Goal: Task Accomplishment & Management: Use online tool/utility

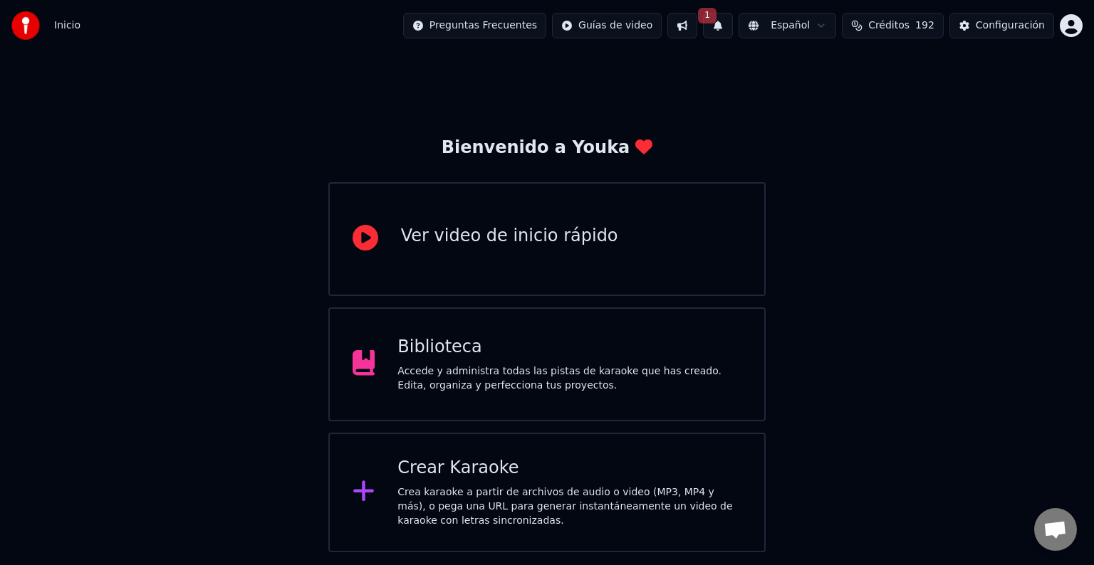
click at [696, 26] on button at bounding box center [682, 26] width 30 height 26
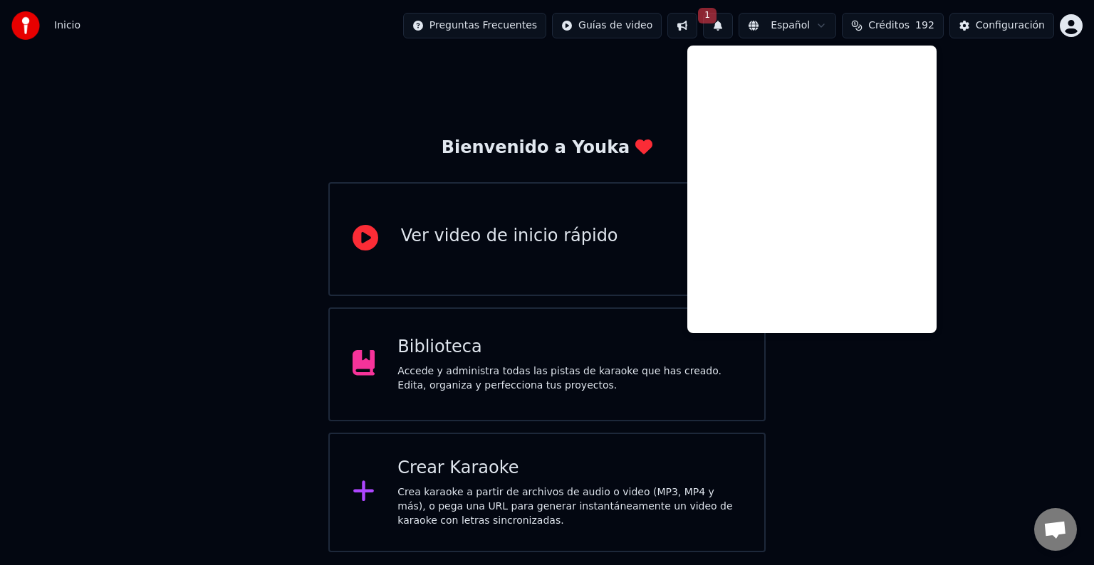
click at [544, 108] on div "Bienvenido a Youka Ver video de inicio rápido Biblioteca Accede y administra to…" at bounding box center [547, 301] width 1094 height 501
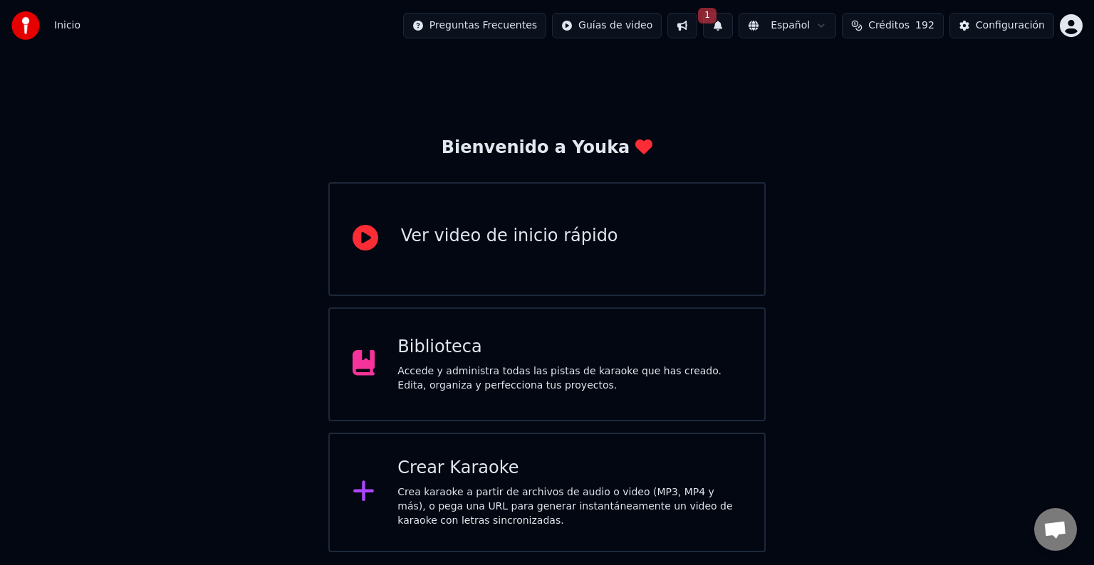
click at [479, 451] on div "Crear Karaoke Crea karaoke a partir de archivos de audio o video (MP3, MP4 y má…" at bounding box center [546, 493] width 437 height 120
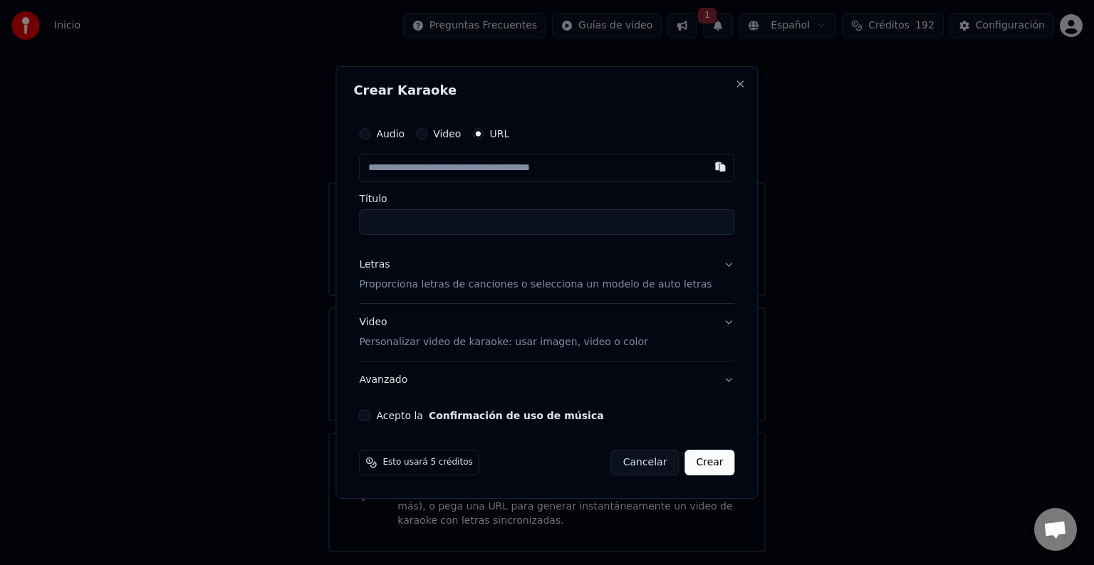
click at [488, 176] on input "text" at bounding box center [546, 168] width 375 height 28
type input "**********"
click at [484, 216] on input "Título" at bounding box center [546, 222] width 375 height 26
type input "**********"
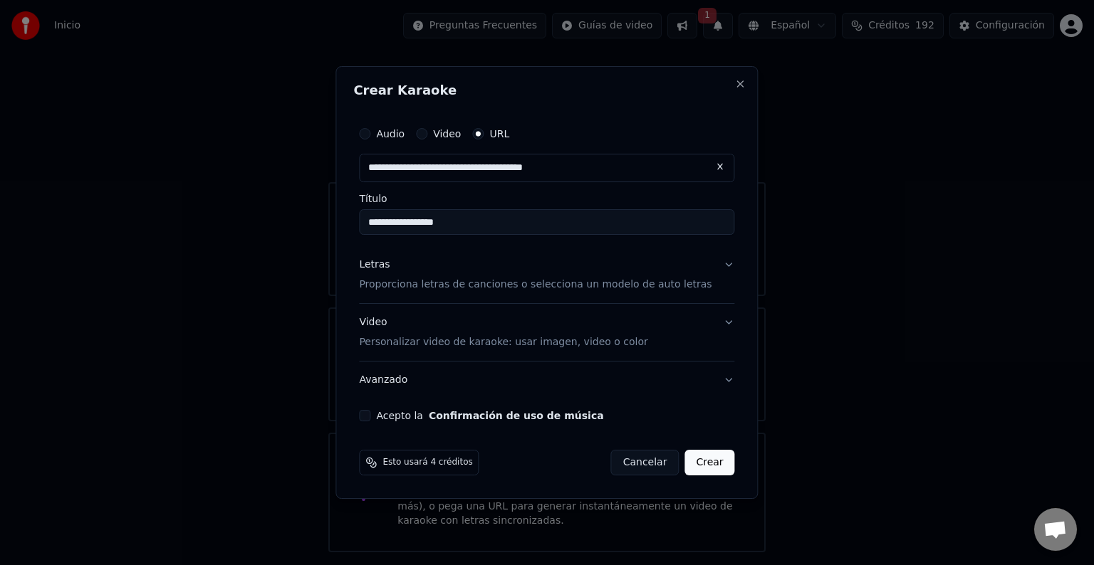
click at [522, 273] on div "Letras Proporciona letras de canciones o selecciona un modelo de auto letras" at bounding box center [535, 275] width 353 height 34
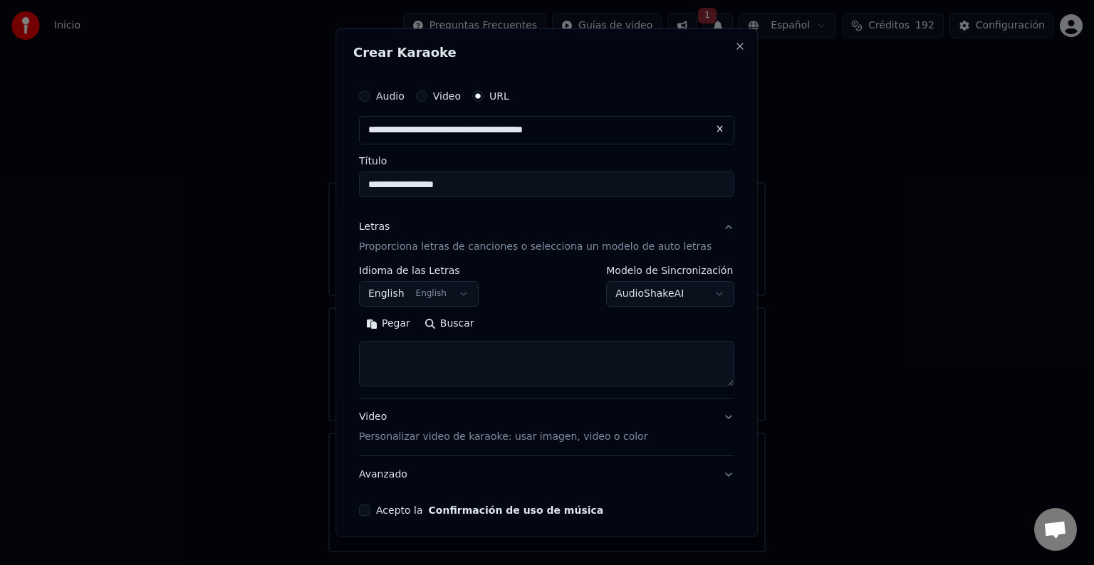
click at [430, 348] on textarea at bounding box center [546, 364] width 375 height 46
paste textarea "**********"
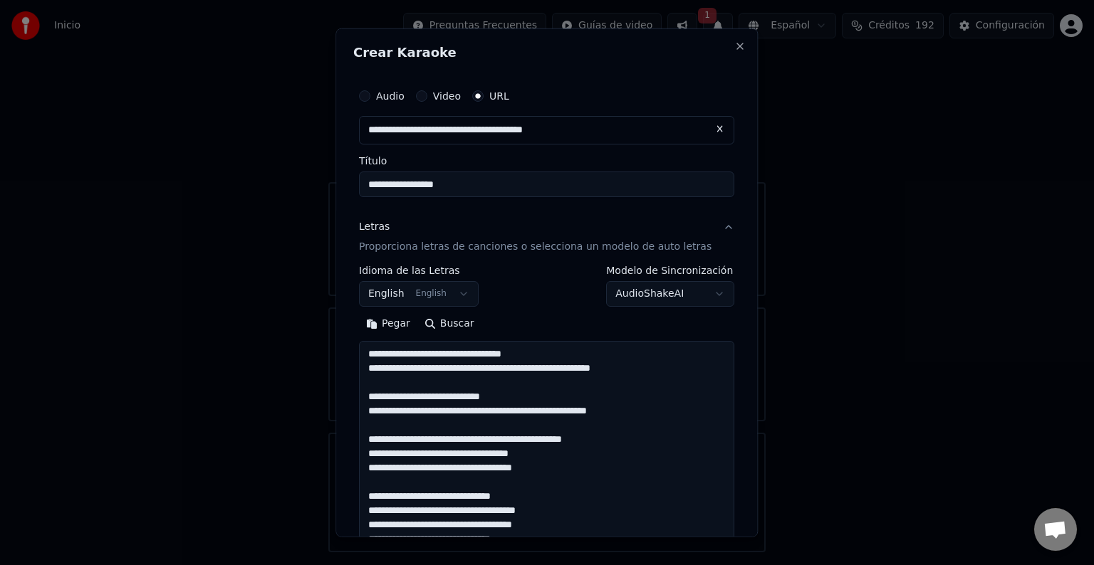
scroll to position [644, 0]
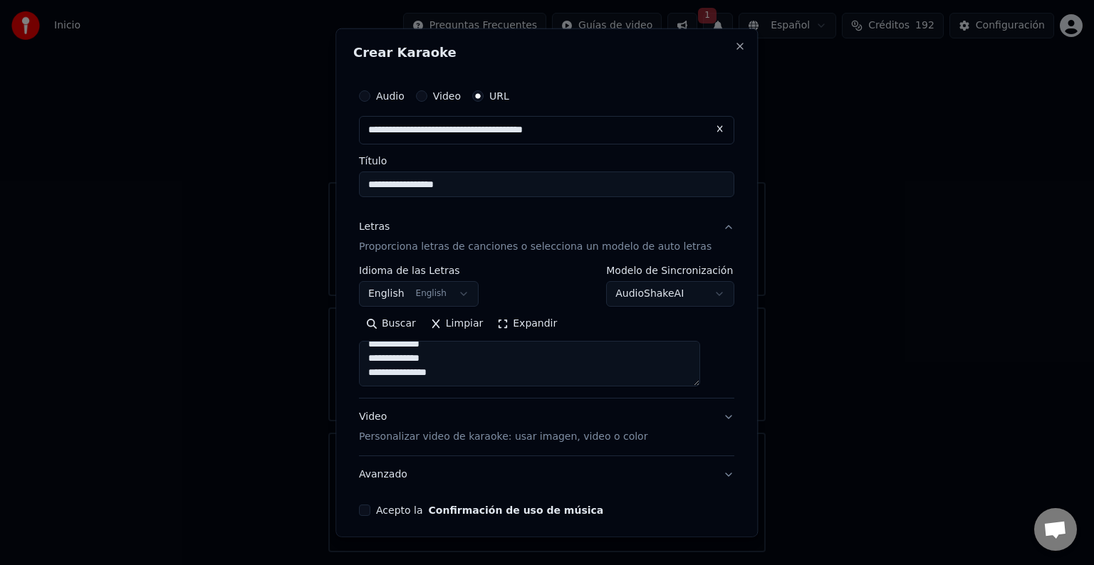
type textarea "**********"
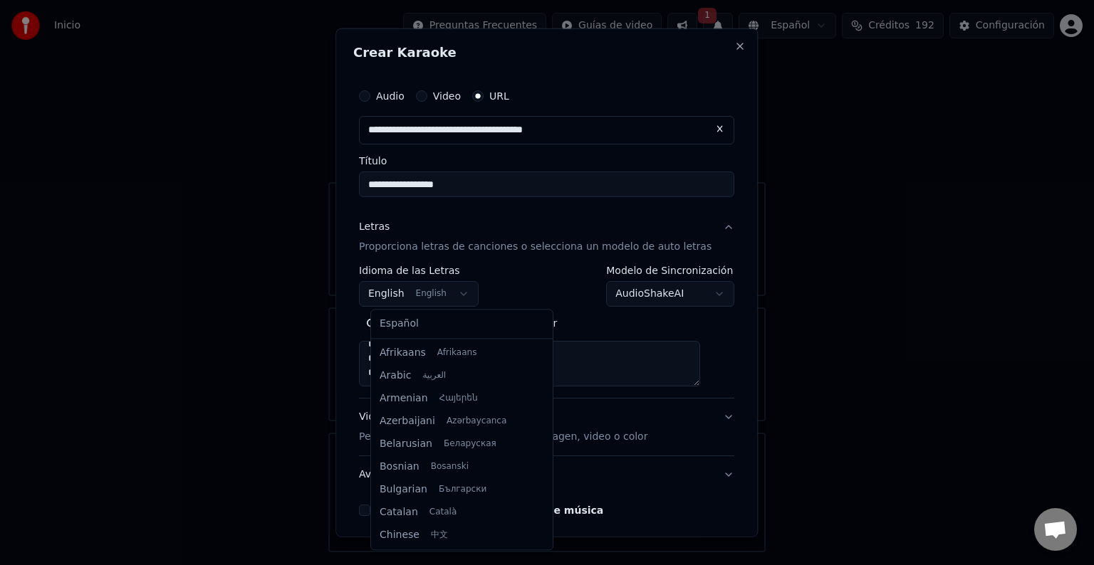
click at [456, 296] on body "**********" at bounding box center [547, 276] width 1094 height 553
select select "**"
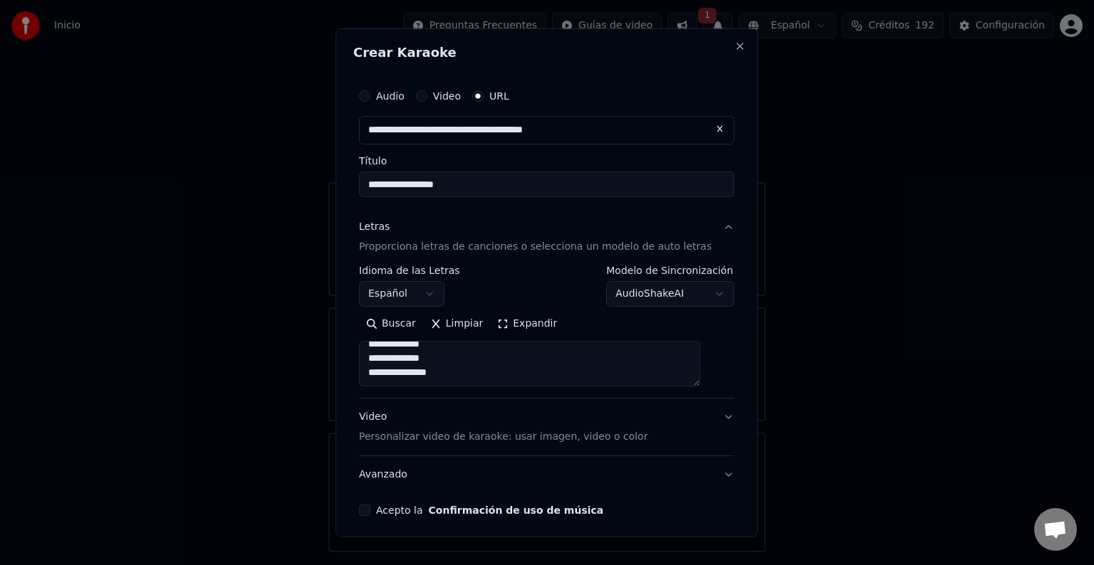
scroll to position [649, 0]
click at [389, 507] on label "Acepto la Confirmación de uso de música" at bounding box center [489, 511] width 227 height 10
click at [370, 507] on button "Acepto la Confirmación de uso de música" at bounding box center [364, 510] width 11 height 11
click at [560, 425] on div "Video Personalizar video de karaoke: usar imagen, video o color" at bounding box center [503, 427] width 288 height 34
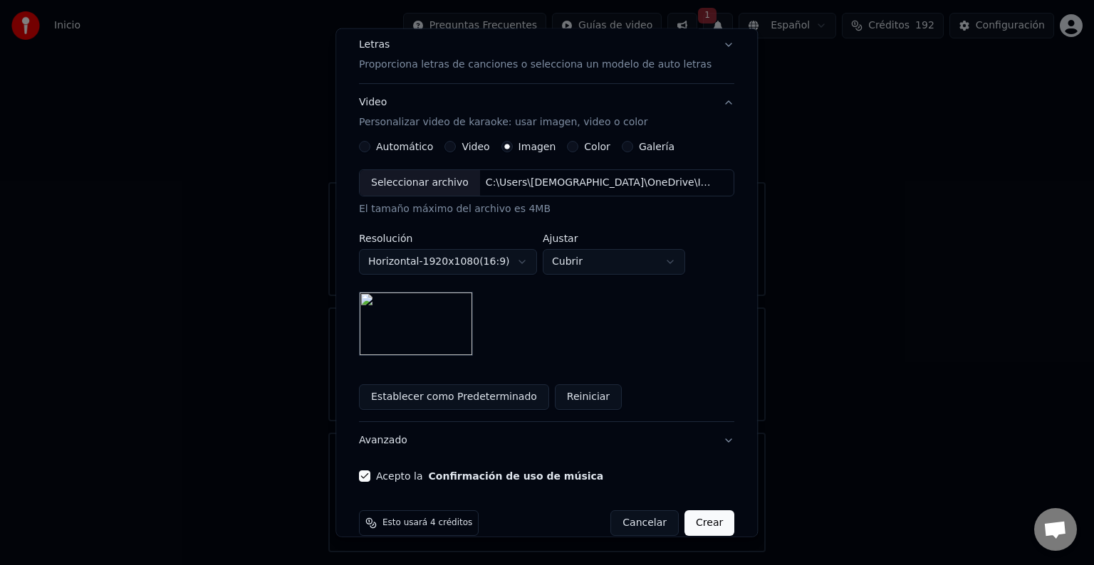
scroll to position [204, 0]
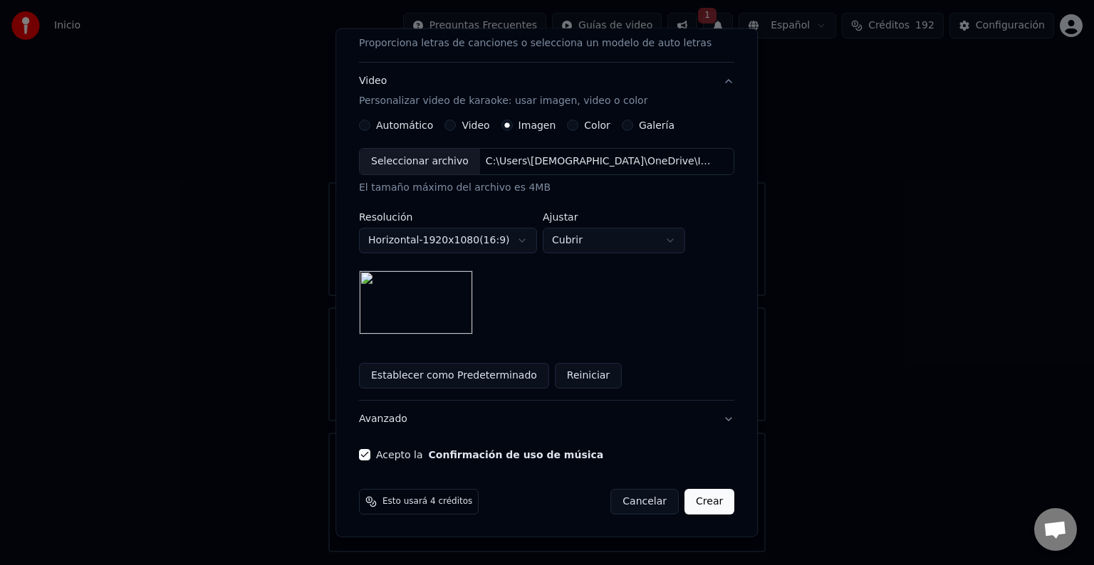
click at [699, 499] on button "Crear" at bounding box center [709, 502] width 50 height 26
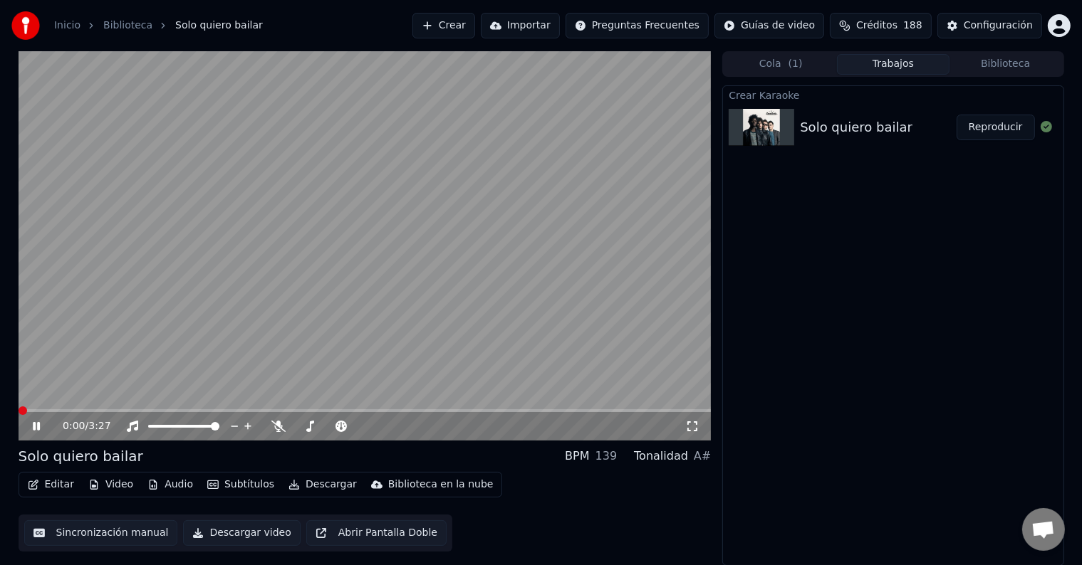
click at [19, 412] on span at bounding box center [19, 410] width 0 height 3
click at [32, 424] on icon at bounding box center [46, 426] width 33 height 11
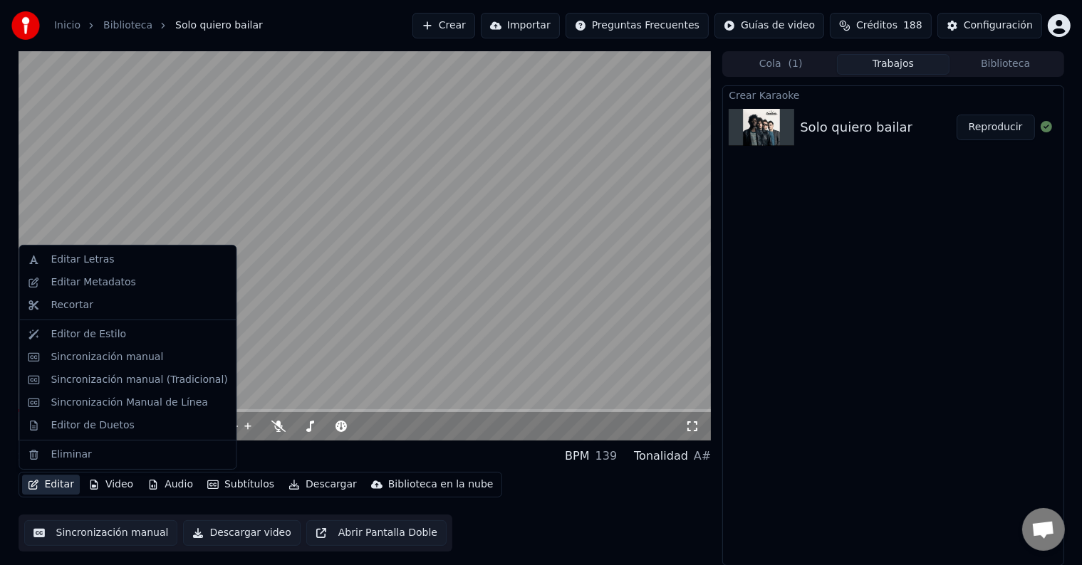
click at [58, 483] on button "Editar" at bounding box center [51, 485] width 58 height 20
click at [133, 291] on div "Editar Metadatos" at bounding box center [127, 282] width 211 height 23
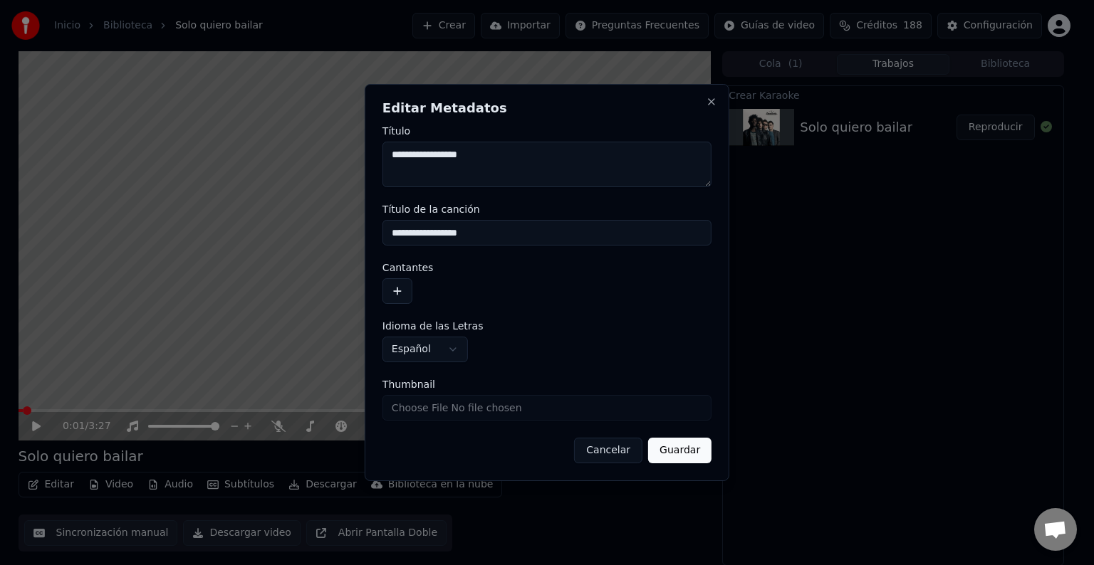
click at [398, 288] on button "button" at bounding box center [397, 291] width 30 height 26
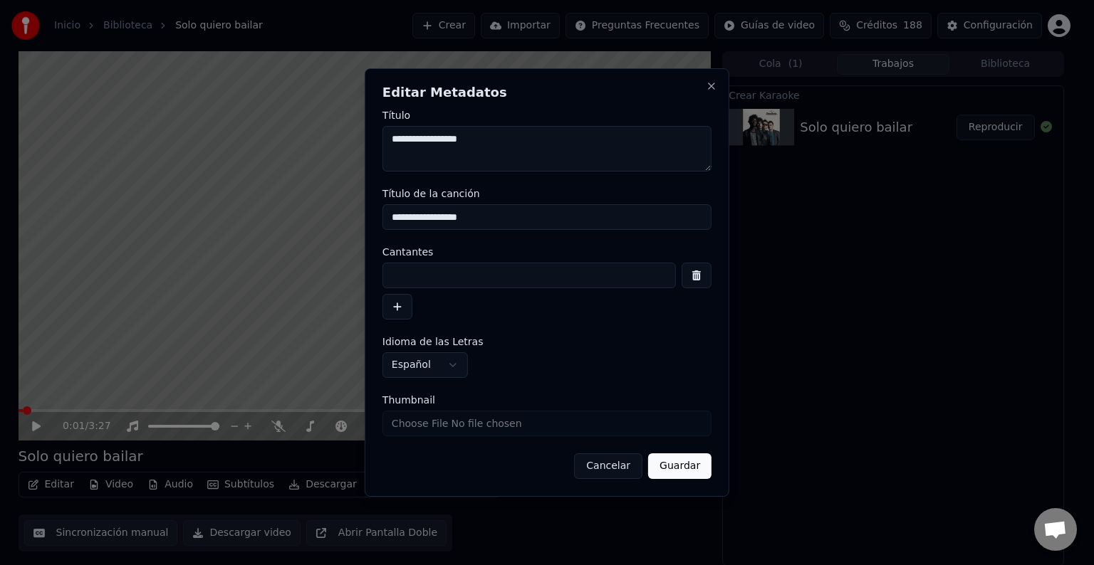
click at [444, 276] on input at bounding box center [528, 276] width 293 height 26
paste input "**********"
type input "**********"
paste input "********"
type input "********"
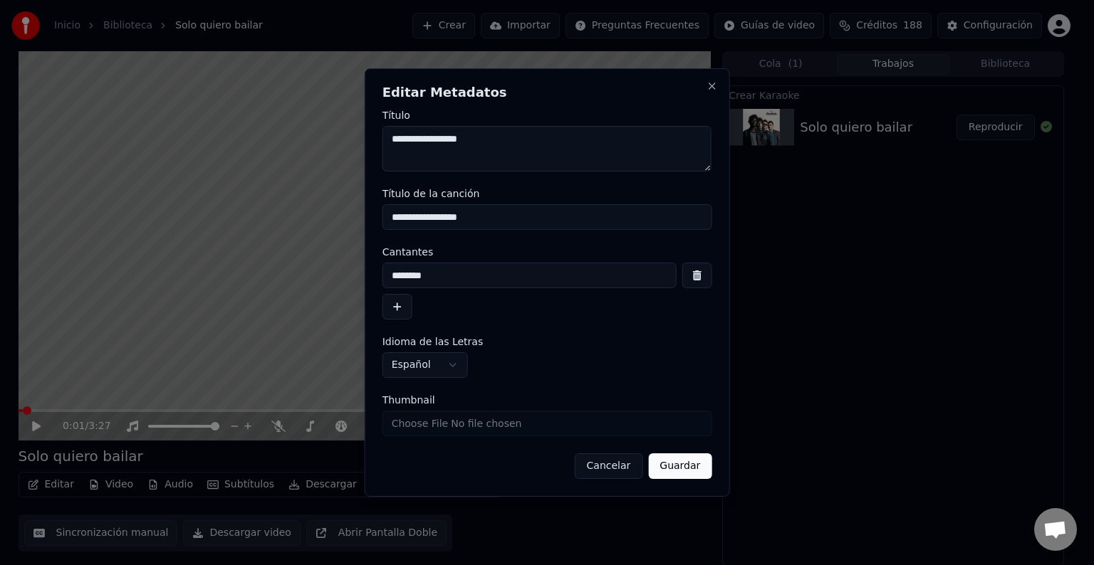
click at [497, 225] on input "**********" at bounding box center [547, 217] width 330 height 26
drag, startPoint x: 705, startPoint y: 466, endPoint x: 704, endPoint y: 459, distance: 8.0
click at [704, 466] on button "Guardar" at bounding box center [679, 467] width 63 height 26
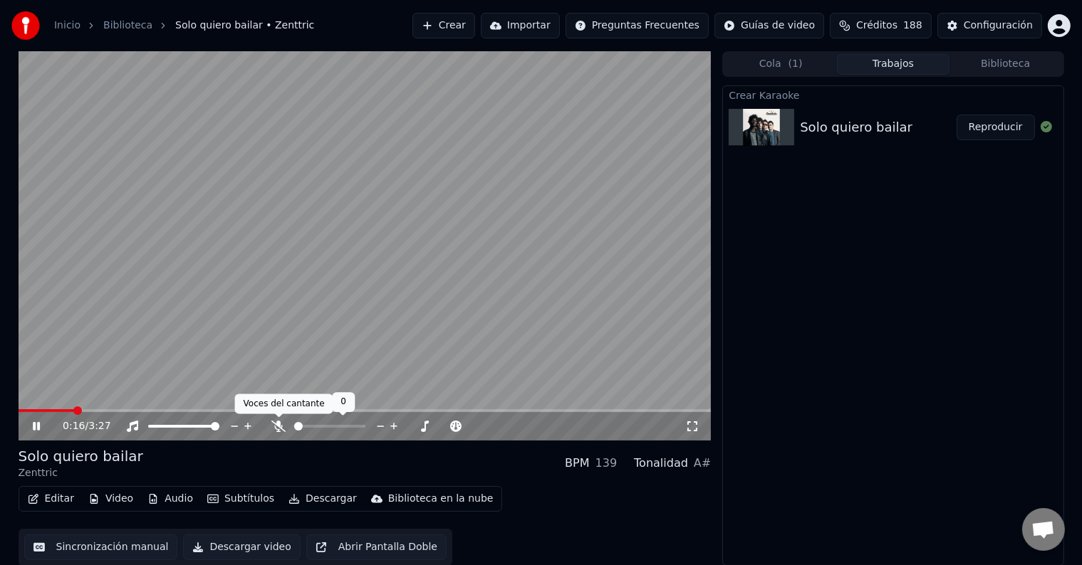
click at [281, 427] on icon at bounding box center [278, 426] width 14 height 11
click at [61, 495] on button "Editar" at bounding box center [51, 499] width 58 height 20
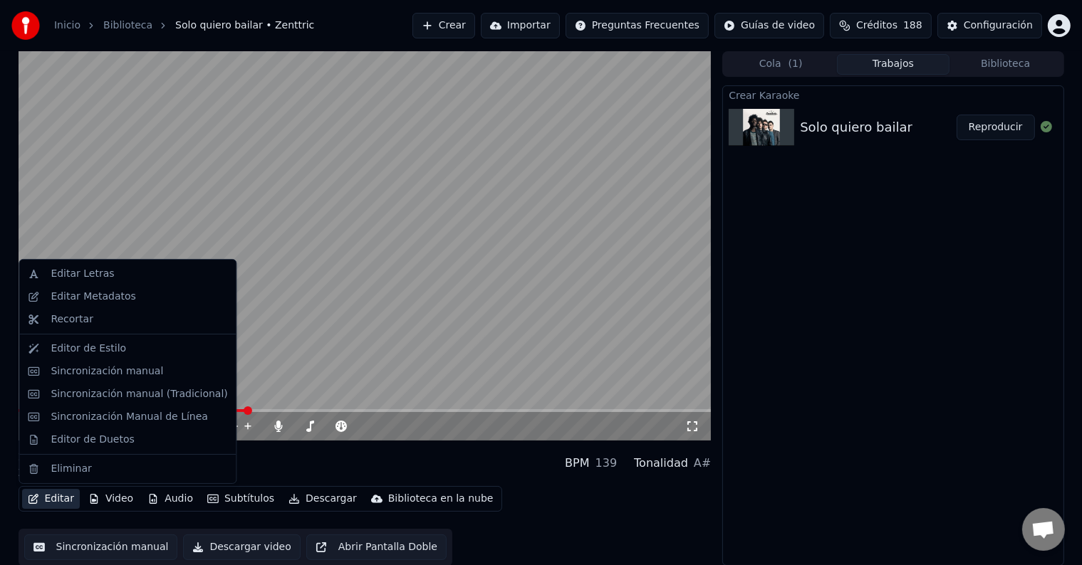
click at [536, 461] on div "Solo quiero bailar Zenttric BPM 139 Tonalidad A#" at bounding box center [365, 464] width 693 height 34
click at [53, 500] on button "Editar" at bounding box center [51, 499] width 58 height 20
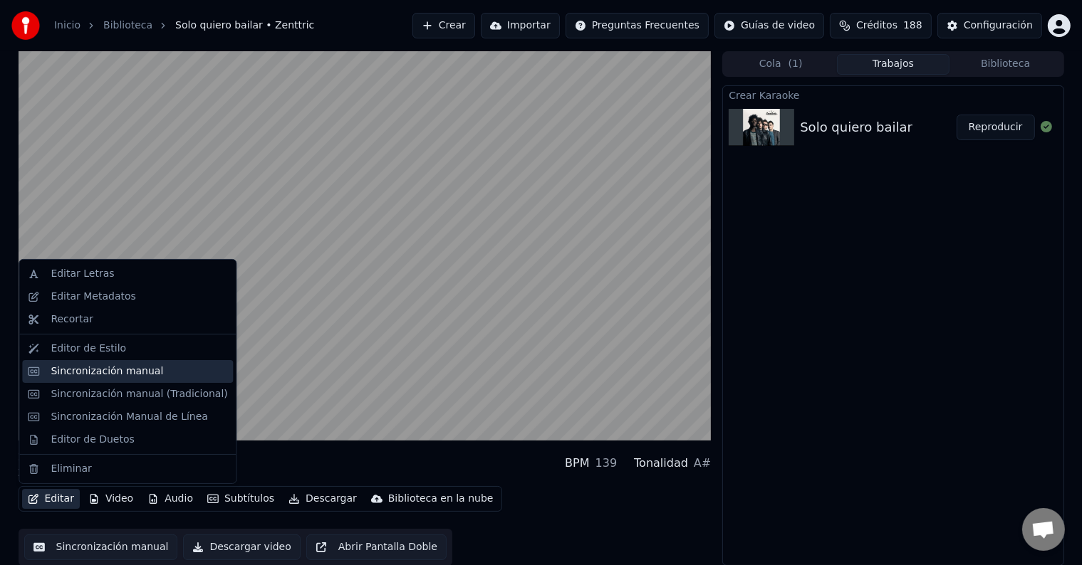
click at [181, 370] on div "Sincronización manual" at bounding box center [139, 372] width 177 height 14
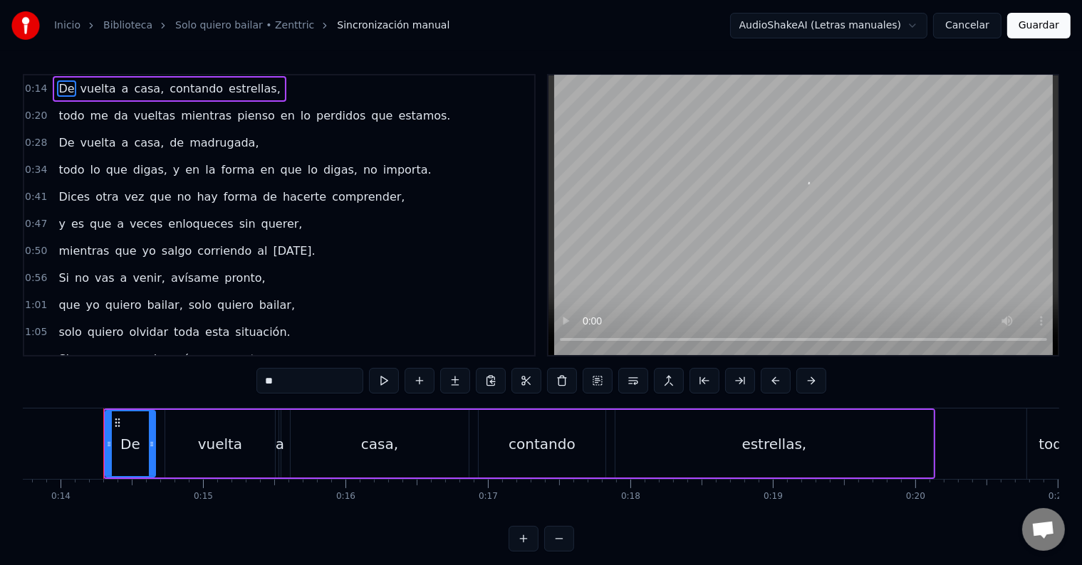
scroll to position [0, 1965]
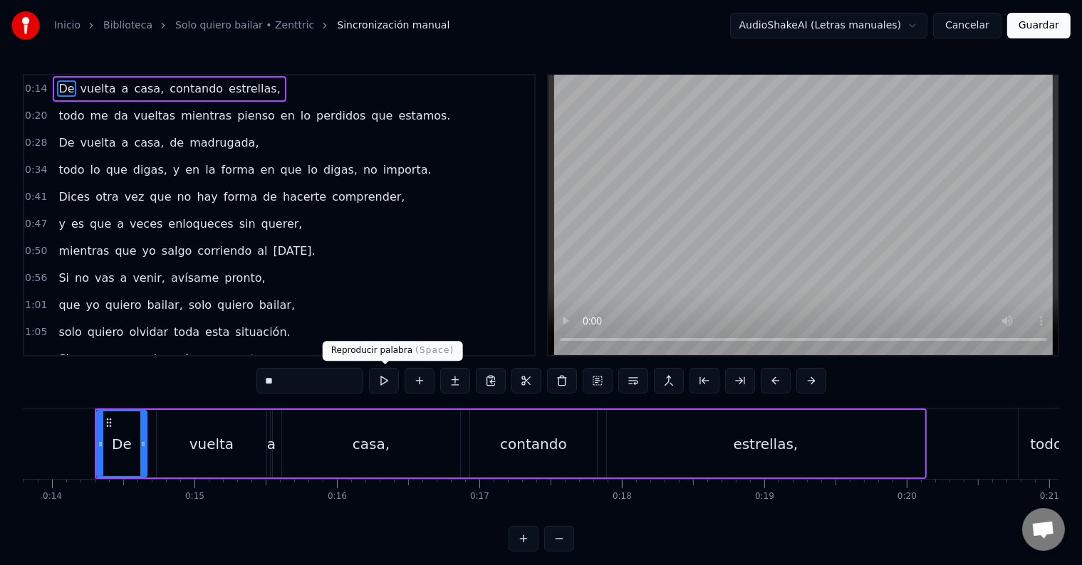
click at [379, 382] on button at bounding box center [384, 381] width 30 height 26
click at [196, 444] on div "vuelta" at bounding box center [211, 444] width 44 height 21
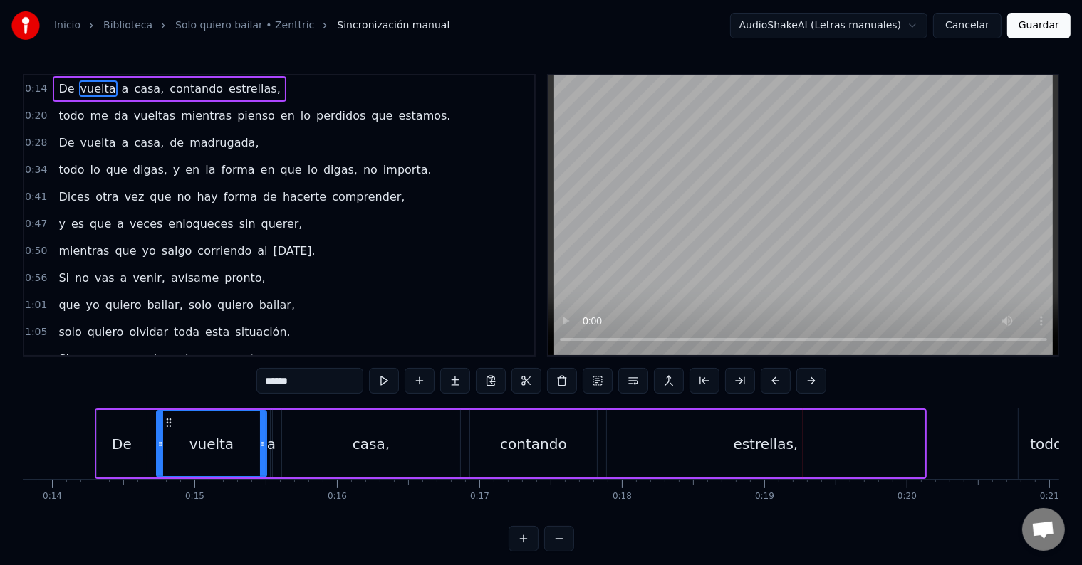
click at [666, 434] on div "estrellas," at bounding box center [766, 444] width 318 height 68
type input "**********"
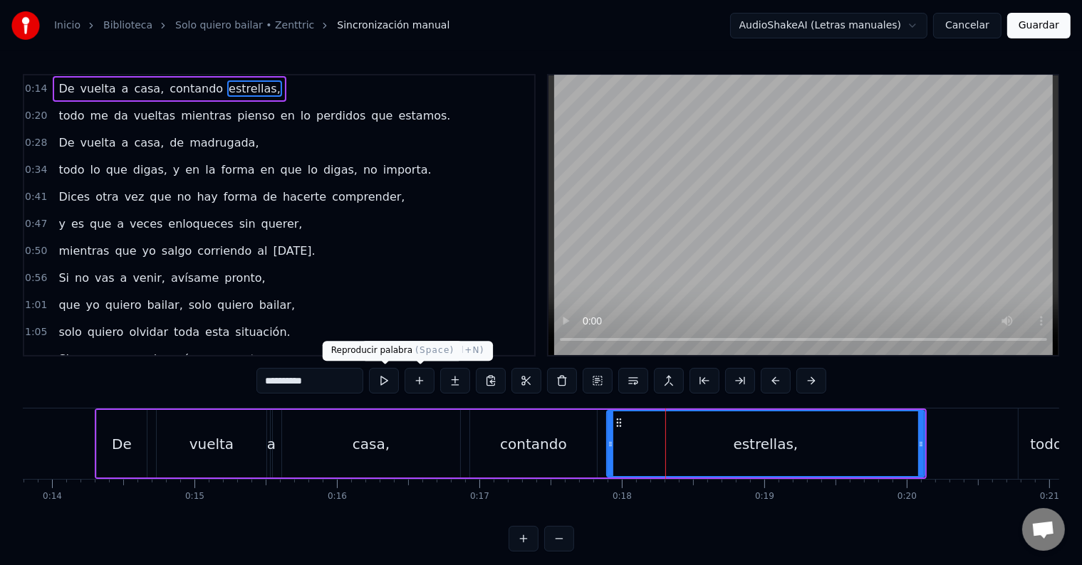
click at [373, 380] on button at bounding box center [384, 381] width 30 height 26
click at [391, 374] on button at bounding box center [384, 381] width 30 height 26
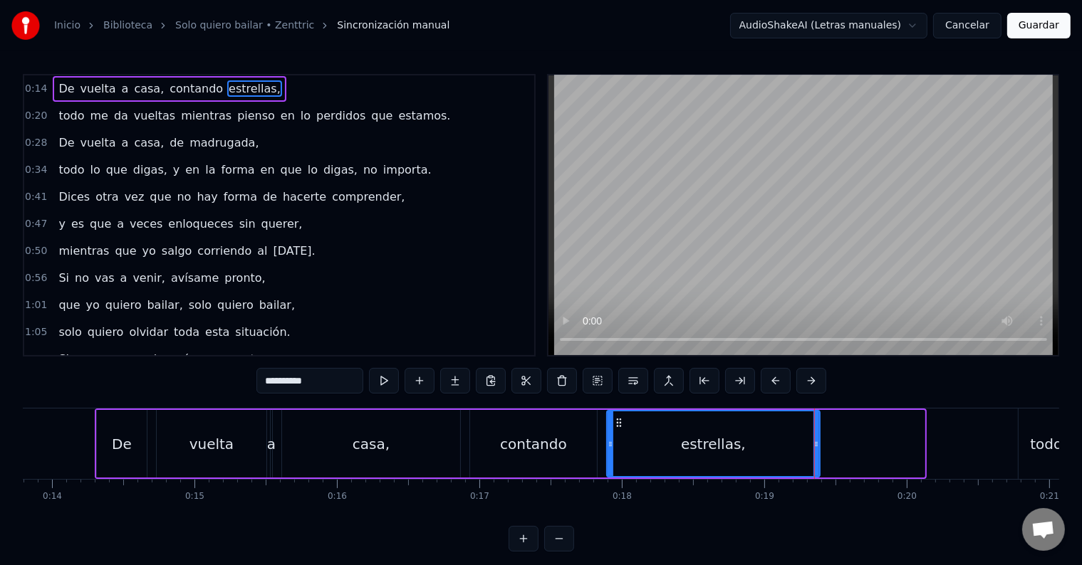
drag, startPoint x: 920, startPoint y: 446, endPoint x: 815, endPoint y: 444, distance: 104.7
click at [815, 444] on icon at bounding box center [816, 444] width 6 height 11
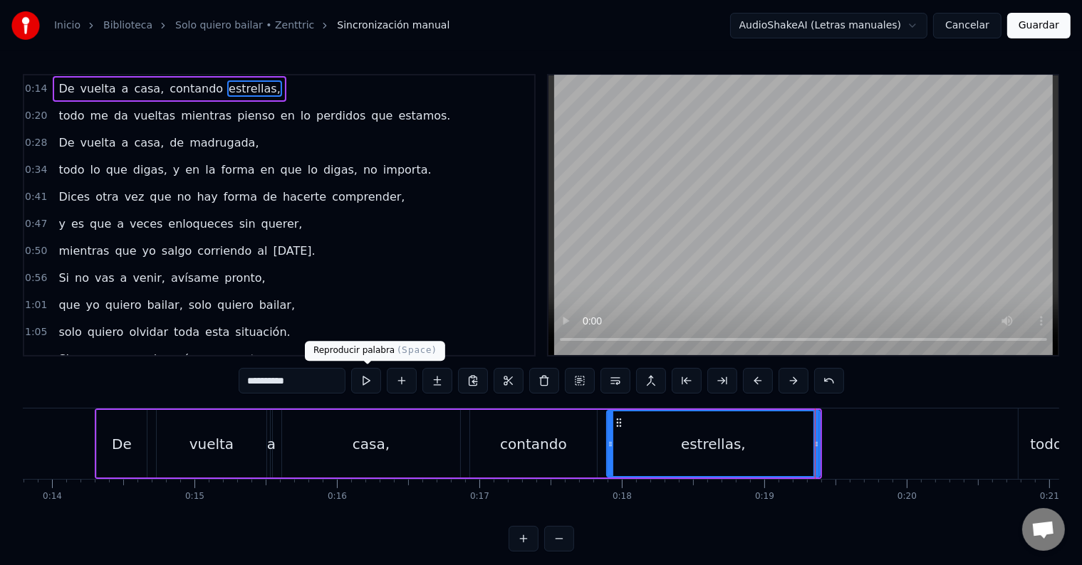
click at [362, 380] on button at bounding box center [366, 381] width 30 height 26
click at [415, 113] on div "0:20 todo me da vueltas mientras pienso en lo perdidos que estamos." at bounding box center [279, 116] width 510 height 27
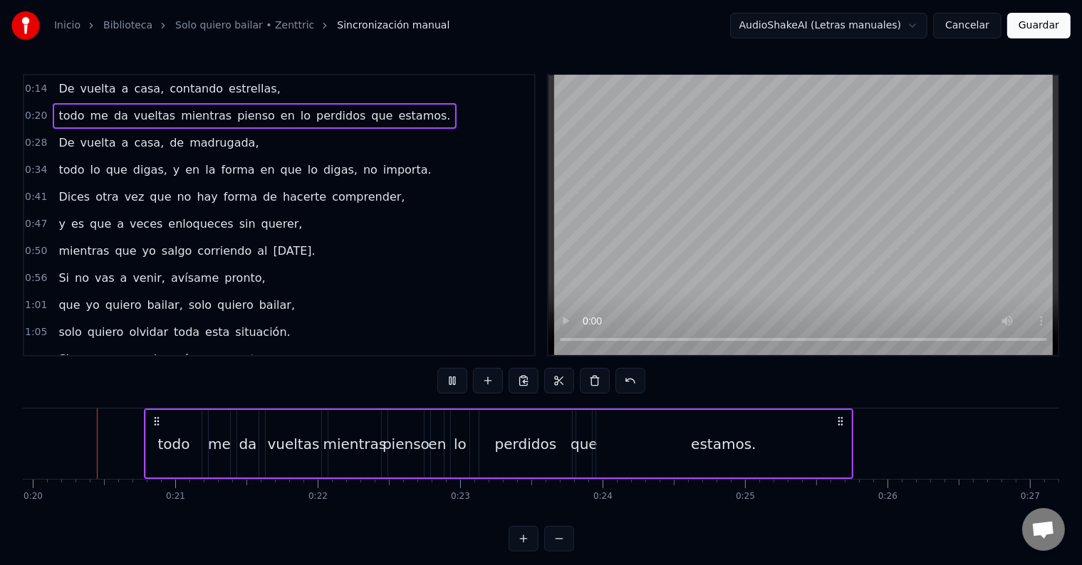
scroll to position [0, 2824]
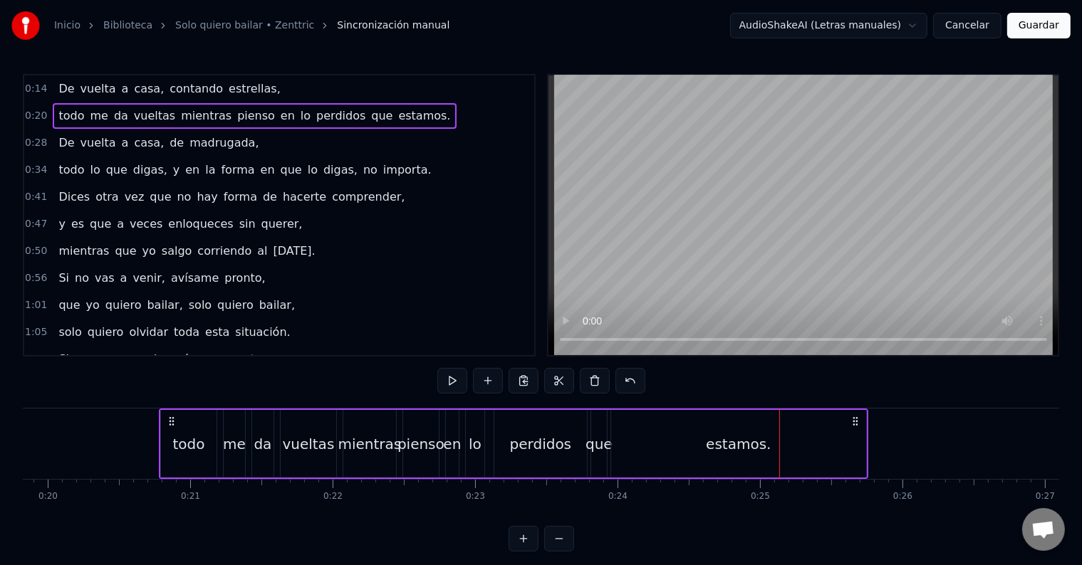
click at [840, 447] on div "estamos." at bounding box center [738, 444] width 255 height 68
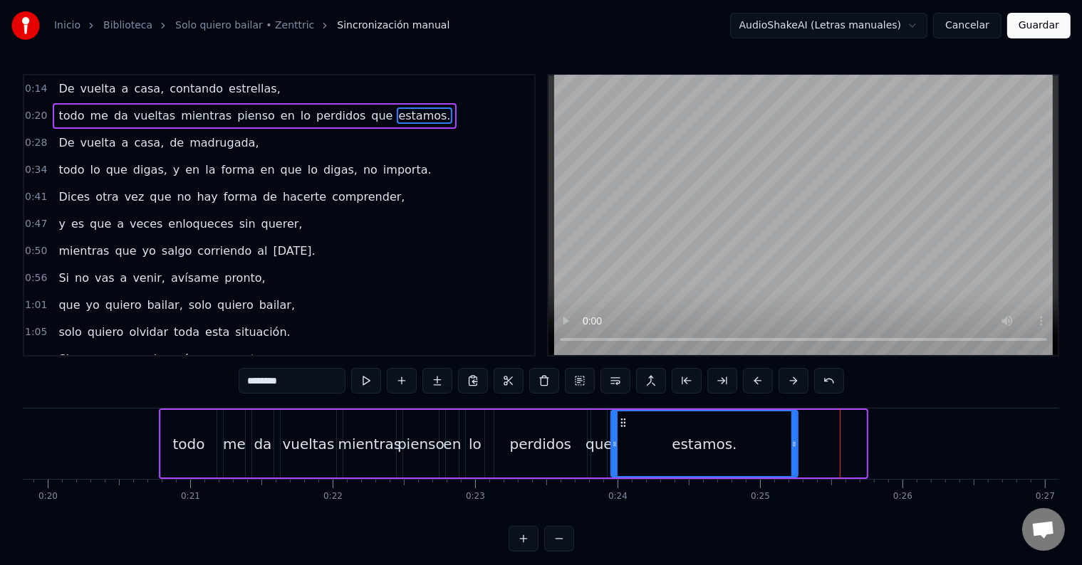
drag, startPoint x: 862, startPoint y: 444, endPoint x: 792, endPoint y: 446, distance: 69.8
click at [793, 446] on icon at bounding box center [794, 444] width 6 height 11
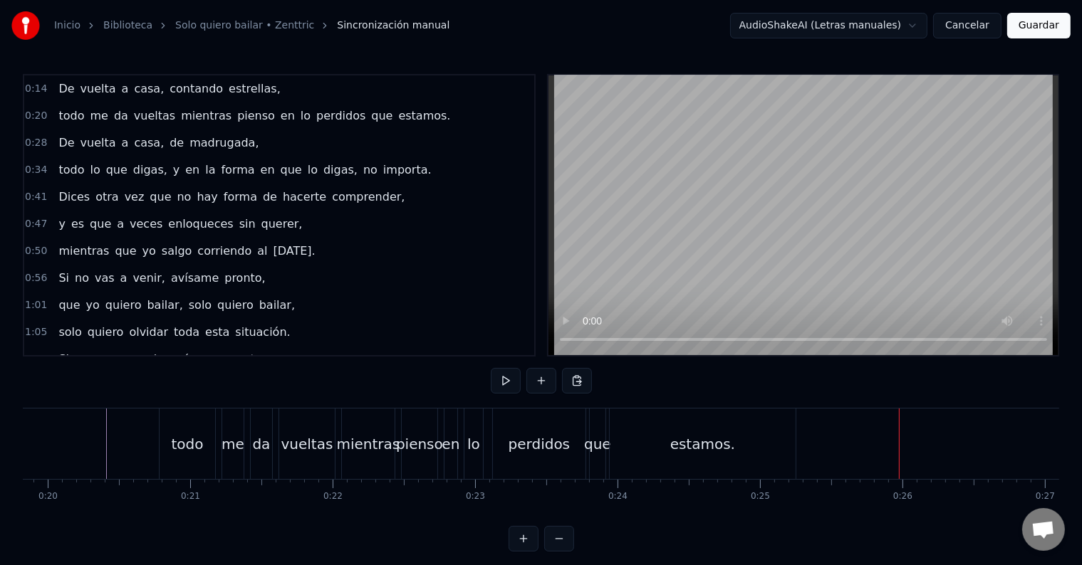
click at [709, 457] on div "estamos." at bounding box center [703, 444] width 186 height 71
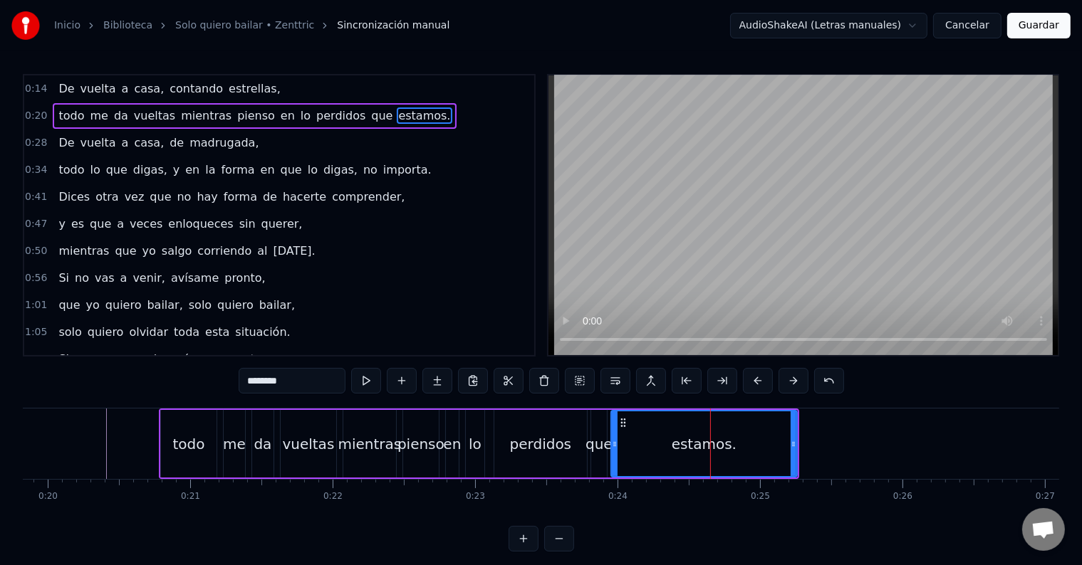
click at [751, 442] on div "estamos." at bounding box center [704, 444] width 184 height 65
drag, startPoint x: 790, startPoint y: 454, endPoint x: 738, endPoint y: 442, distance: 52.7
click at [747, 450] on div at bounding box center [750, 444] width 6 height 65
click at [584, 435] on div "perdidos" at bounding box center [540, 444] width 93 height 68
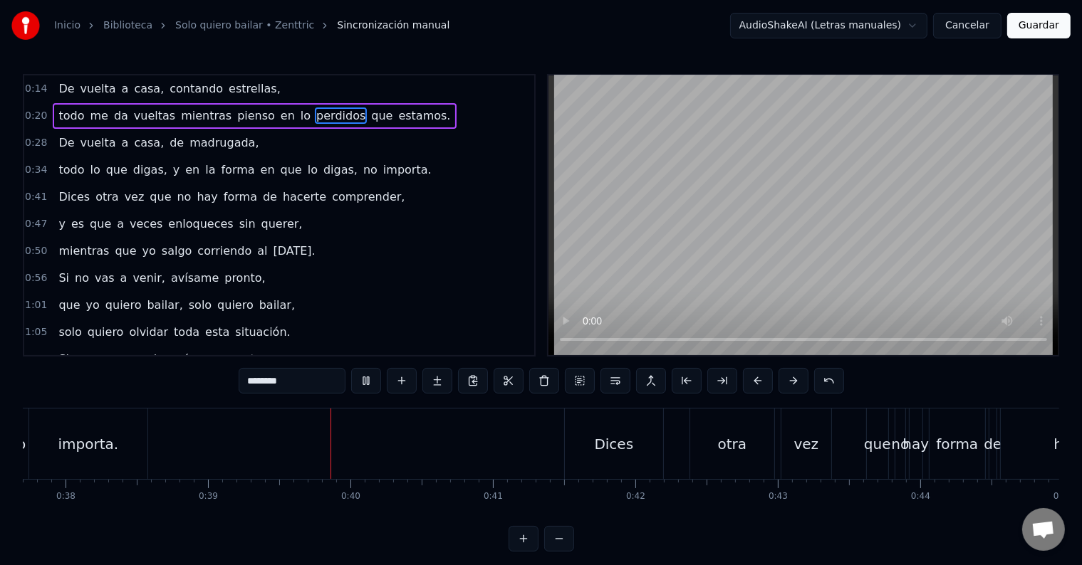
scroll to position [0, 5537]
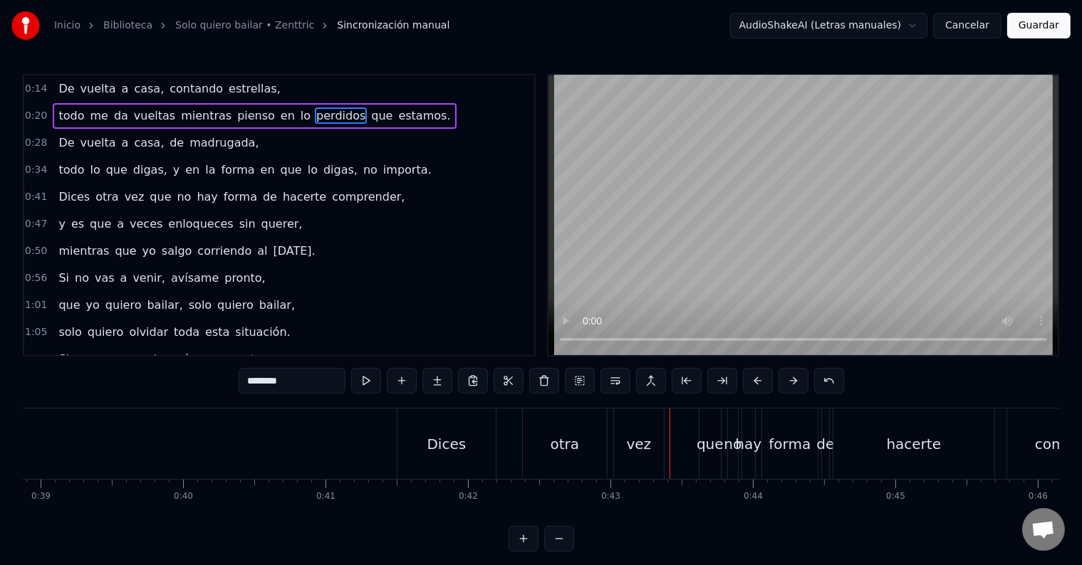
click at [488, 444] on div "Dices" at bounding box center [446, 444] width 98 height 71
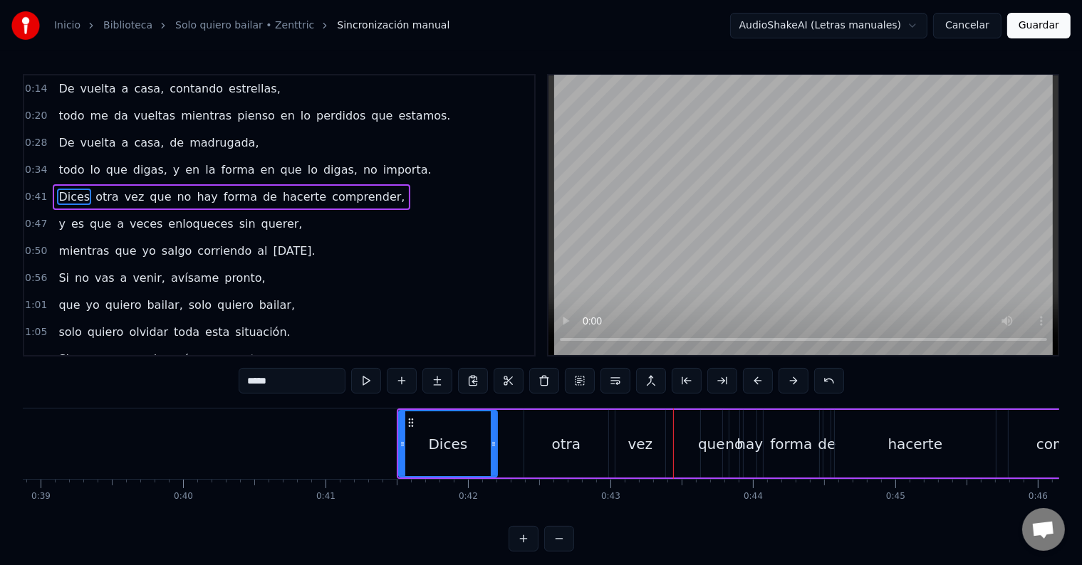
click at [638, 444] on div "vez" at bounding box center [640, 444] width 25 height 21
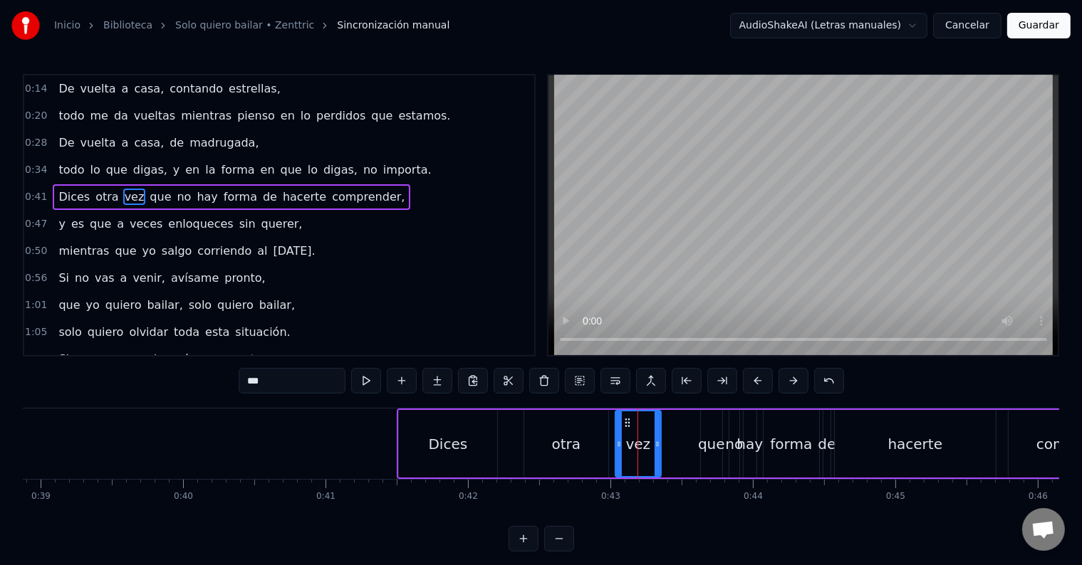
click at [654, 444] on icon at bounding box center [657, 444] width 6 height 11
click at [585, 439] on div "otra" at bounding box center [566, 444] width 84 height 68
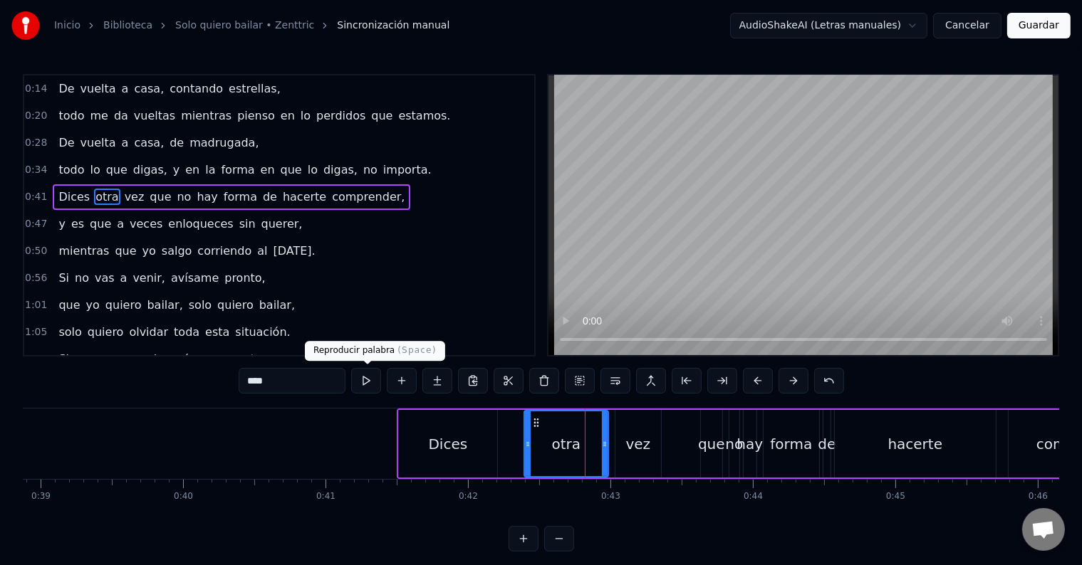
click at [359, 375] on button at bounding box center [366, 381] width 30 height 26
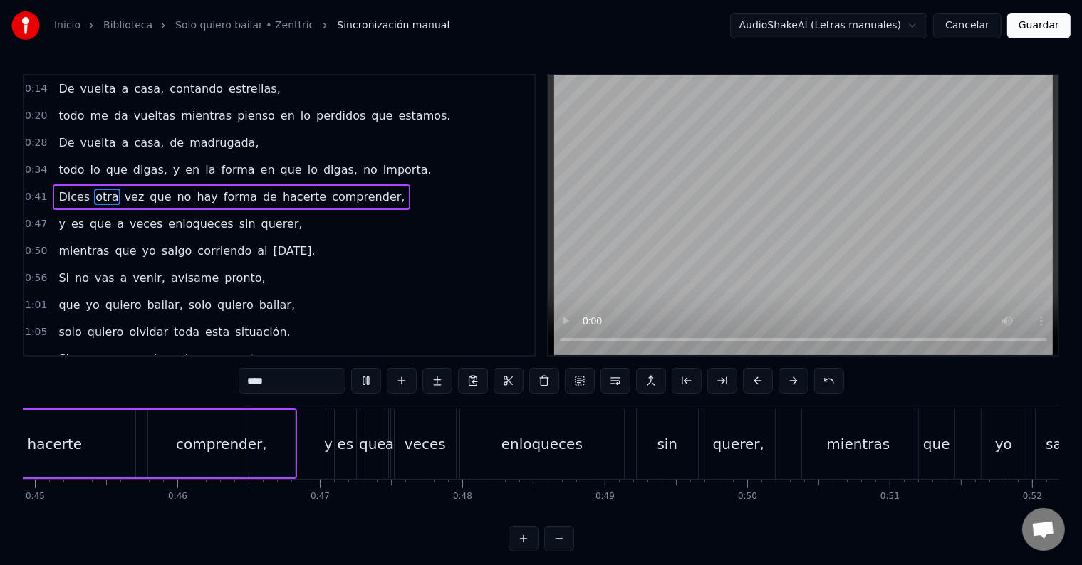
scroll to position [0, 6457]
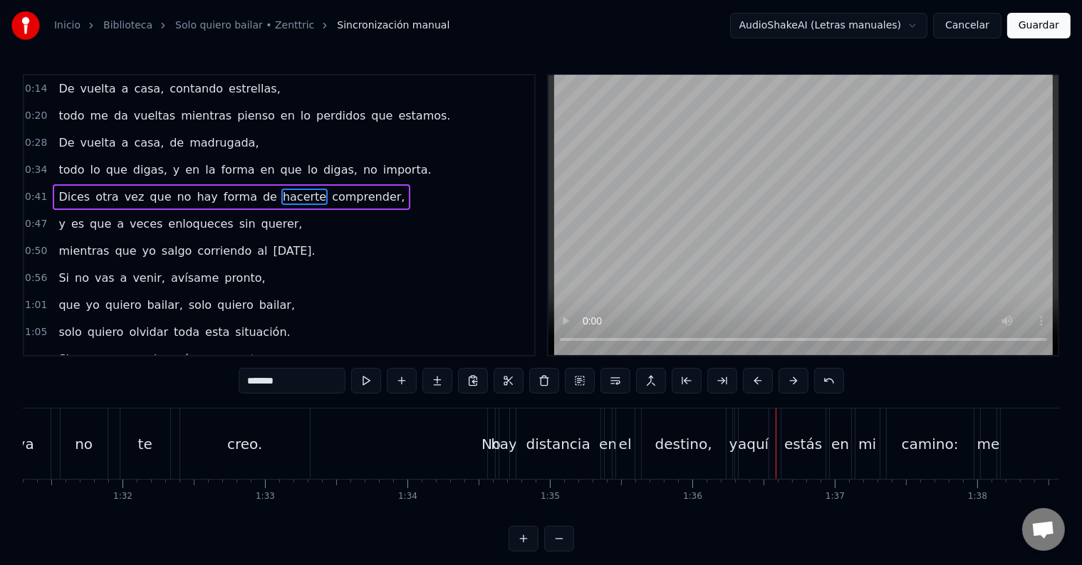
scroll to position [0, 13037]
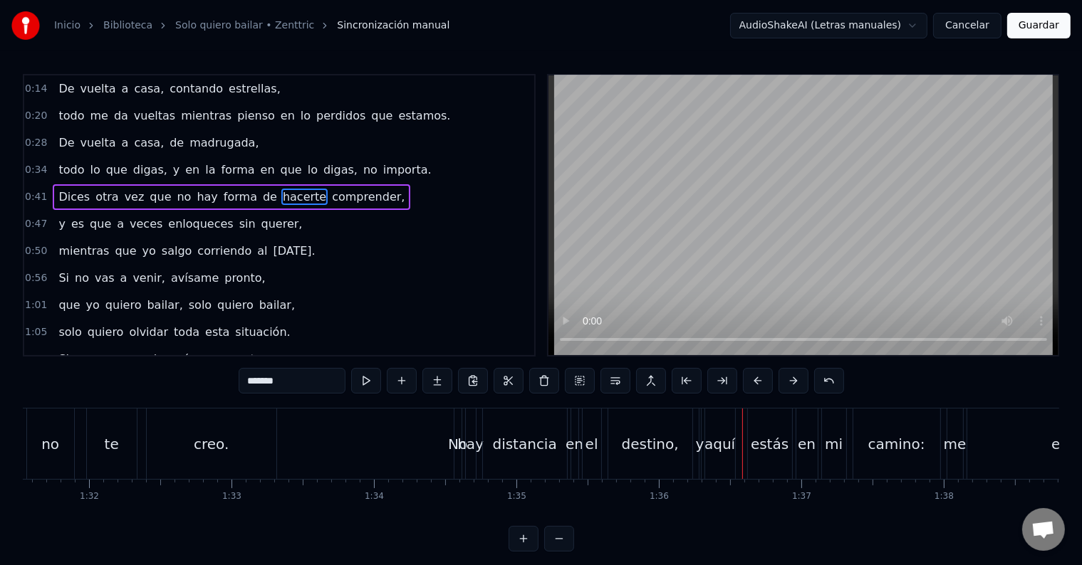
click at [575, 437] on div "en" at bounding box center [574, 444] width 18 height 21
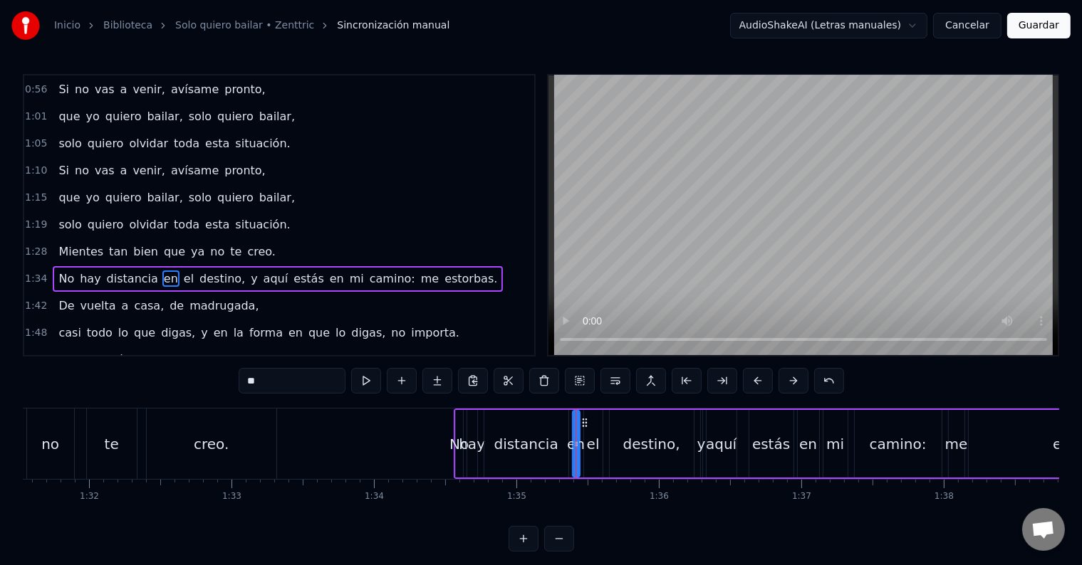
scroll to position [239, 0]
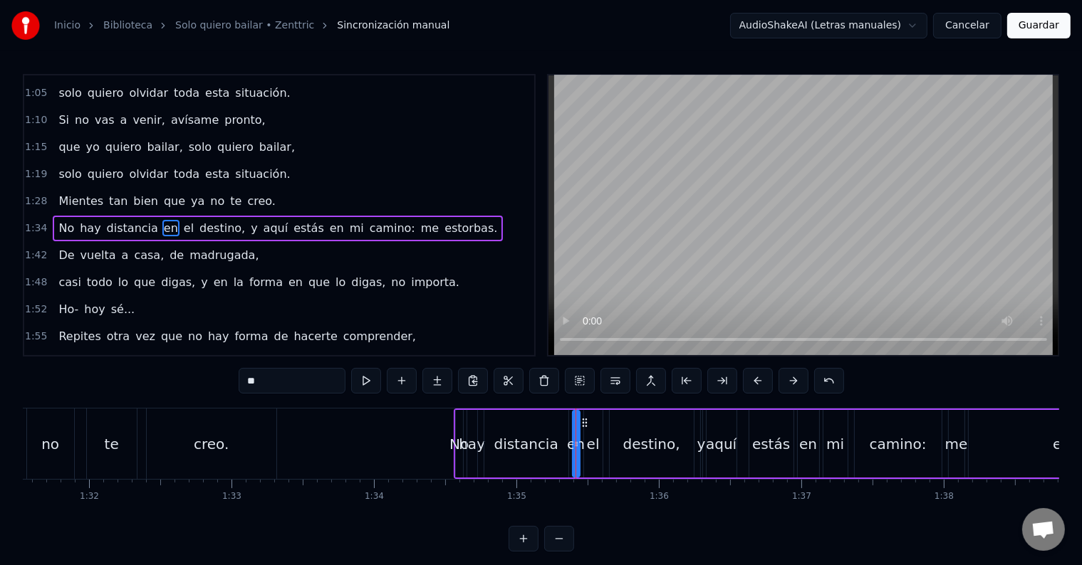
click at [182, 220] on span "el" at bounding box center [188, 228] width 13 height 16
click at [162, 220] on span "en" at bounding box center [170, 228] width 17 height 16
drag, startPoint x: 307, startPoint y: 385, endPoint x: 179, endPoint y: 385, distance: 127.5
click at [179, 385] on div "0:14 De vuelta a casa, contando estrellas, 0:20 todo me da vueltas mientras pie…" at bounding box center [541, 313] width 1036 height 478
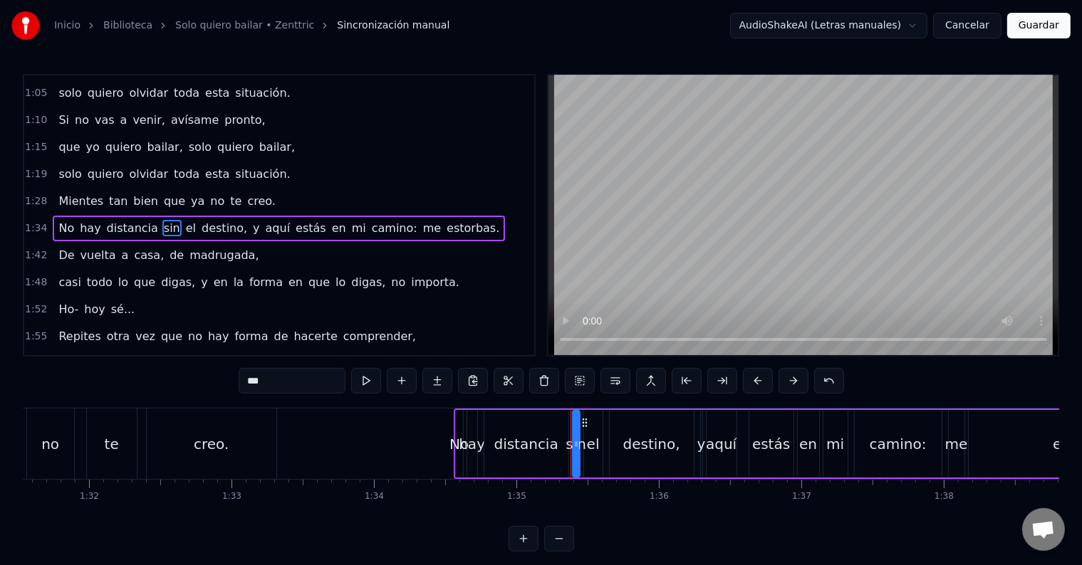
click at [184, 220] on span "el" at bounding box center [190, 228] width 13 height 16
type input "**"
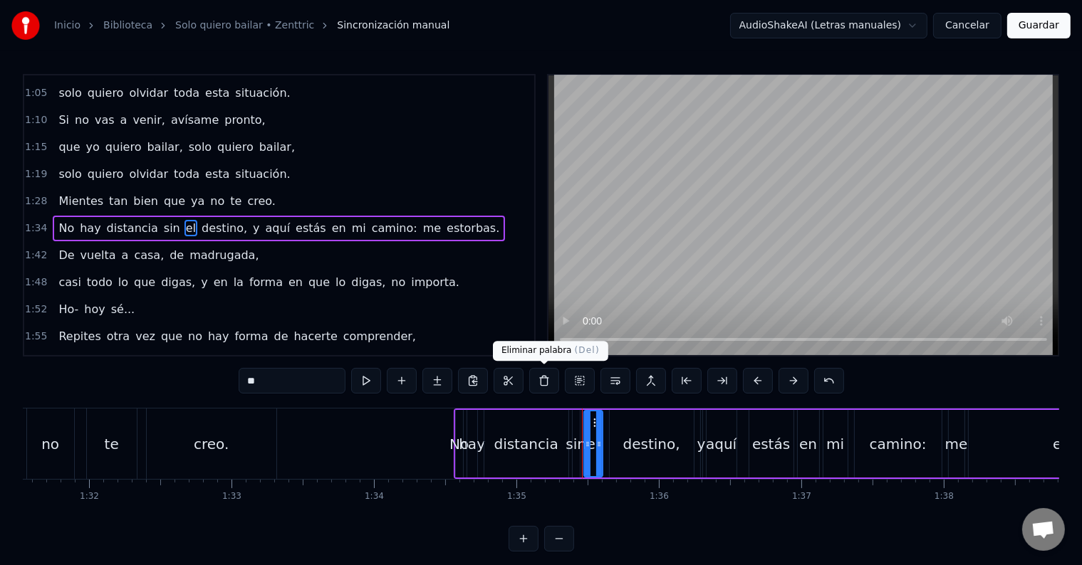
click at [536, 381] on button at bounding box center [544, 381] width 30 height 26
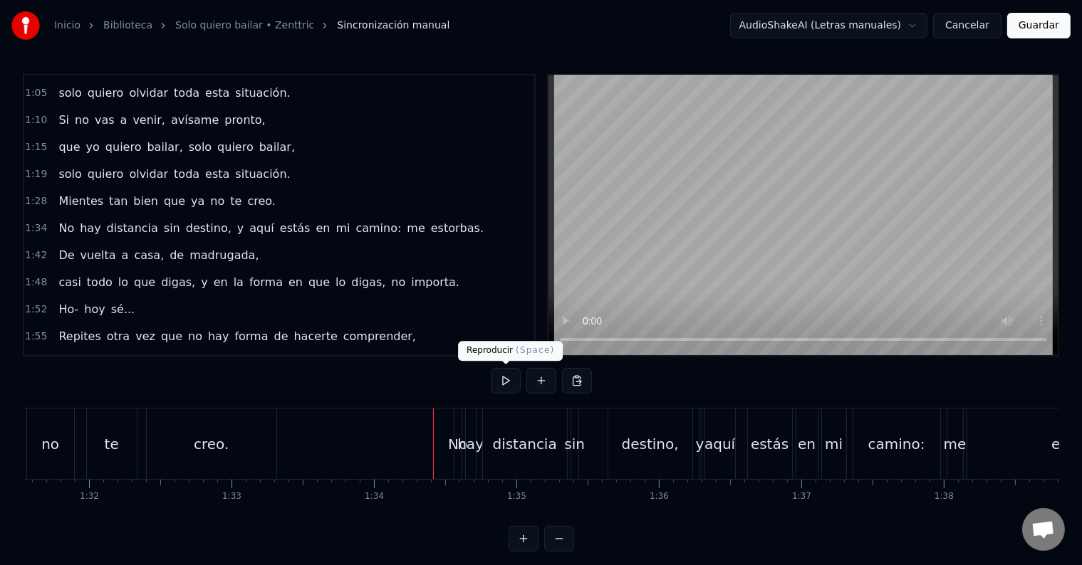
click at [504, 377] on button at bounding box center [506, 381] width 30 height 26
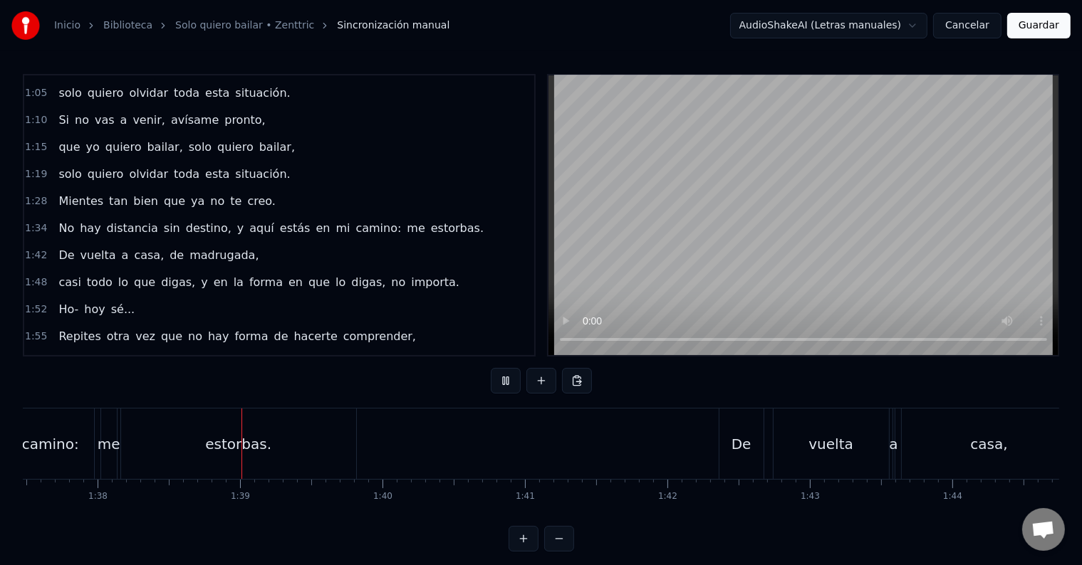
scroll to position [0, 13934]
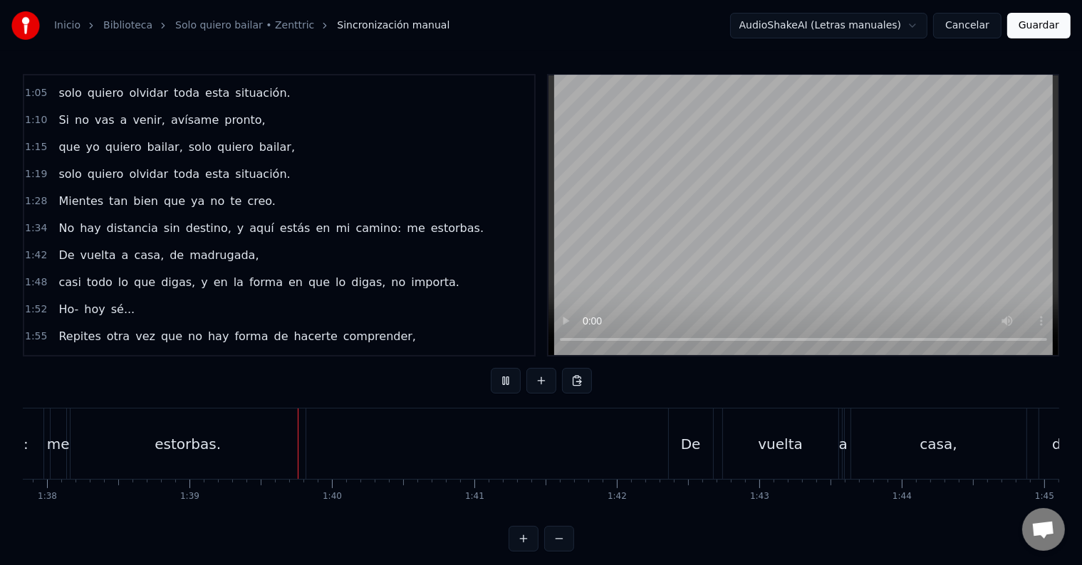
click at [501, 376] on button at bounding box center [506, 381] width 30 height 26
click at [209, 419] on div "estorbas." at bounding box center [188, 444] width 235 height 71
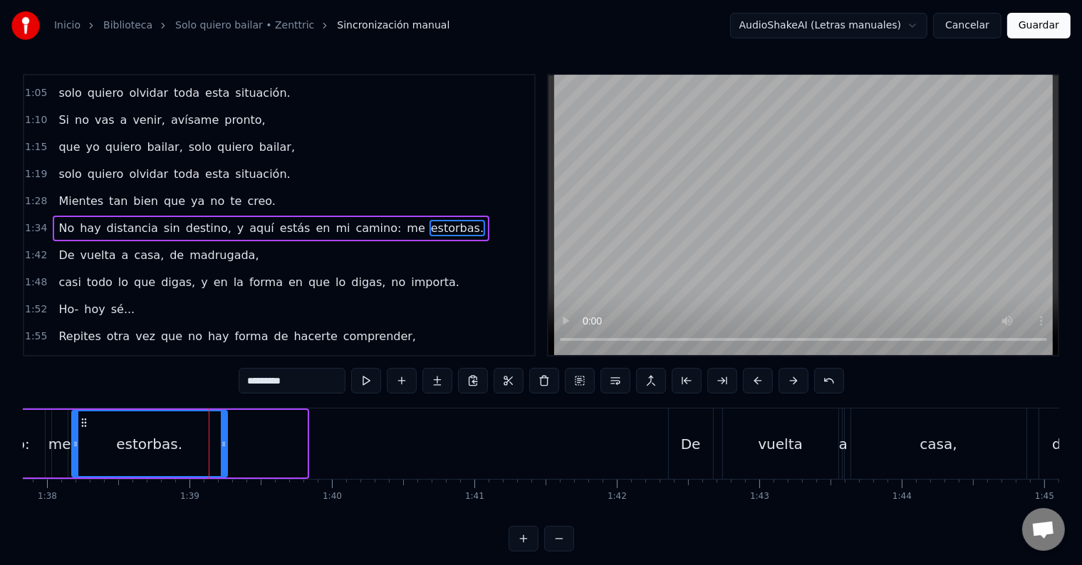
drag, startPoint x: 302, startPoint y: 444, endPoint x: 222, endPoint y: 441, distance: 79.8
click at [222, 441] on icon at bounding box center [224, 444] width 6 height 11
click at [33, 428] on div "camino:" at bounding box center [1, 444] width 87 height 68
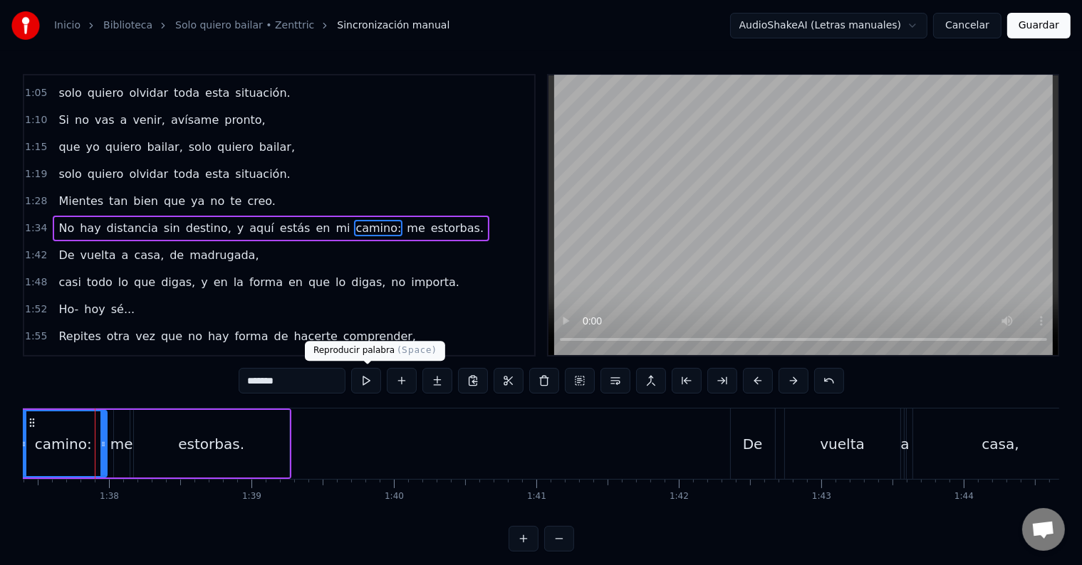
click at [370, 387] on button at bounding box center [366, 381] width 30 height 26
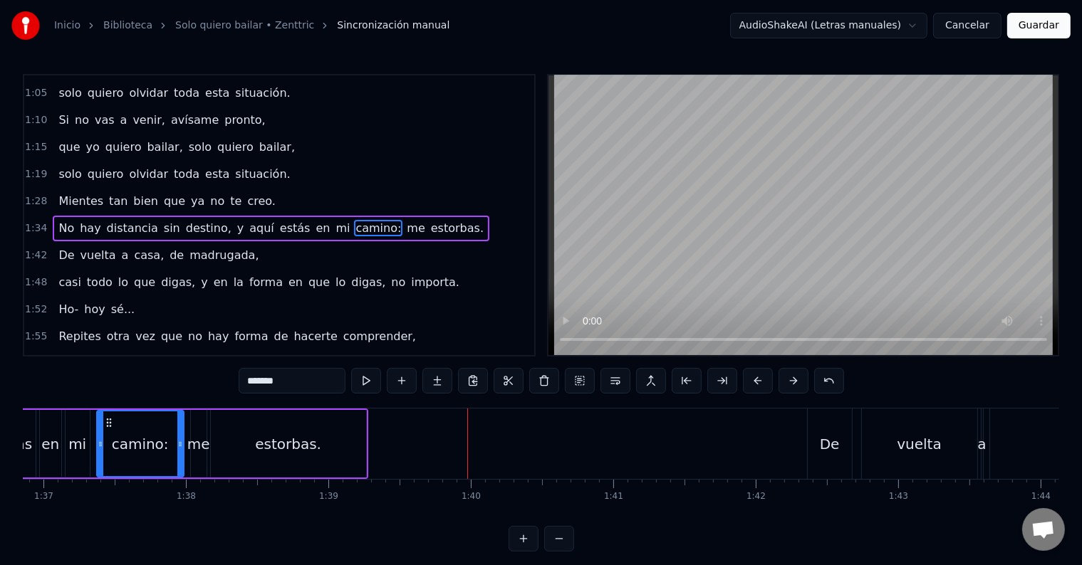
click at [191, 448] on div "me" at bounding box center [198, 444] width 23 height 21
type input "**"
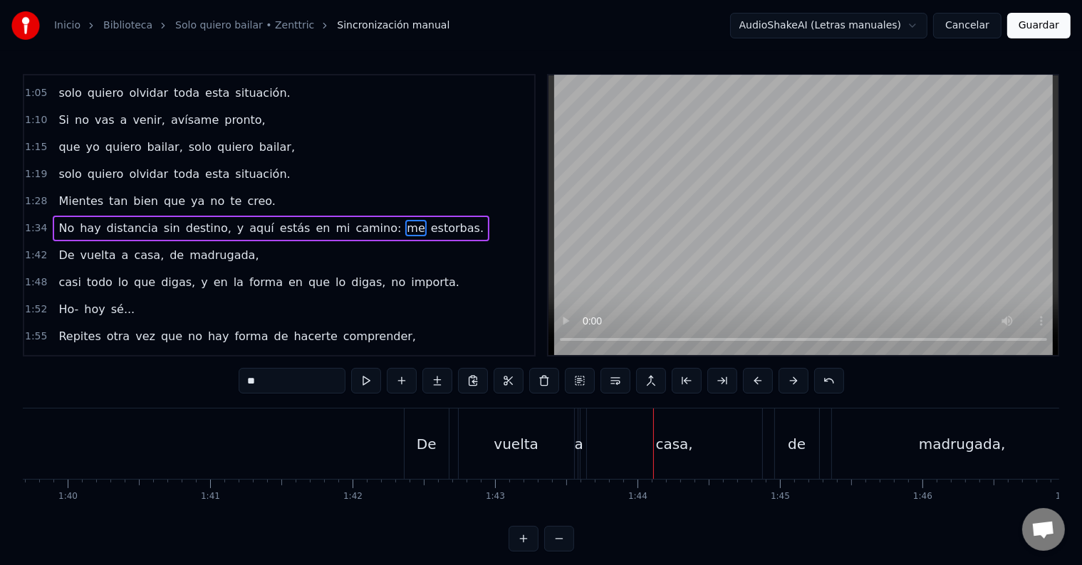
scroll to position [0, 14165]
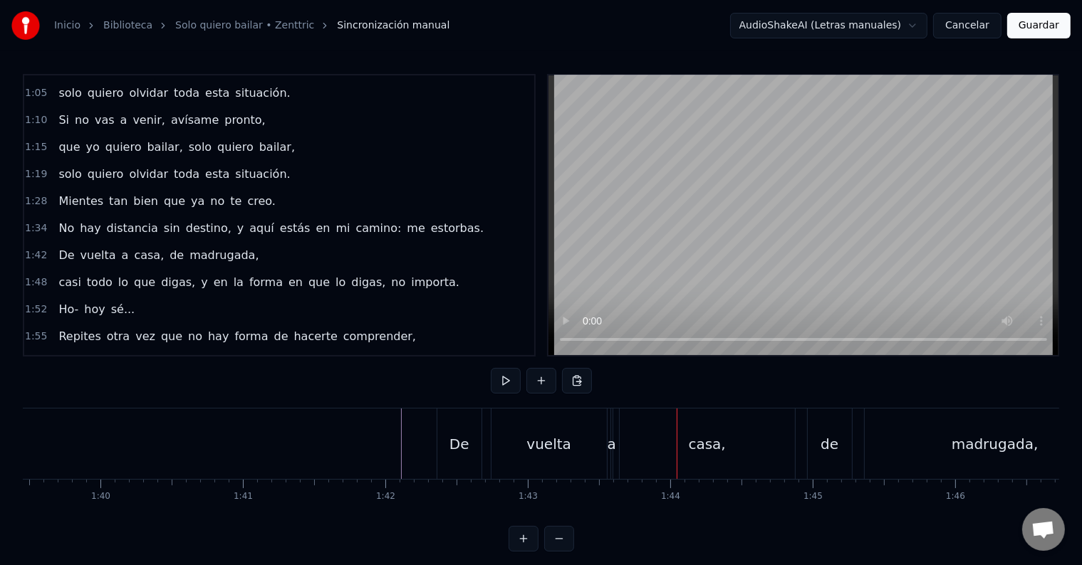
click at [641, 456] on div "casa," at bounding box center [707, 444] width 175 height 71
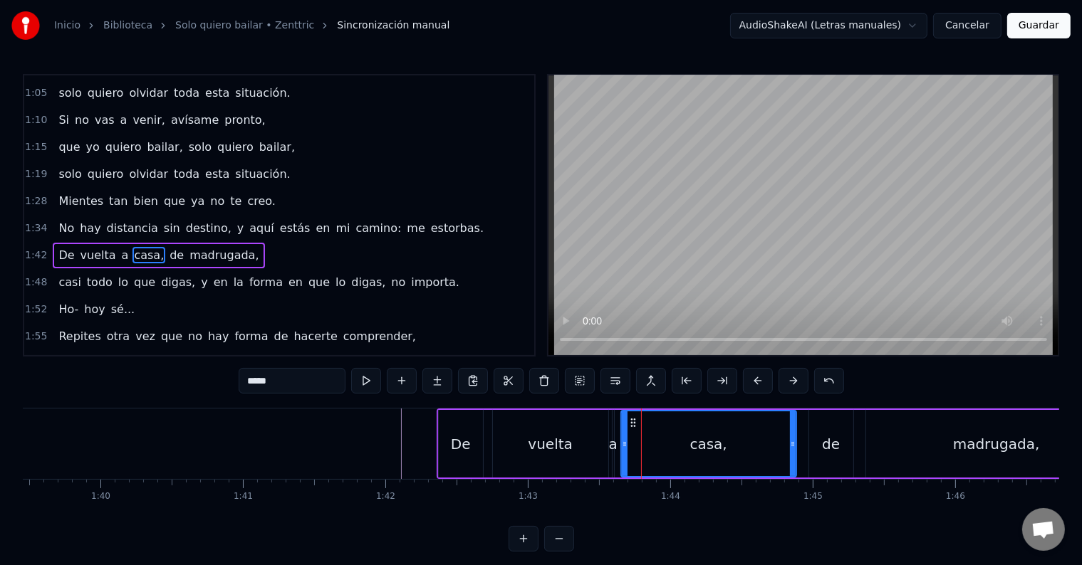
scroll to position [266, 0]
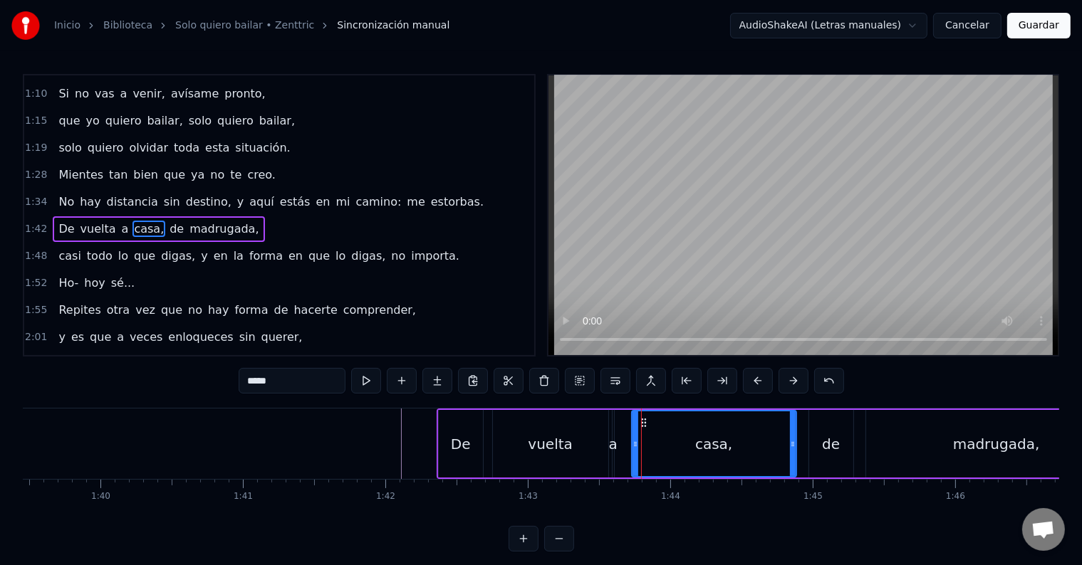
drag, startPoint x: 623, startPoint y: 439, endPoint x: 634, endPoint y: 444, distance: 11.5
click at [634, 444] on icon at bounding box center [635, 444] width 6 height 11
click at [580, 447] on div "vuelta" at bounding box center [550, 444] width 115 height 68
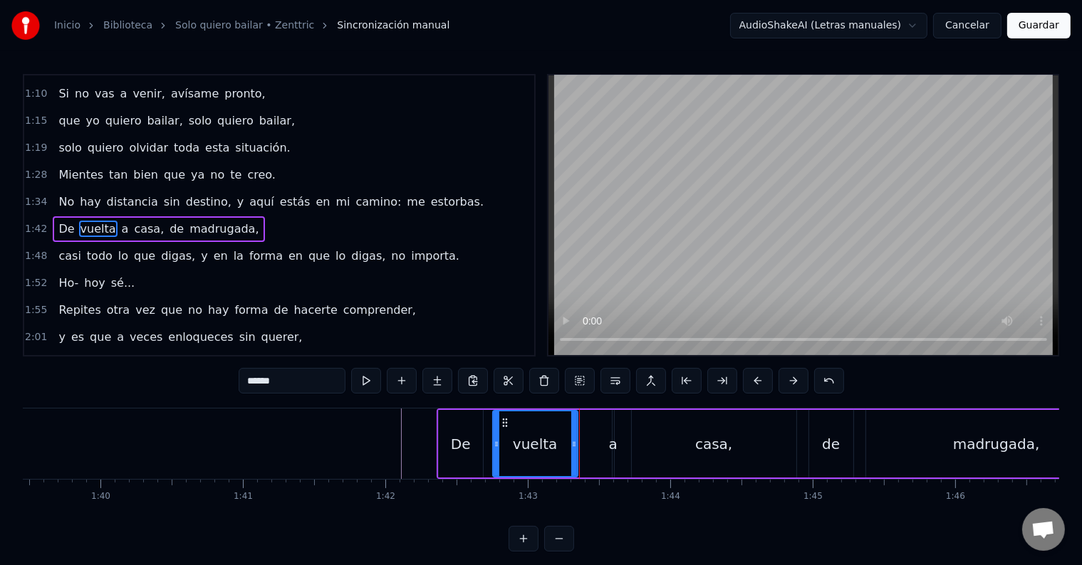
drag, startPoint x: 601, startPoint y: 447, endPoint x: 570, endPoint y: 447, distance: 30.6
click at [571, 447] on icon at bounding box center [574, 444] width 6 height 11
click at [609, 444] on div "a" at bounding box center [613, 444] width 9 height 21
type input "*"
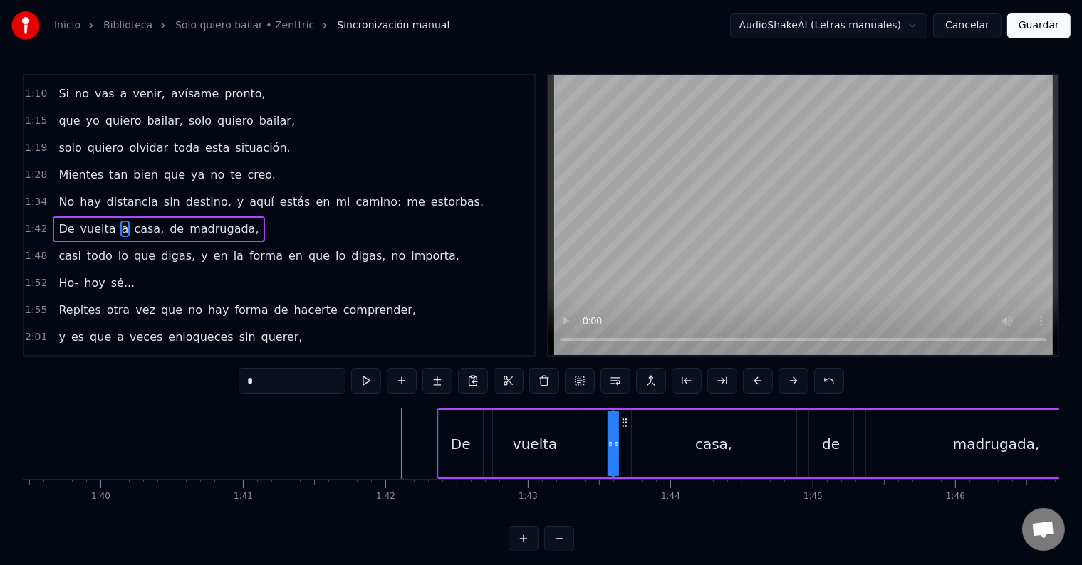
drag, startPoint x: 608, startPoint y: 444, endPoint x: 575, endPoint y: 444, distance: 33.5
click at [575, 444] on div "De vuelta a casa, de madrugada," at bounding box center [783, 444] width 692 height 71
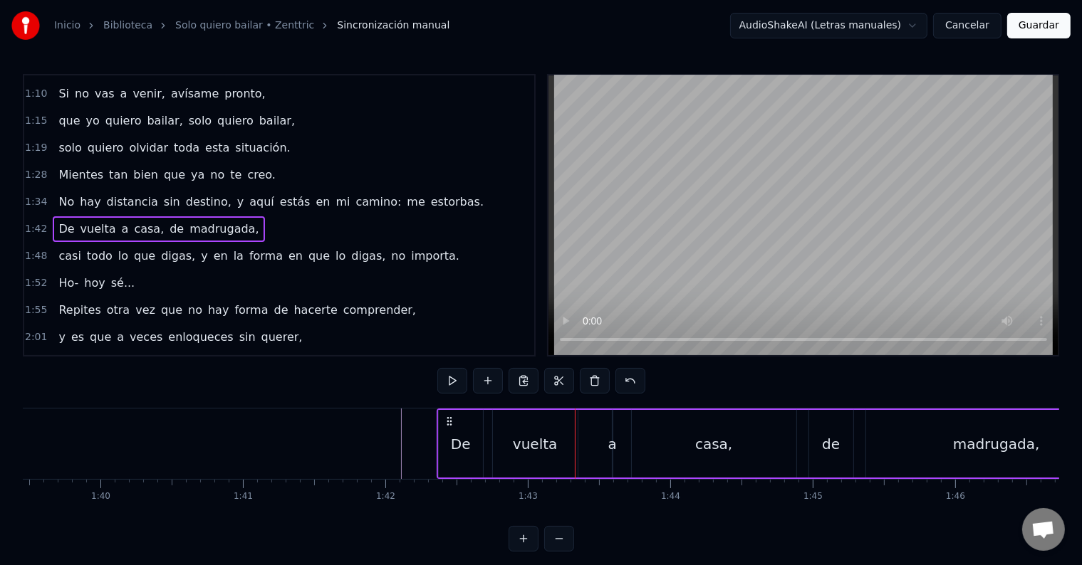
click at [612, 446] on div "a" at bounding box center [612, 444] width 9 height 21
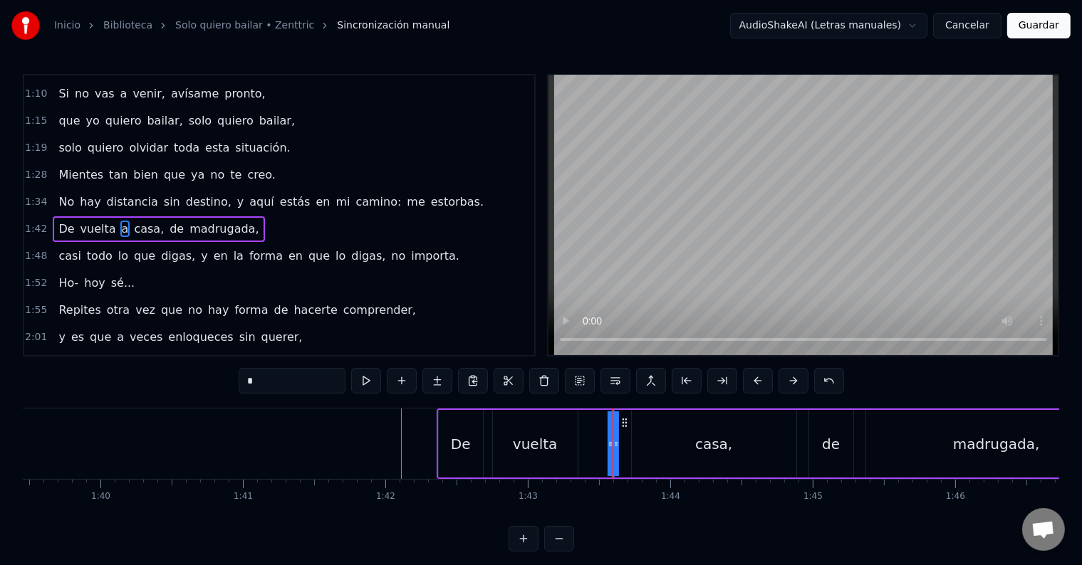
drag, startPoint x: 609, startPoint y: 445, endPoint x: 592, endPoint y: 445, distance: 17.1
click at [592, 445] on div "De vuelta a casa, de madrugada," at bounding box center [783, 444] width 692 height 71
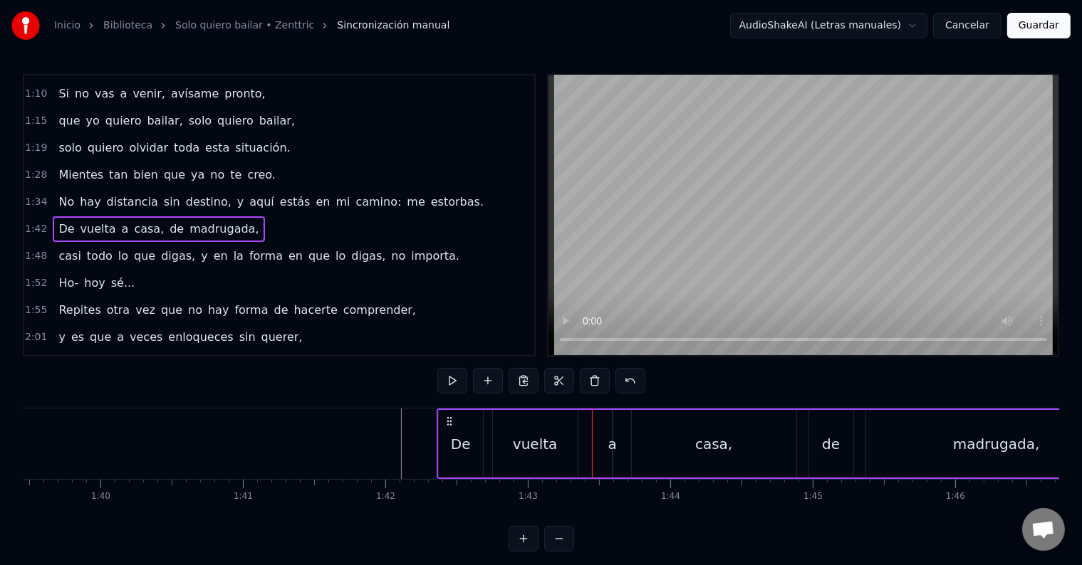
click at [608, 442] on div "a" at bounding box center [612, 444] width 9 height 21
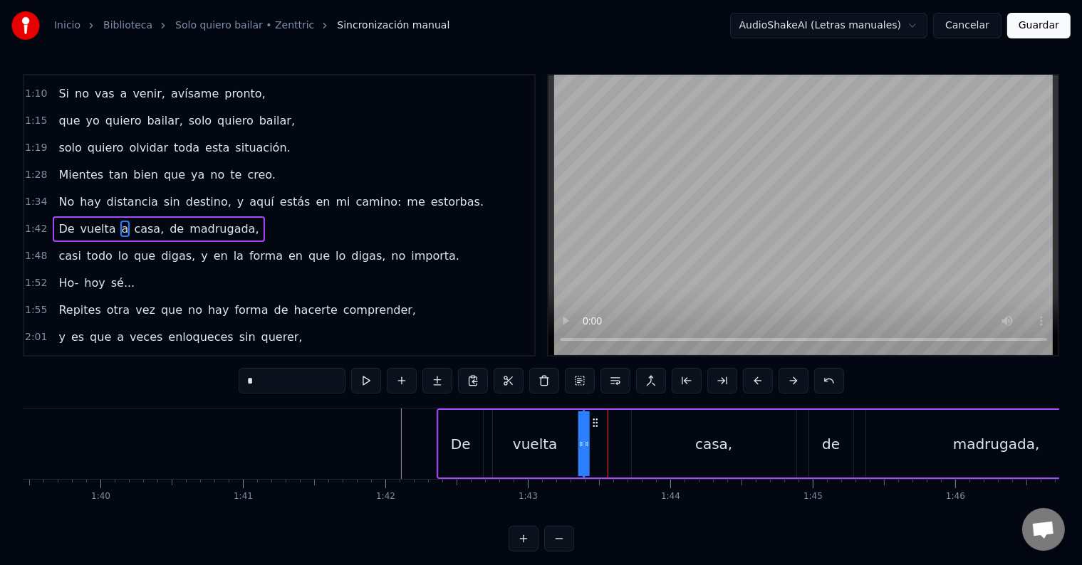
drag, startPoint x: 625, startPoint y: 422, endPoint x: 595, endPoint y: 424, distance: 29.3
click at [595, 424] on icon at bounding box center [594, 422] width 11 height 11
drag, startPoint x: 585, startPoint y: 444, endPoint x: 596, endPoint y: 444, distance: 11.4
click at [596, 444] on div "De vuelta a casa, de madrugada," at bounding box center [783, 444] width 692 height 71
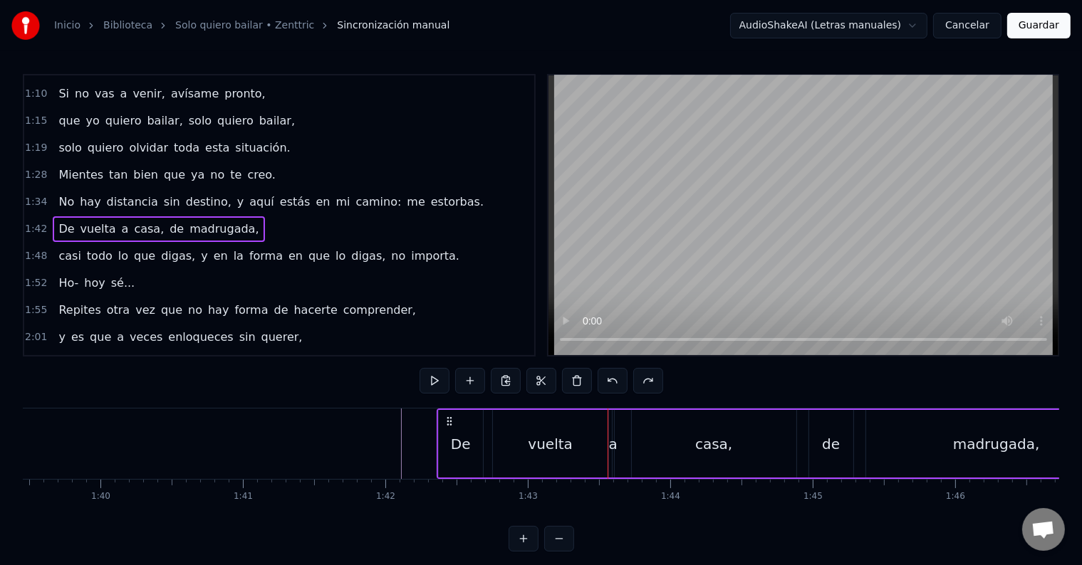
click at [549, 430] on div "vuelta" at bounding box center [550, 444] width 115 height 68
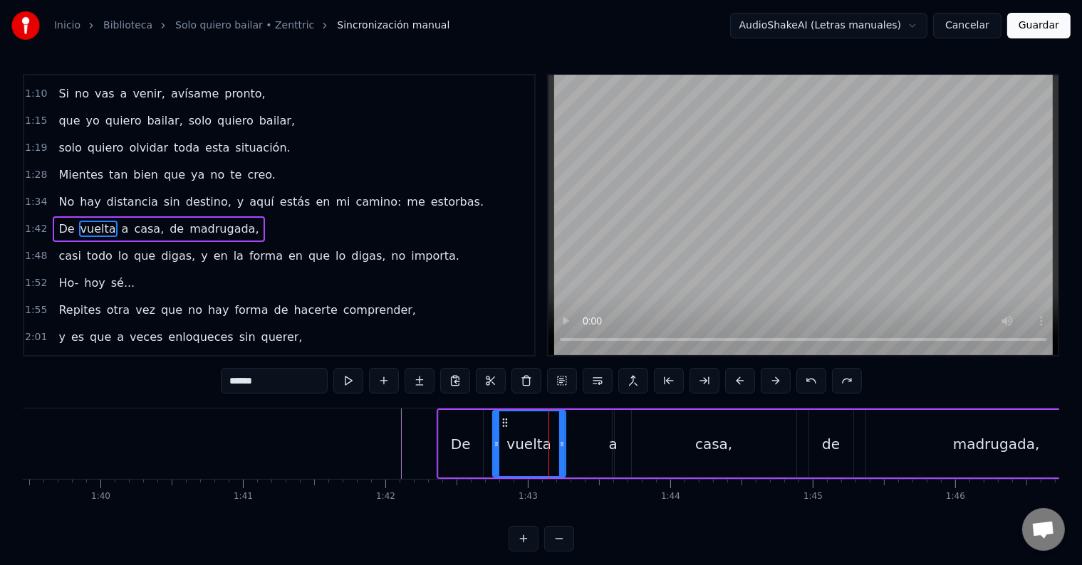
drag, startPoint x: 604, startPoint y: 442, endPoint x: 561, endPoint y: 441, distance: 42.8
click at [561, 441] on icon at bounding box center [562, 444] width 6 height 11
click at [573, 444] on div "De vuelta a casa, de madrugada," at bounding box center [783, 444] width 692 height 71
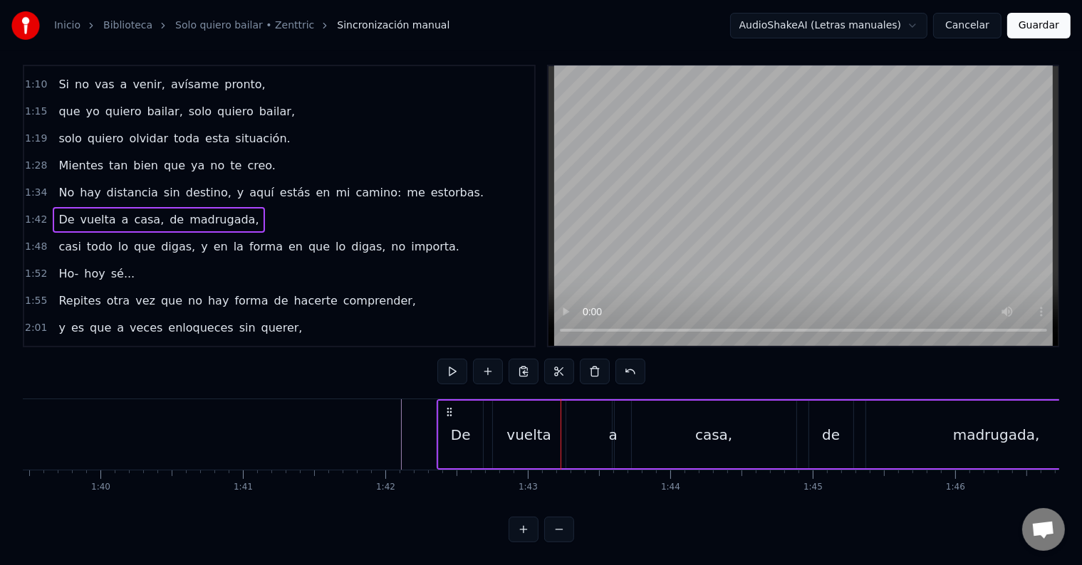
scroll to position [21, 0]
drag, startPoint x: 612, startPoint y: 425, endPoint x: 595, endPoint y: 424, distance: 17.1
click at [595, 424] on div "De vuelta a casa, de madrugada," at bounding box center [783, 435] width 692 height 71
click at [632, 424] on div "casa," at bounding box center [714, 435] width 165 height 68
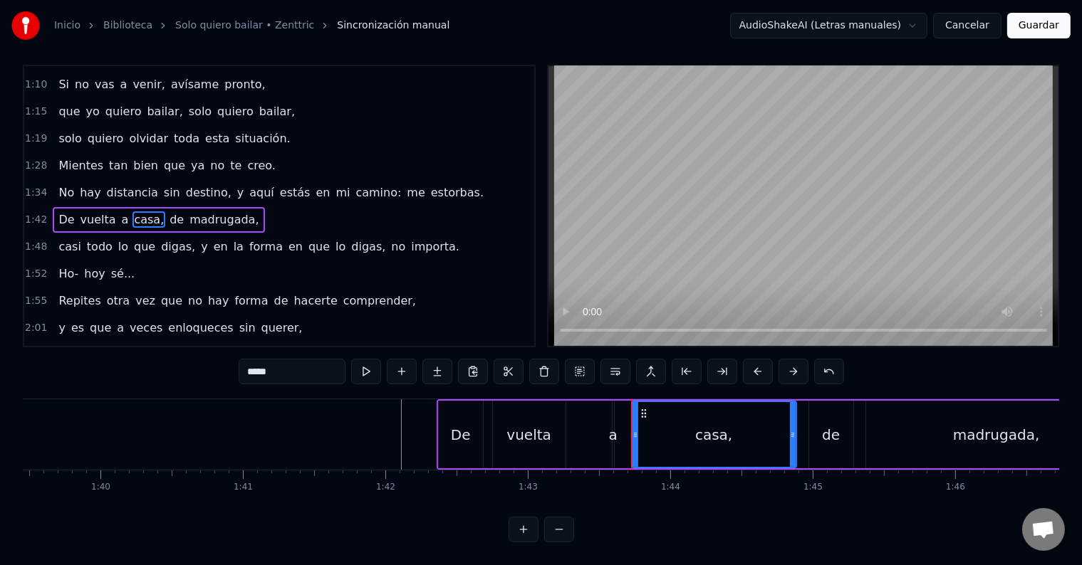
scroll to position [0, 0]
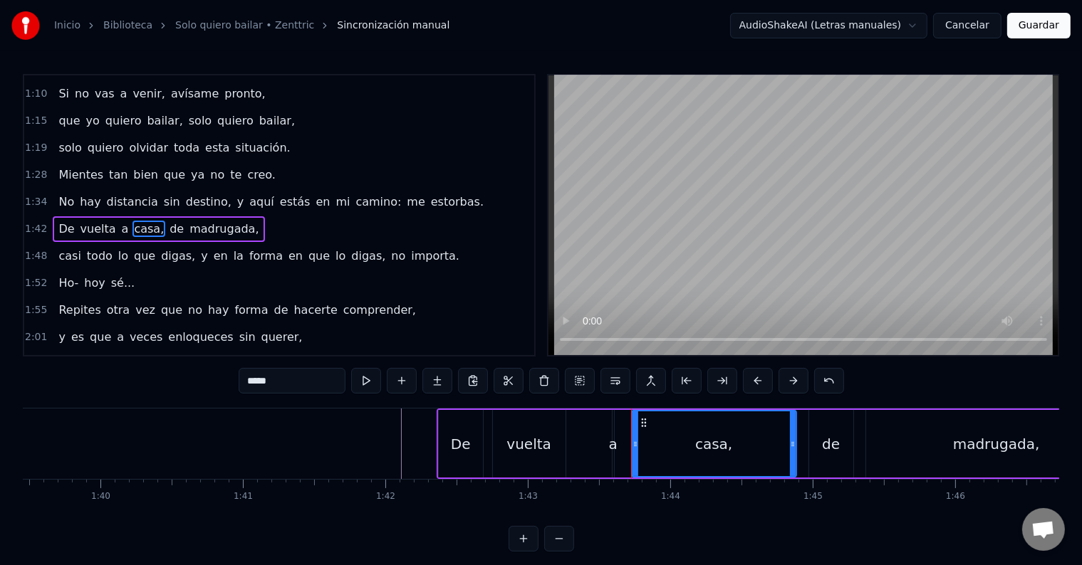
click at [621, 433] on div "De vuelta a casa, de madrugada," at bounding box center [783, 444] width 692 height 71
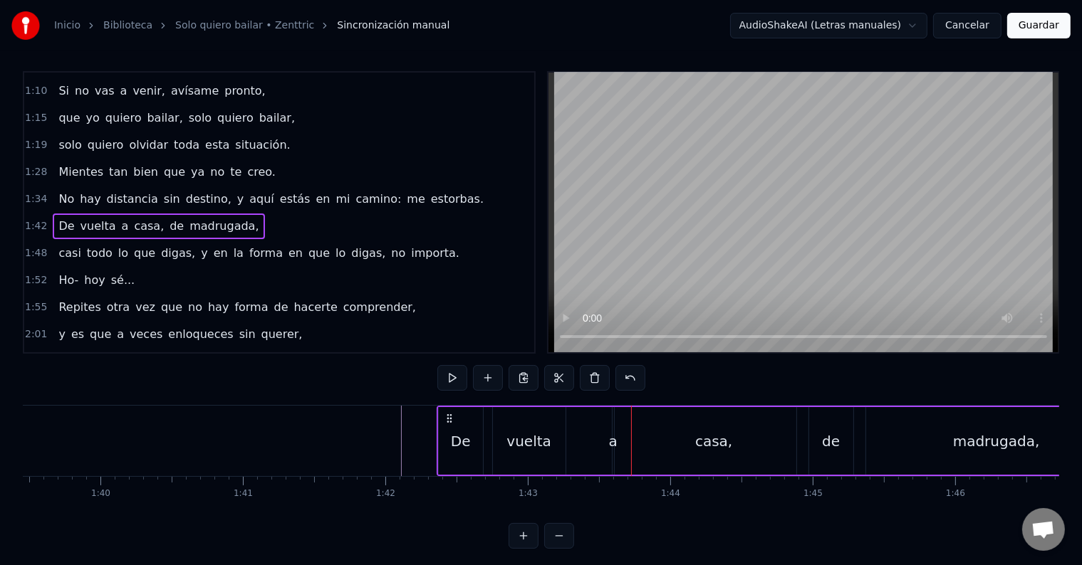
scroll to position [21, 0]
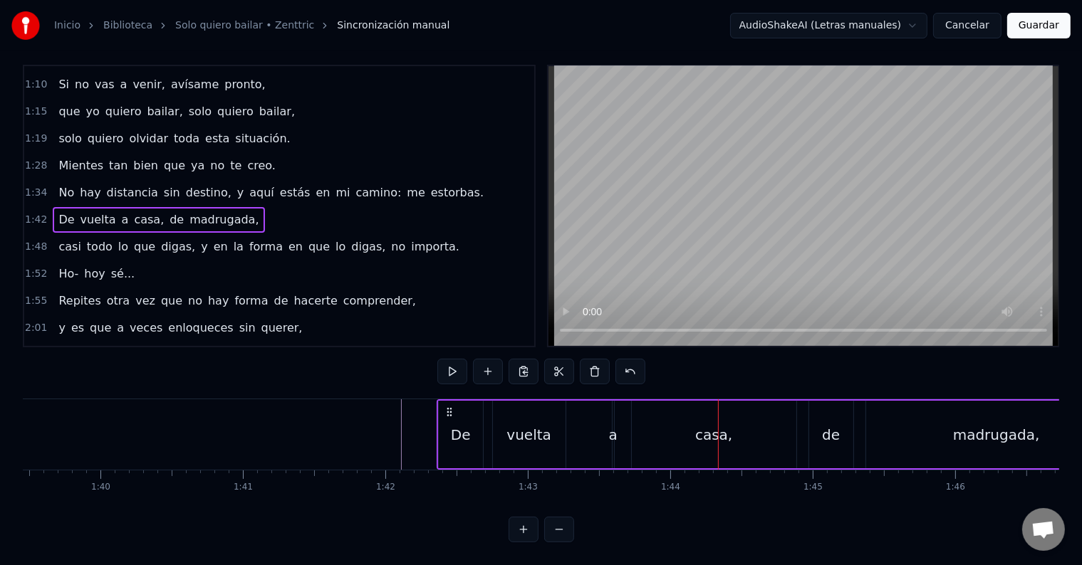
click at [614, 424] on div "a" at bounding box center [613, 434] width 9 height 21
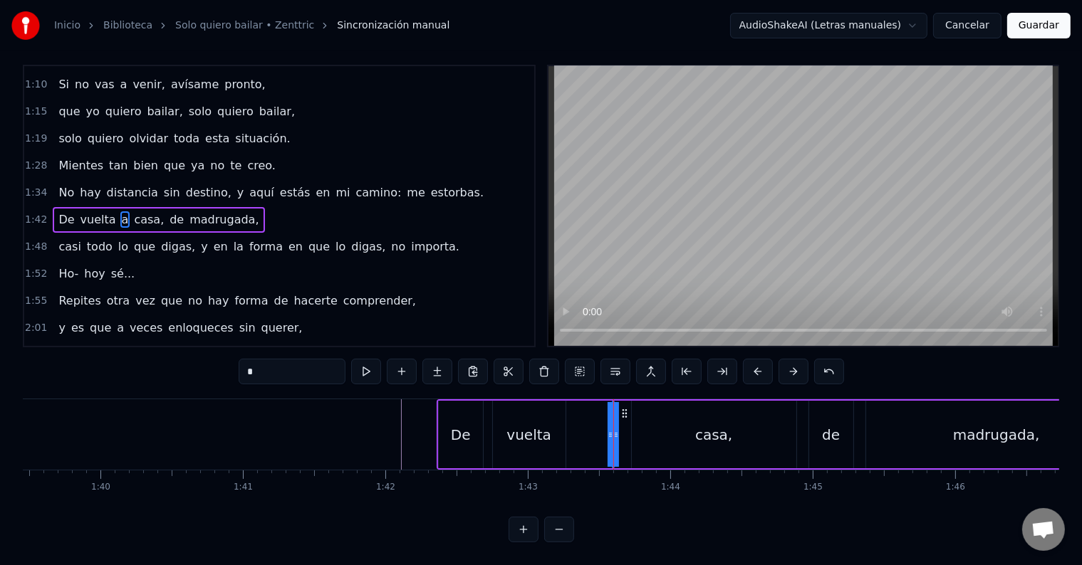
scroll to position [0, 0]
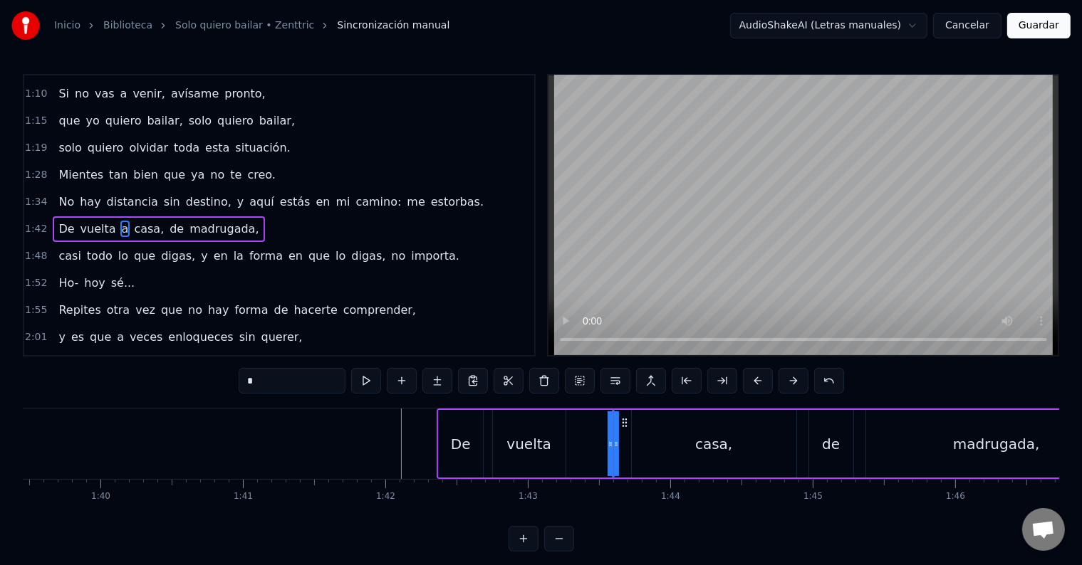
drag, startPoint x: 611, startPoint y: 437, endPoint x: 589, endPoint y: 434, distance: 22.3
click at [589, 434] on div "De vuelta a casa, de madrugada," at bounding box center [783, 444] width 692 height 71
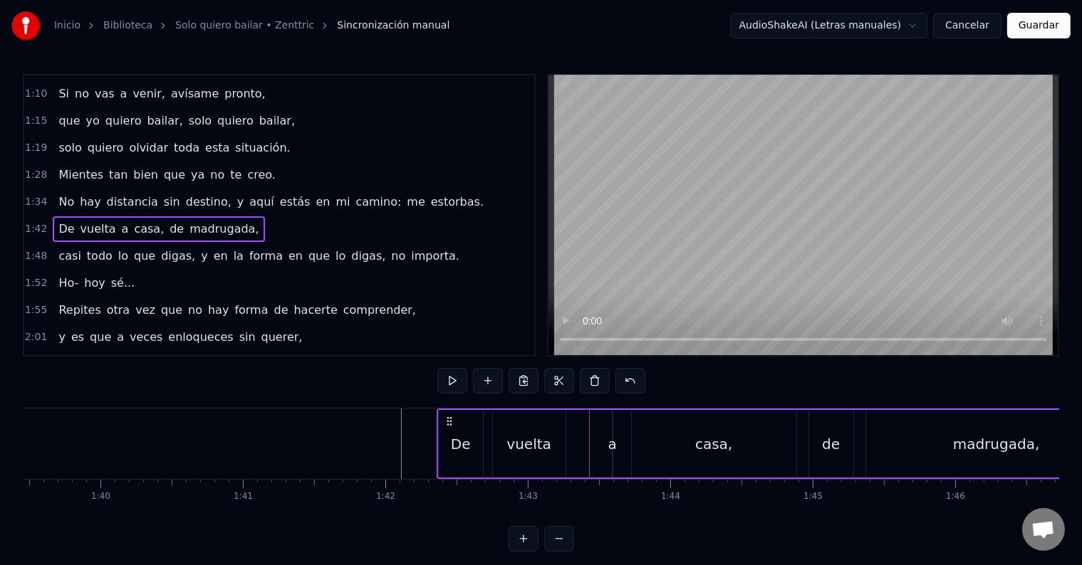
click at [610, 430] on div "De vuelta a casa, de madrugada," at bounding box center [783, 444] width 692 height 71
click at [612, 430] on div "a" at bounding box center [612, 444] width 1 height 68
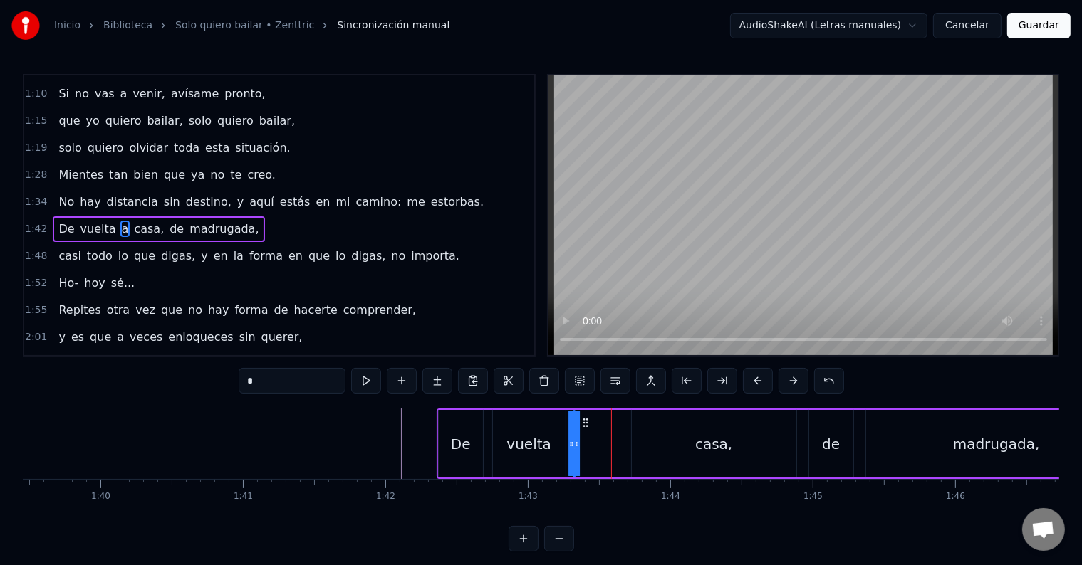
drag, startPoint x: 625, startPoint y: 422, endPoint x: 585, endPoint y: 423, distance: 39.2
click at [585, 423] on icon at bounding box center [584, 422] width 11 height 11
click at [584, 439] on div "De vuelta a casa, de madrugada," at bounding box center [783, 444] width 692 height 71
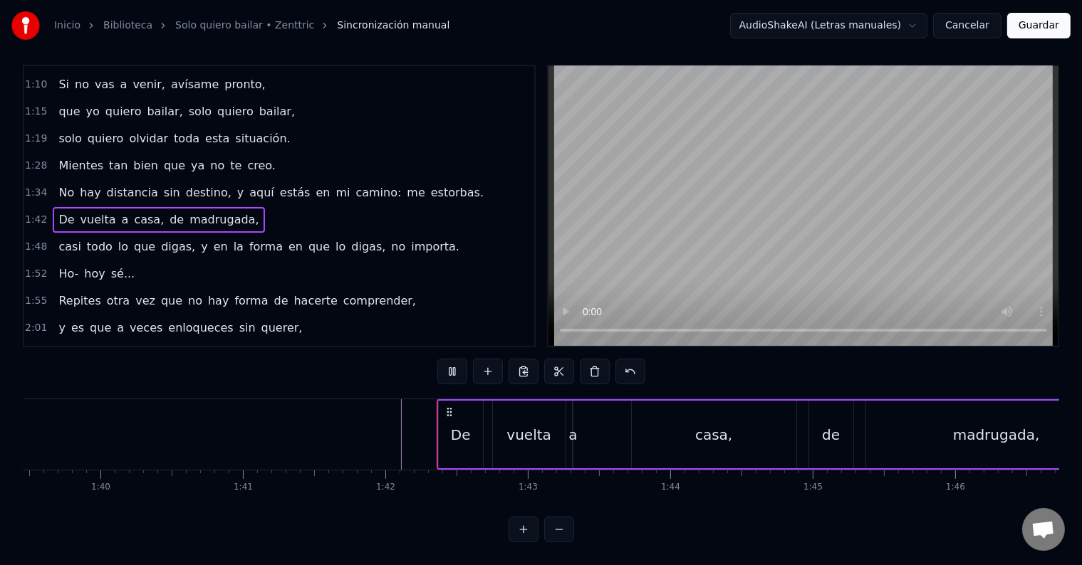
scroll to position [21, 0]
click at [651, 439] on div "casa," at bounding box center [714, 435] width 165 height 68
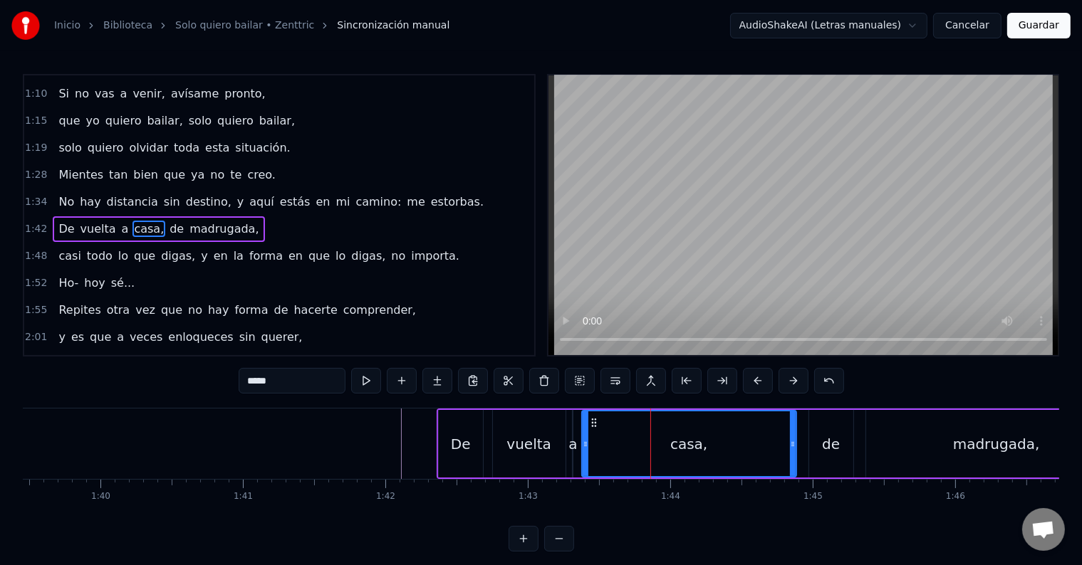
drag, startPoint x: 634, startPoint y: 441, endPoint x: 583, endPoint y: 442, distance: 51.3
click at [583, 442] on icon at bounding box center [586, 444] width 6 height 11
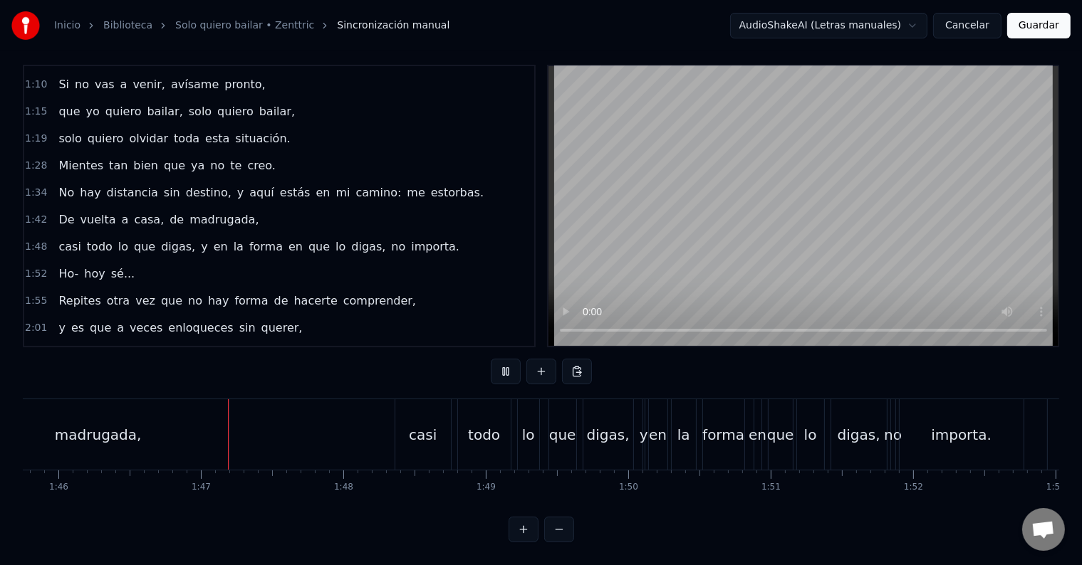
scroll to position [0, 15095]
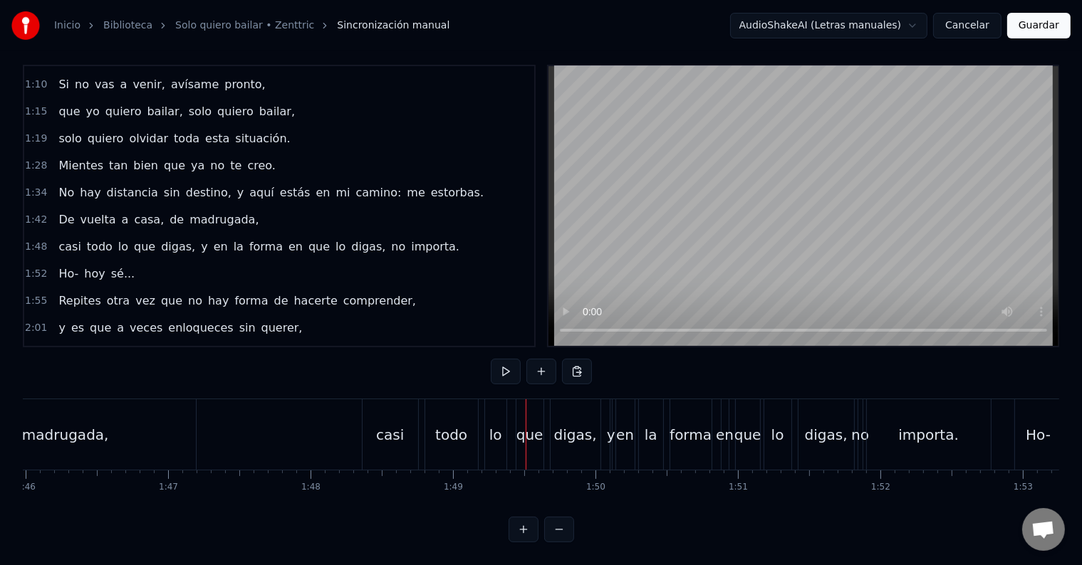
click at [387, 424] on div "casi" at bounding box center [390, 434] width 28 height 21
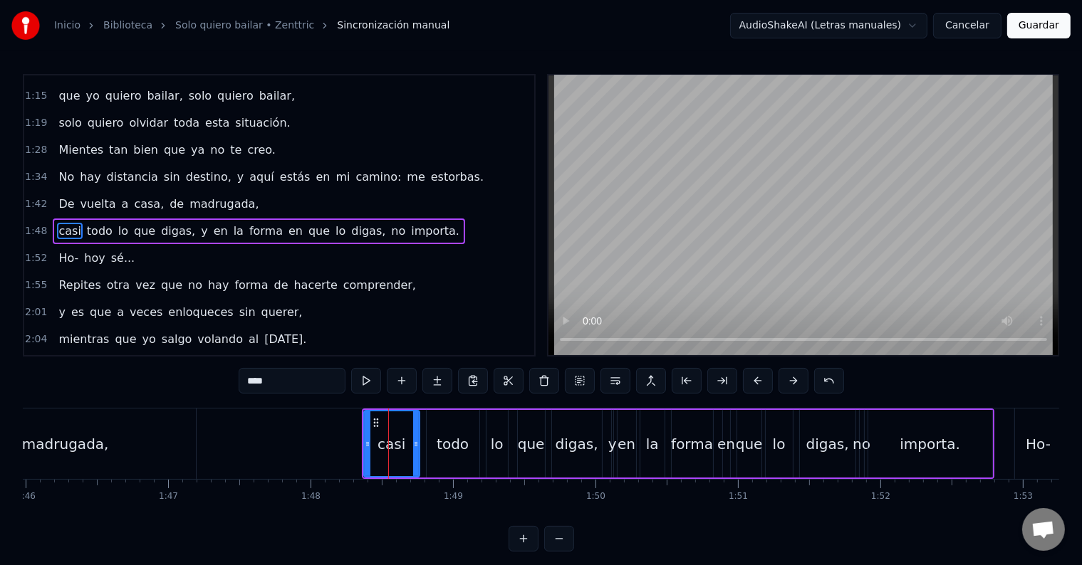
scroll to position [292, 0]
drag, startPoint x: 365, startPoint y: 434, endPoint x: 372, endPoint y: 436, distance: 7.3
click at [372, 436] on div at bounding box center [375, 444] width 6 height 65
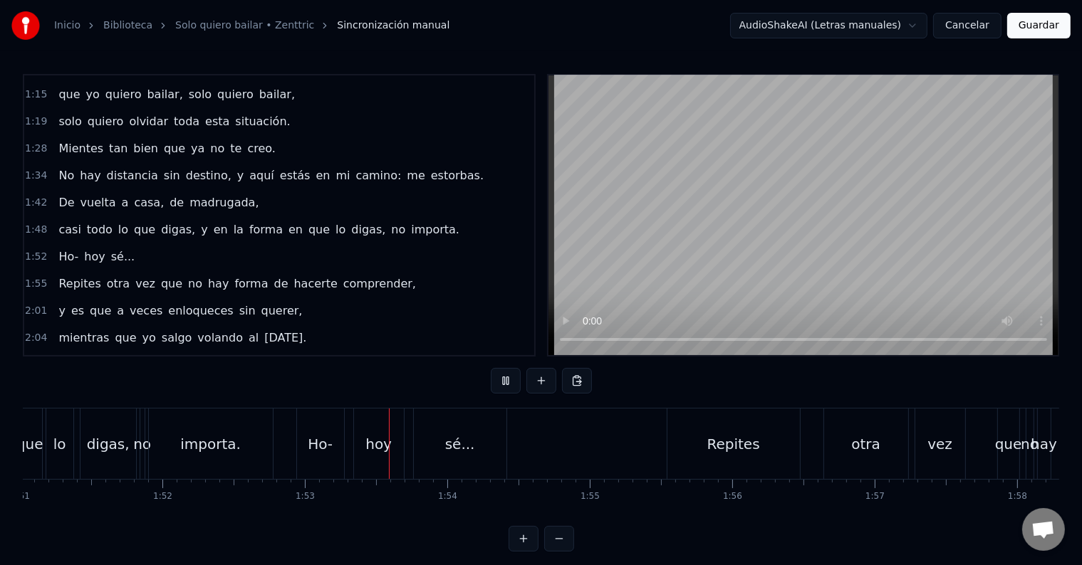
scroll to position [0, 16026]
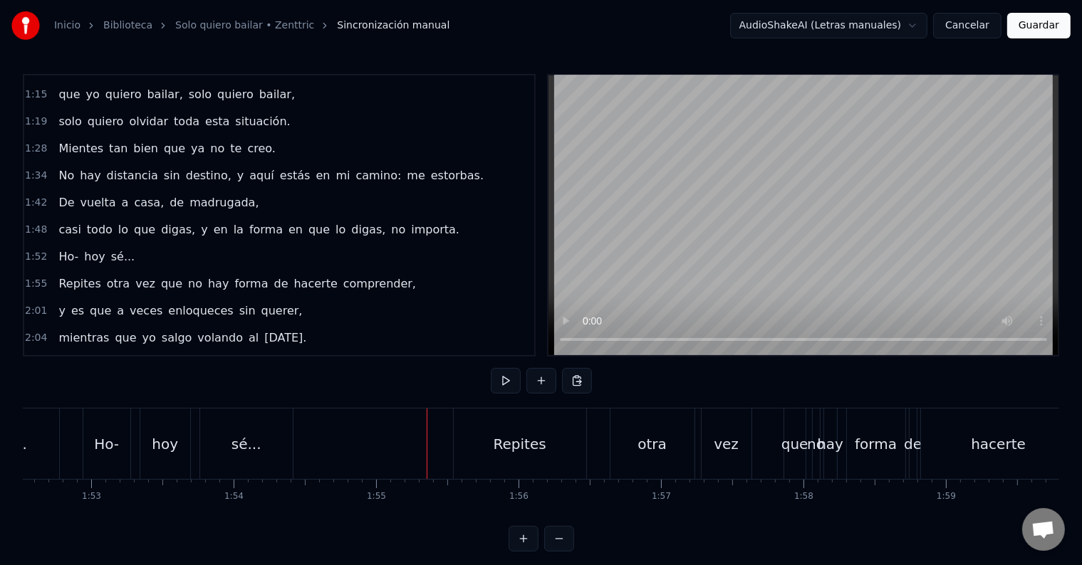
click at [254, 422] on div "sé..." at bounding box center [246, 444] width 93 height 71
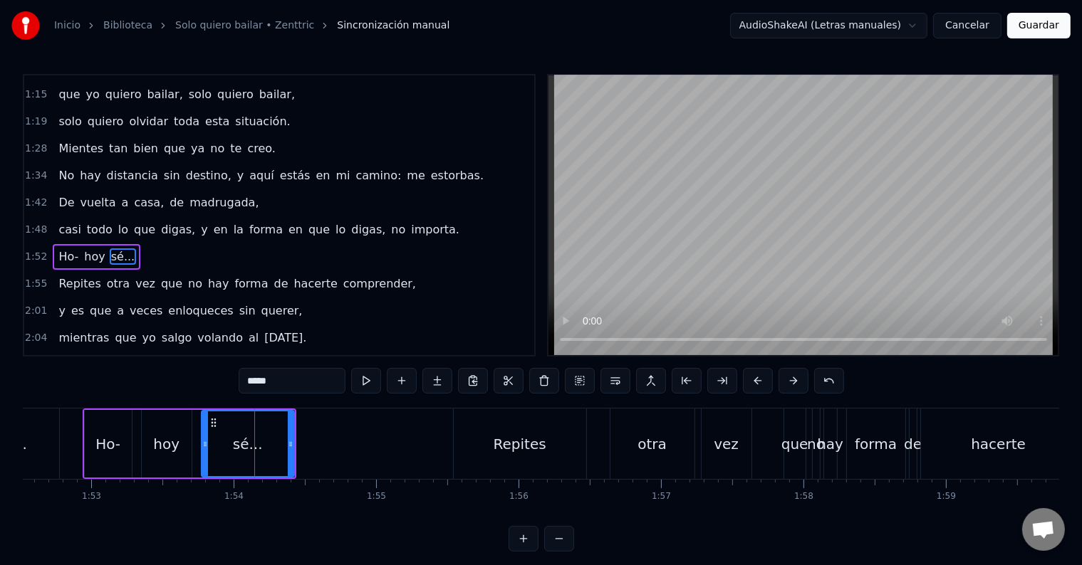
scroll to position [318, 0]
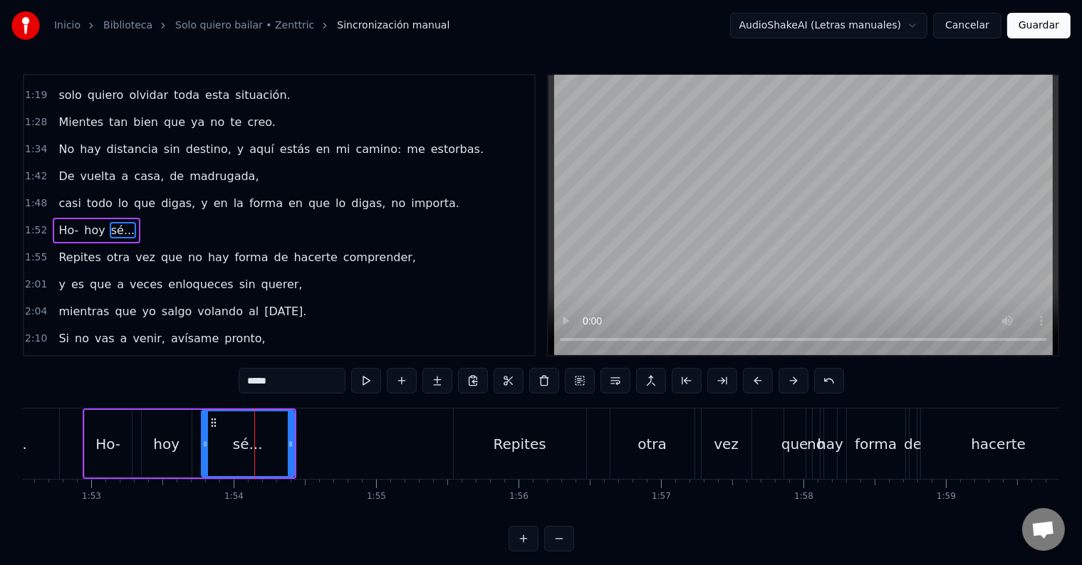
click at [175, 439] on div "hoy" at bounding box center [166, 444] width 26 height 21
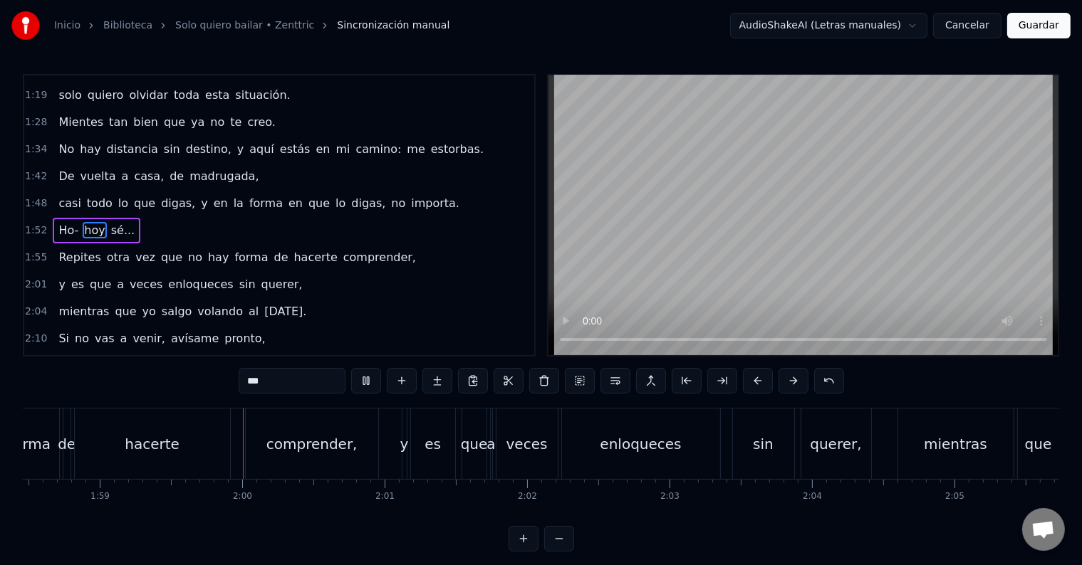
scroll to position [0, 16923]
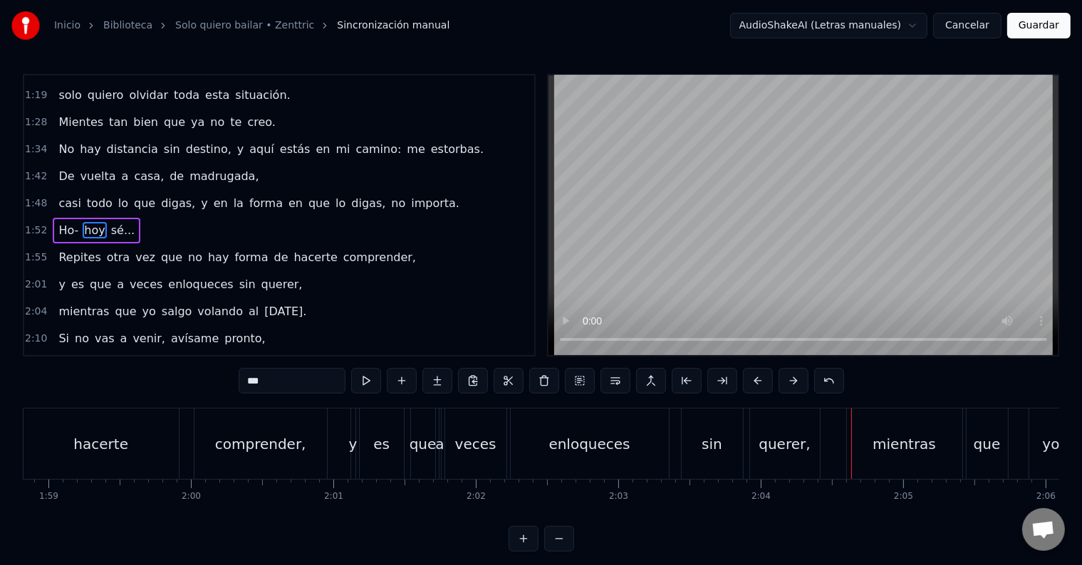
click at [487, 447] on div "veces" at bounding box center [475, 444] width 41 height 21
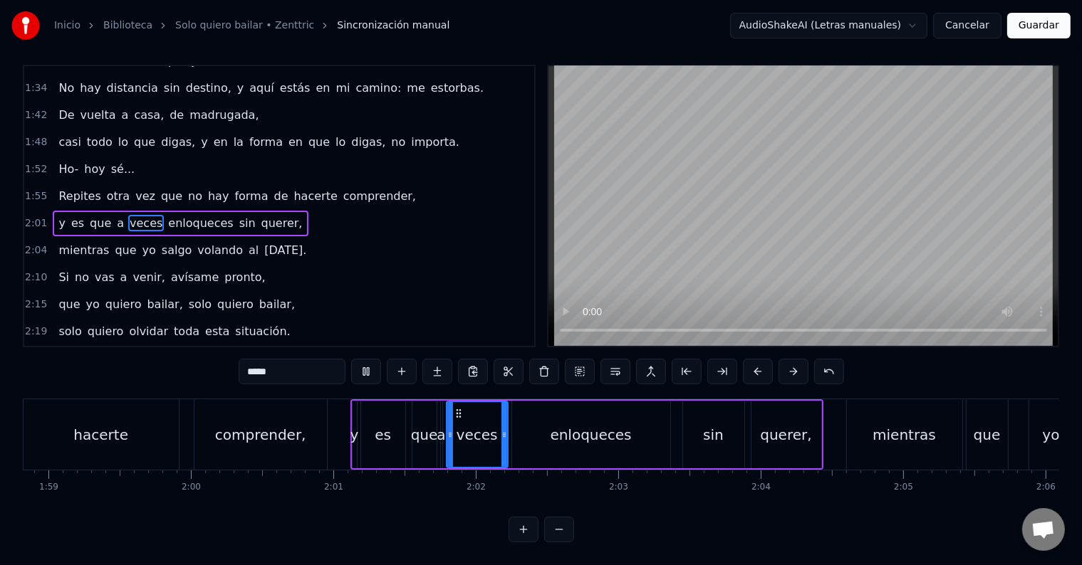
scroll to position [21, 0]
click at [467, 424] on div "veces" at bounding box center [476, 434] width 41 height 21
drag, startPoint x: 502, startPoint y: 440, endPoint x: 487, endPoint y: 440, distance: 15.0
click at [487, 440] on div at bounding box center [489, 434] width 6 height 65
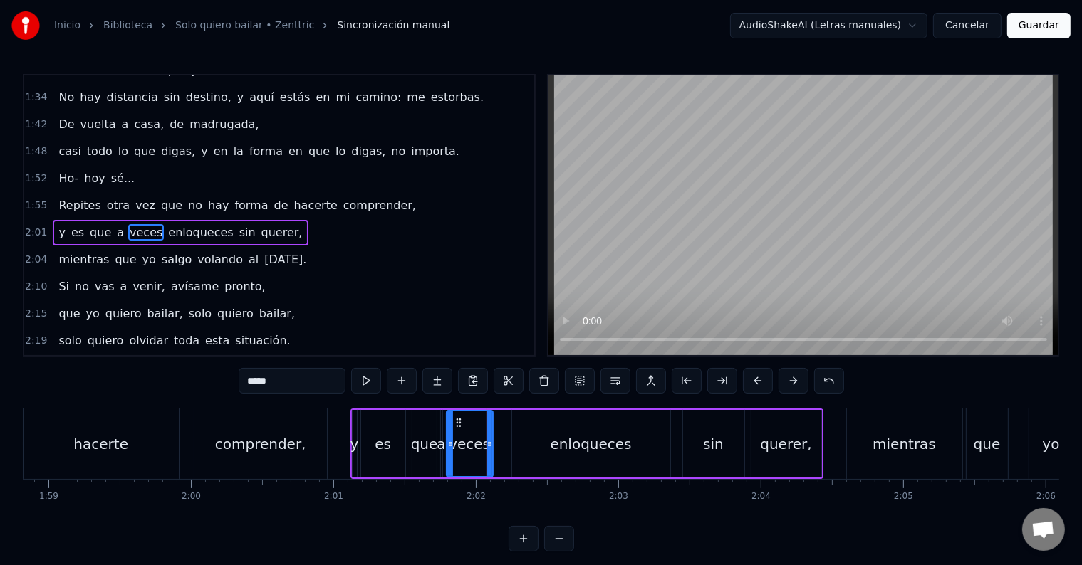
click at [533, 428] on div "enloqueces" at bounding box center [591, 444] width 158 height 68
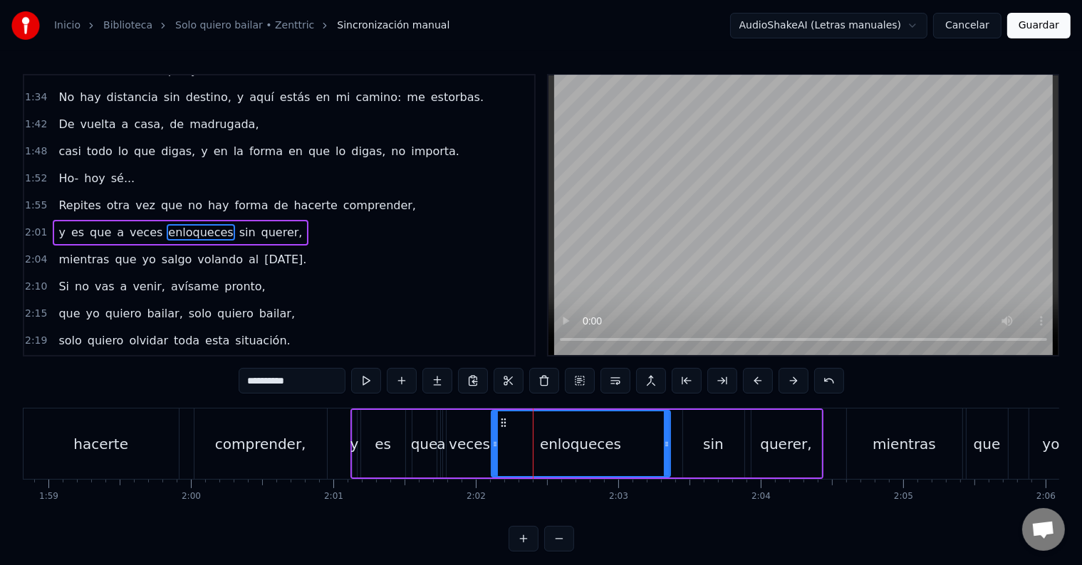
drag, startPoint x: 515, startPoint y: 429, endPoint x: 493, endPoint y: 430, distance: 22.1
click at [493, 430] on div at bounding box center [495, 444] width 6 height 65
click at [373, 436] on div "es" at bounding box center [383, 444] width 44 height 68
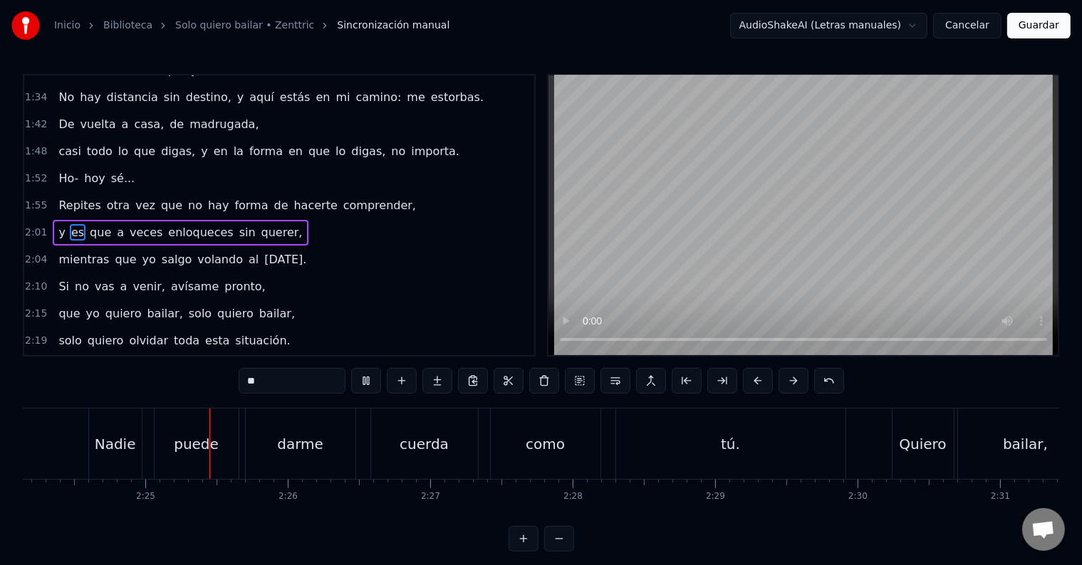
scroll to position [0, 20557]
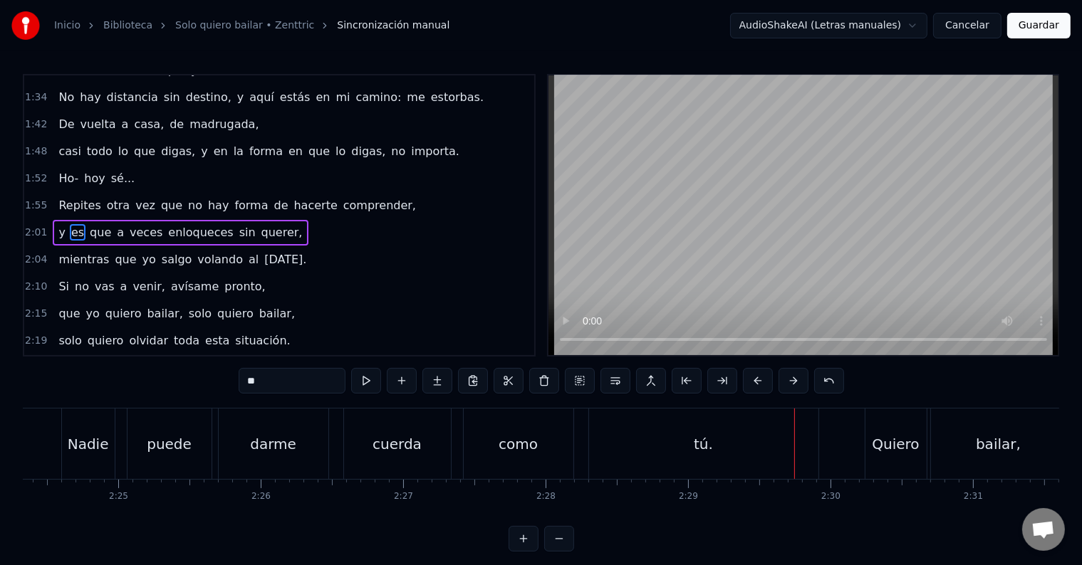
click at [595, 430] on div "tú." at bounding box center [703, 444] width 229 height 71
type input "***"
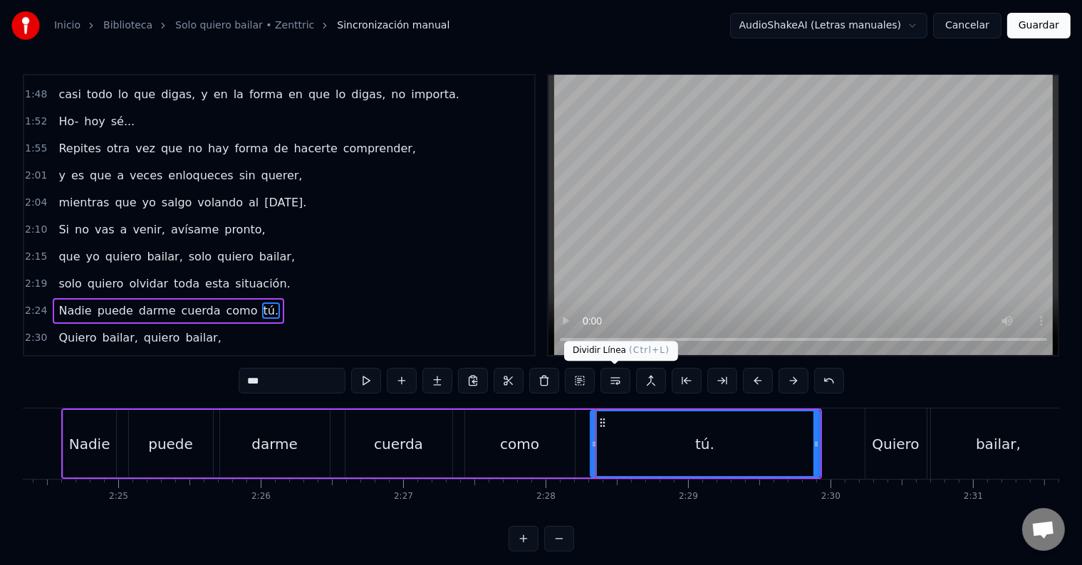
scroll to position [501, 0]
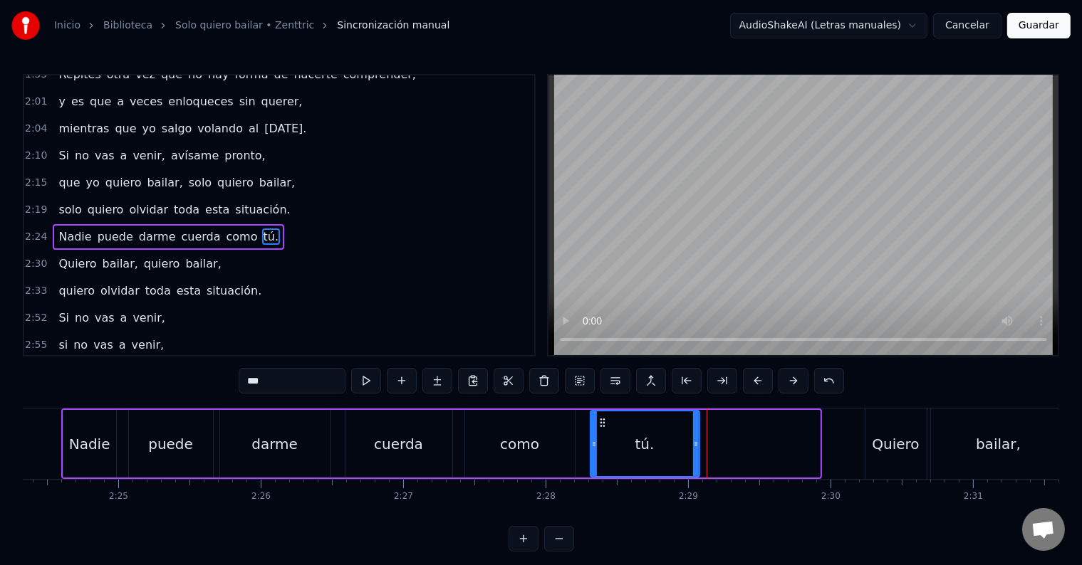
drag, startPoint x: 815, startPoint y: 442, endPoint x: 695, endPoint y: 440, distance: 120.4
click at [695, 440] on icon at bounding box center [696, 444] width 6 height 11
click at [577, 429] on div "Nadie puede darme cuerda como tú." at bounding box center [381, 444] width 640 height 71
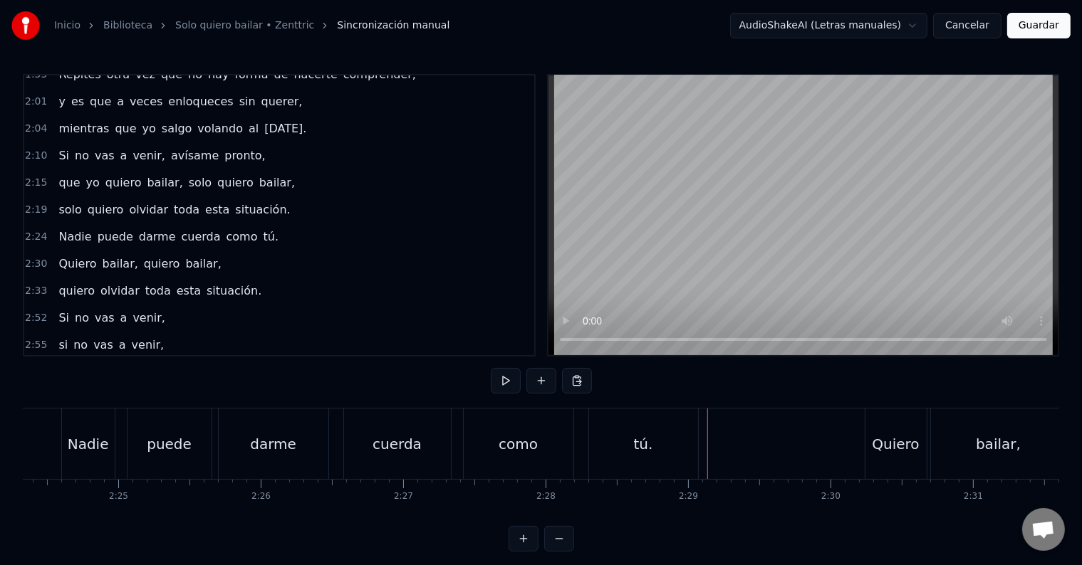
click at [675, 443] on div "tú." at bounding box center [643, 444] width 109 height 71
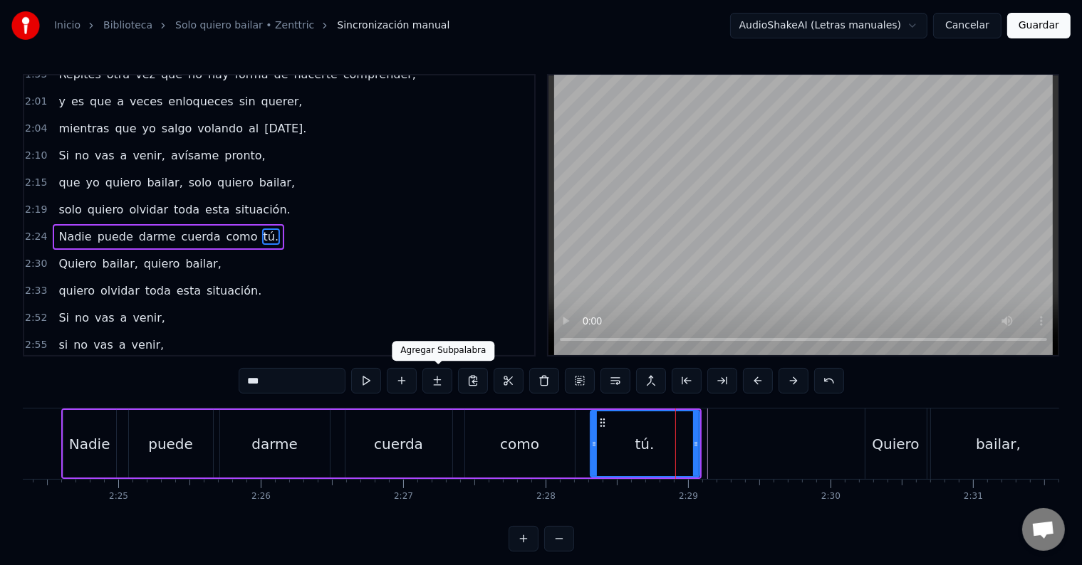
click at [439, 376] on button at bounding box center [437, 381] width 30 height 26
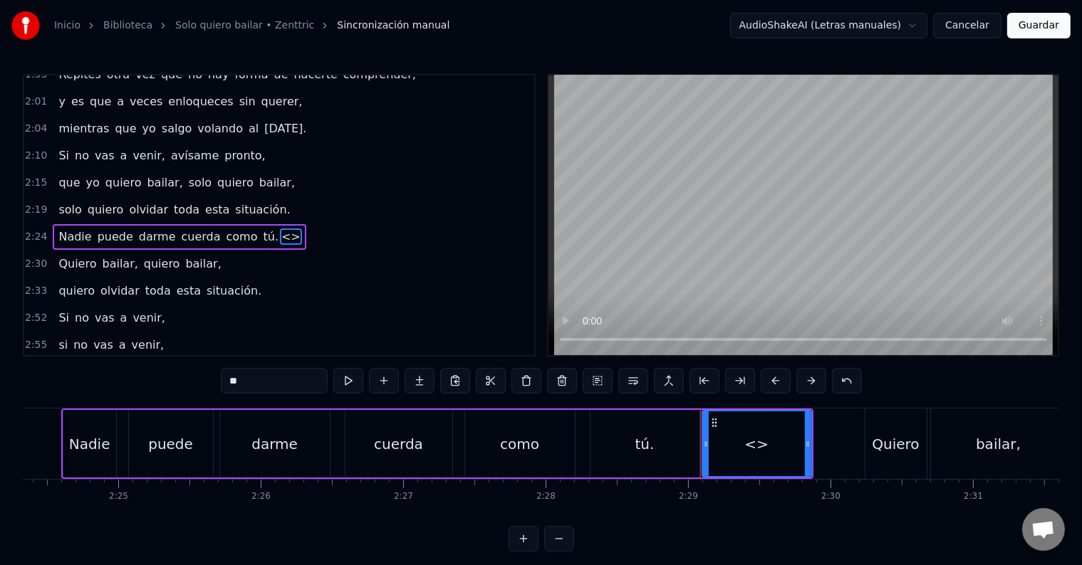
drag, startPoint x: 303, startPoint y: 375, endPoint x: 136, endPoint y: 374, distance: 166.6
click at [136, 374] on div "0:14 De vuelta a casa, contando estrellas, 0:20 todo me da vueltas mientras pie…" at bounding box center [541, 313] width 1036 height 478
click at [415, 434] on div "cuerda" at bounding box center [398, 444] width 49 height 21
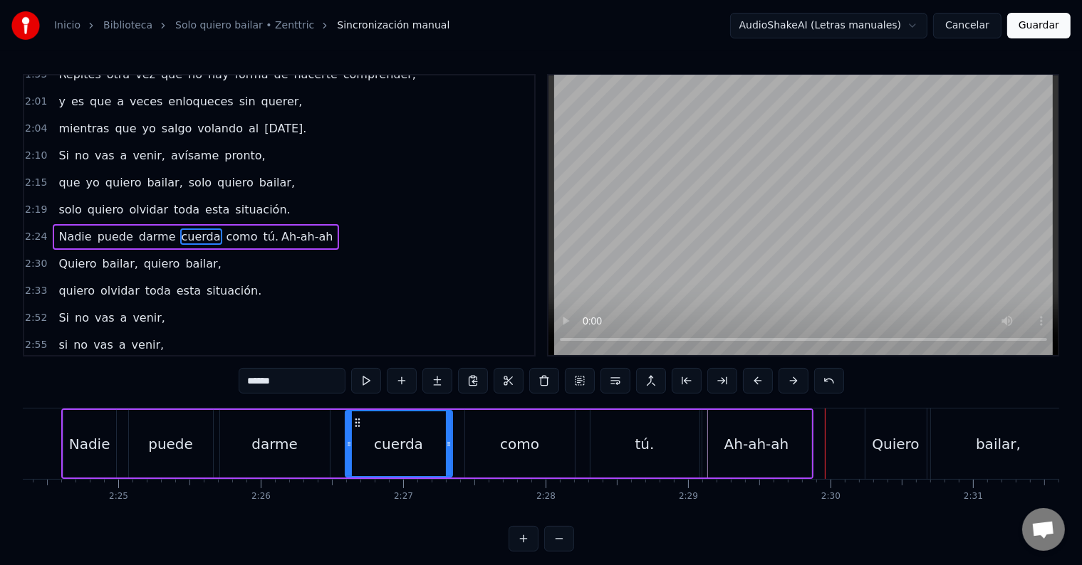
click at [644, 469] on div "tú." at bounding box center [644, 444] width 109 height 68
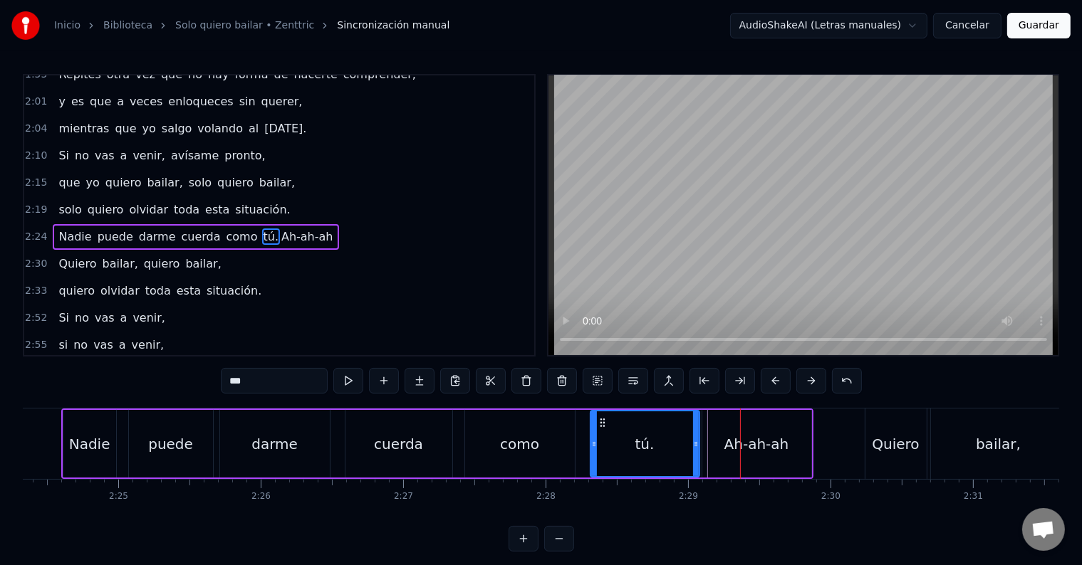
click at [672, 445] on div "tú." at bounding box center [645, 444] width 108 height 65
click at [640, 436] on div "tú." at bounding box center [644, 444] width 19 height 21
drag, startPoint x: 690, startPoint y: 439, endPoint x: 663, endPoint y: 441, distance: 27.1
click at [663, 441] on icon at bounding box center [663, 444] width 6 height 11
click at [712, 440] on div "Ah-ah-ah" at bounding box center [756, 444] width 109 height 68
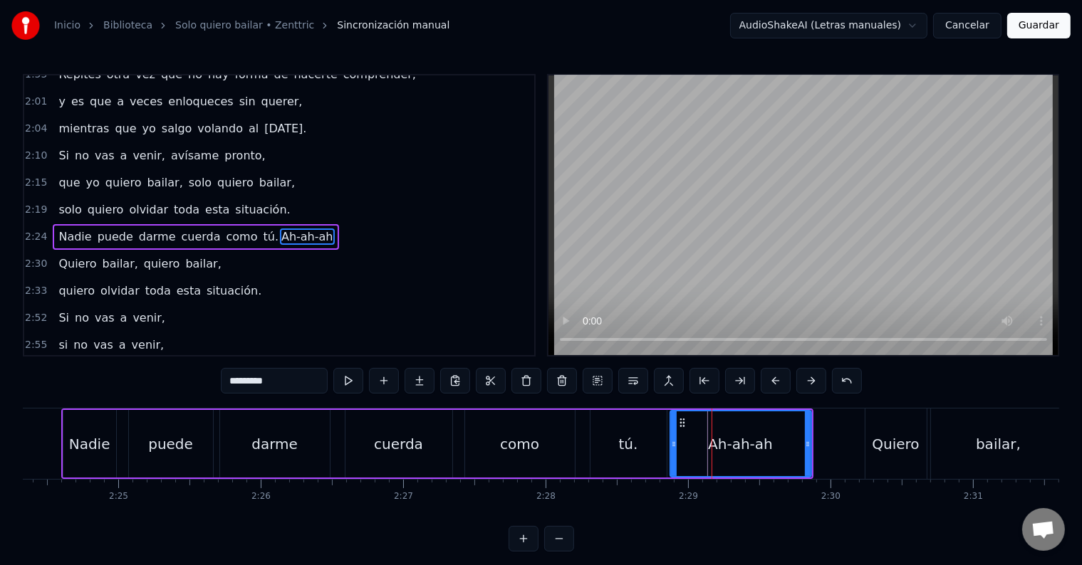
drag, startPoint x: 701, startPoint y: 441, endPoint x: 667, endPoint y: 441, distance: 34.2
click at [671, 441] on icon at bounding box center [674, 444] width 6 height 11
drag, startPoint x: 566, startPoint y: 437, endPoint x: 567, endPoint y: 428, distance: 9.3
click at [566, 437] on div "como" at bounding box center [520, 444] width 110 height 68
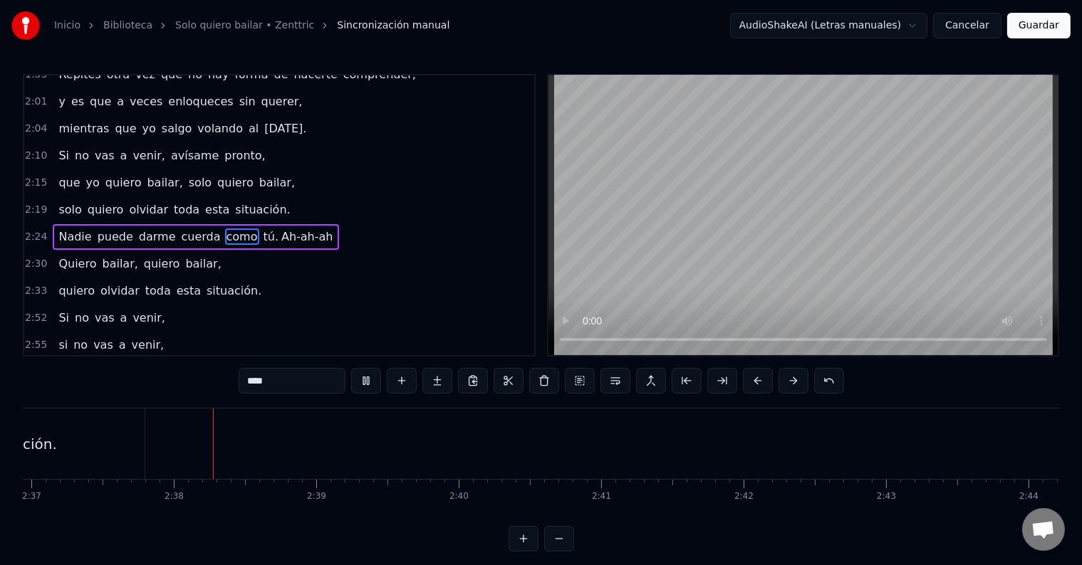
scroll to position [0, 22380]
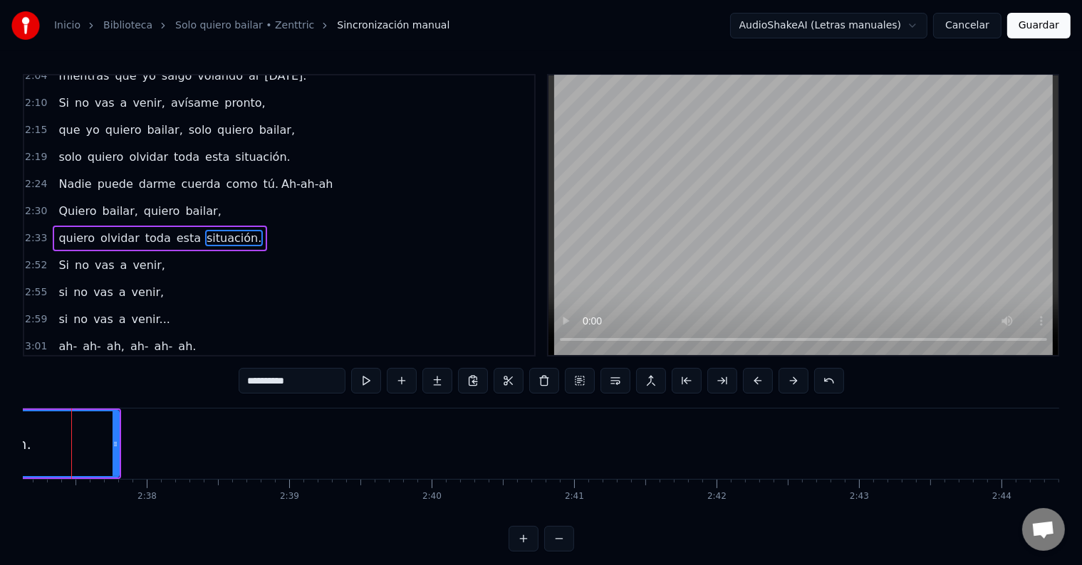
scroll to position [0, 22357]
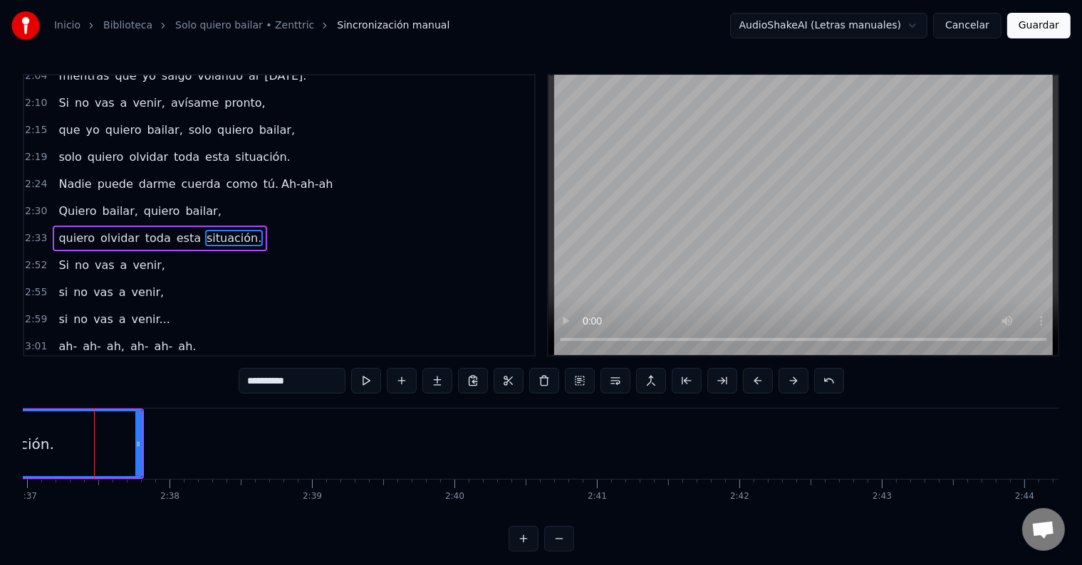
click at [136, 440] on icon at bounding box center [138, 444] width 6 height 11
drag, startPoint x: 136, startPoint y: 440, endPoint x: 114, endPoint y: 440, distance: 22.1
click at [118, 440] on icon at bounding box center [121, 444] width 6 height 11
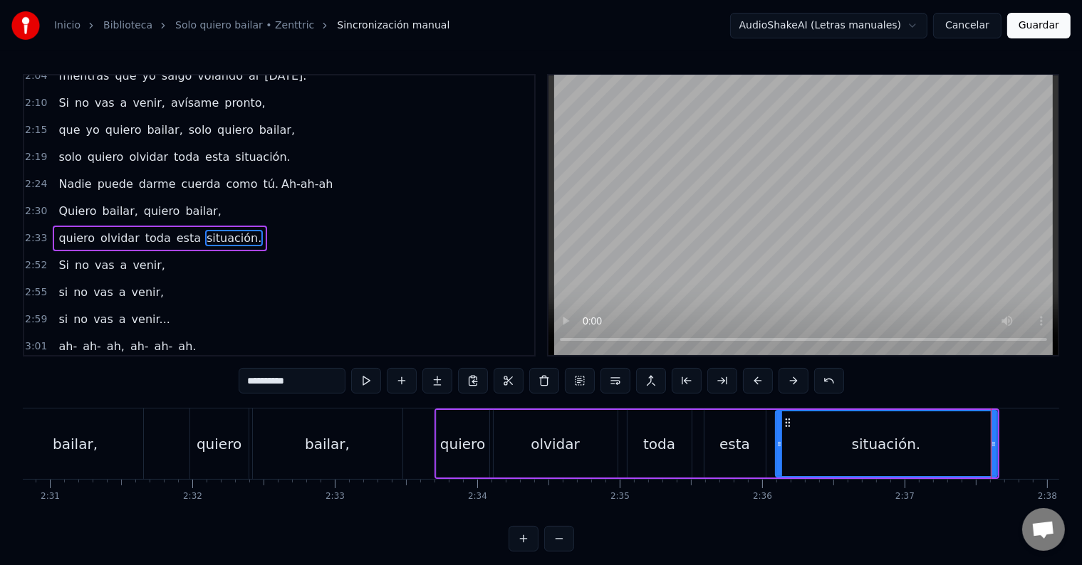
scroll to position [0, 21397]
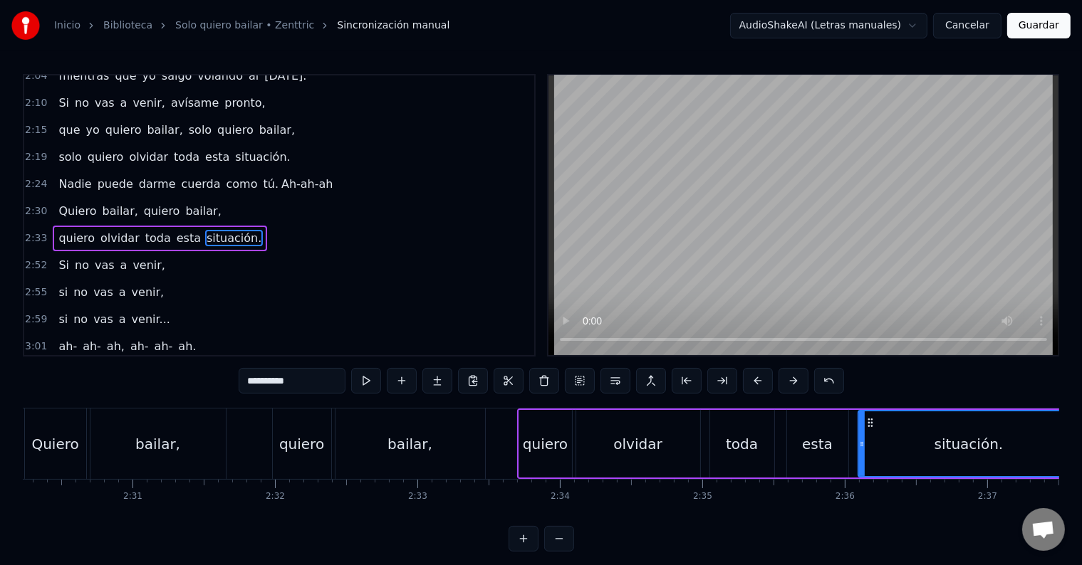
click at [435, 440] on div "bailar," at bounding box center [410, 444] width 150 height 71
type input "*******"
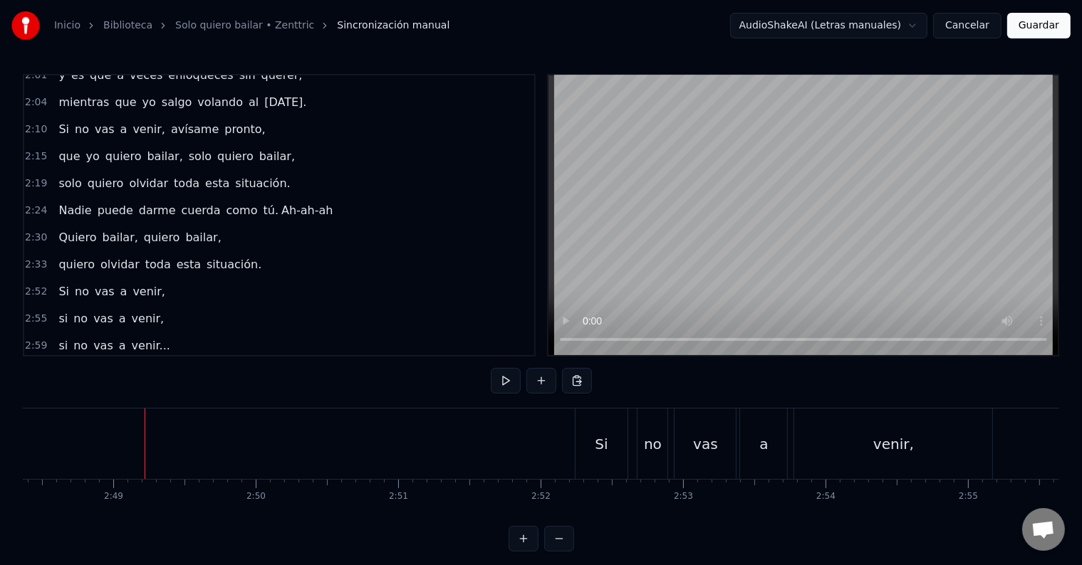
scroll to position [0, 24031]
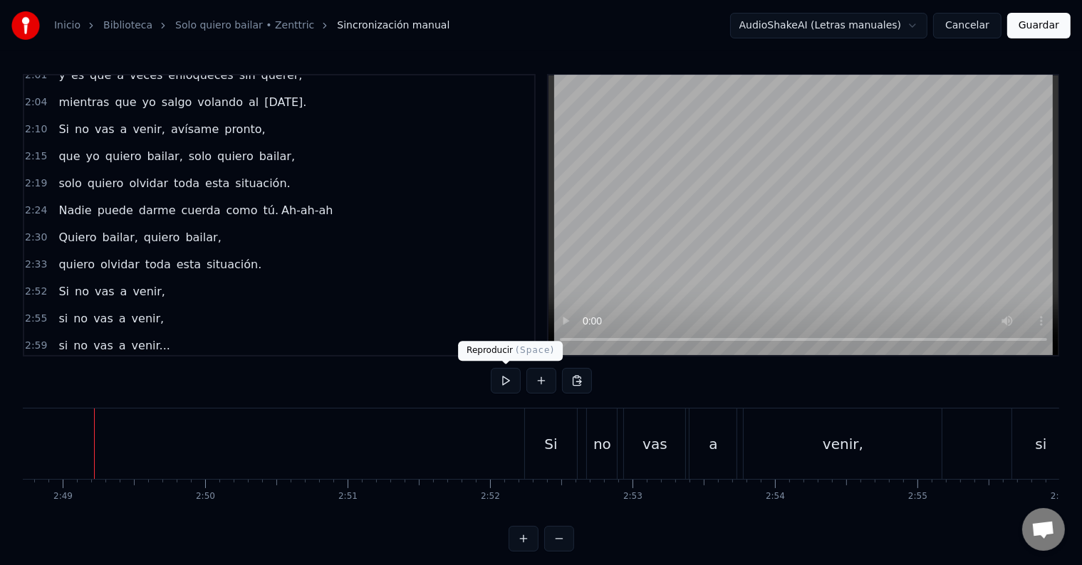
click at [494, 382] on button at bounding box center [506, 381] width 30 height 26
click at [503, 380] on button at bounding box center [506, 381] width 30 height 26
click at [551, 447] on div "Si" at bounding box center [550, 444] width 13 height 21
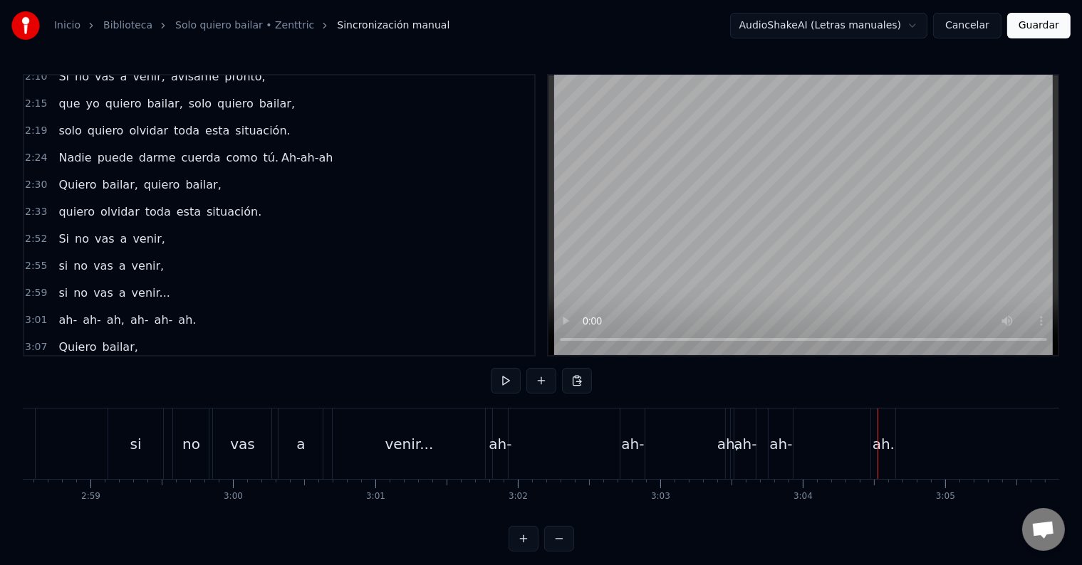
scroll to position [0, 25278]
click at [465, 437] on div "a" at bounding box center [449, 444] width 44 height 71
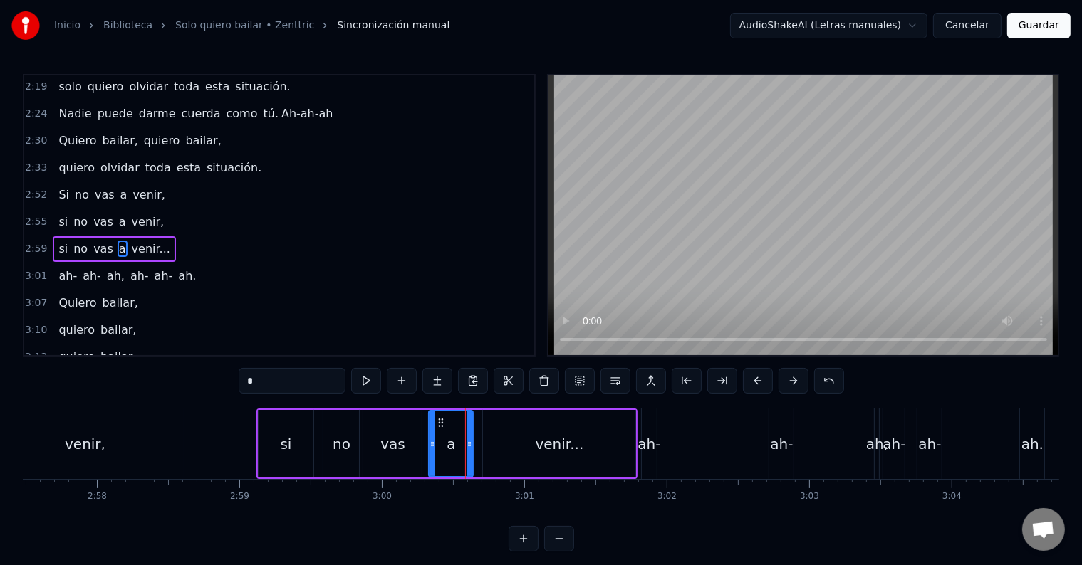
scroll to position [632, 0]
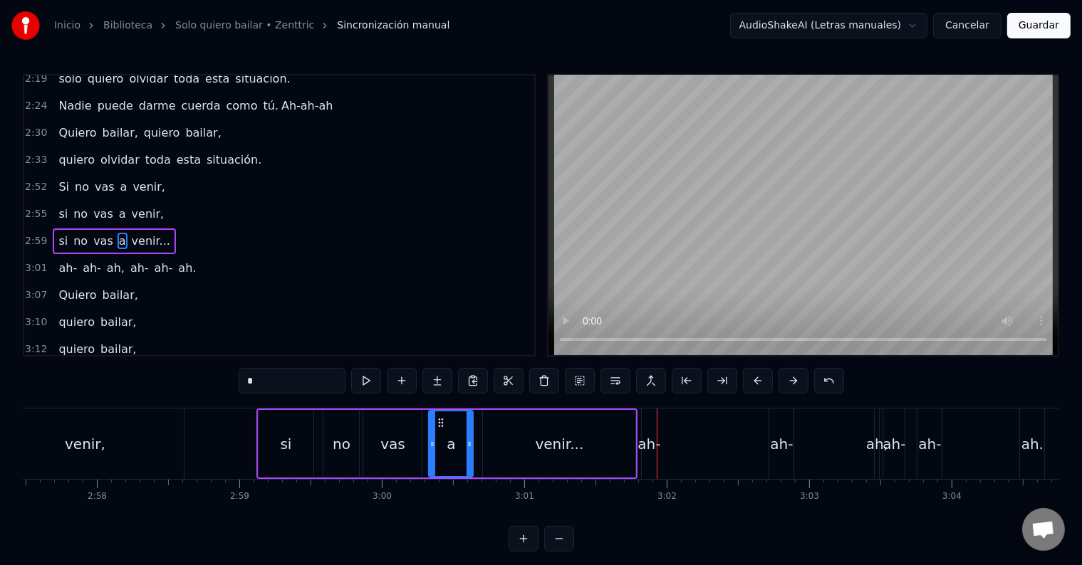
click at [503, 435] on div "venir..." at bounding box center [559, 444] width 152 height 68
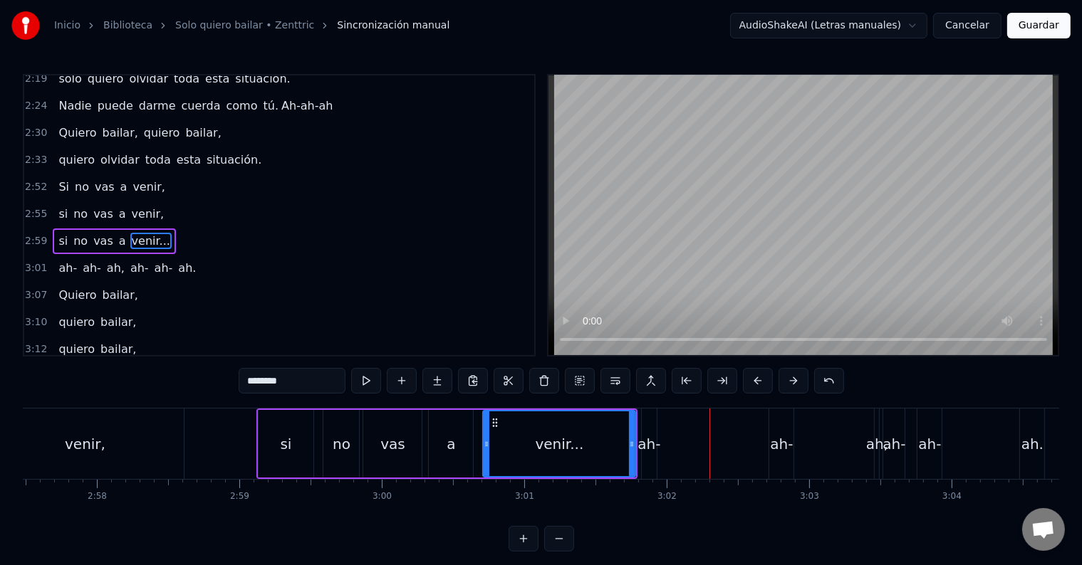
click at [147, 233] on span "venir..." at bounding box center [150, 241] width 41 height 16
click at [57, 260] on span "ah-" at bounding box center [67, 268] width 21 height 16
type input "***"
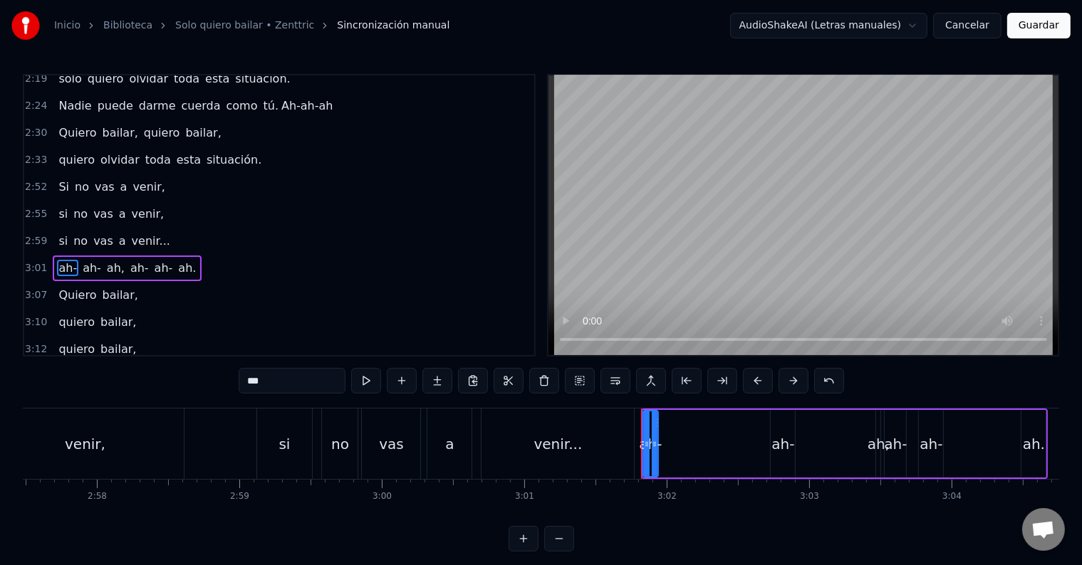
scroll to position [659, 0]
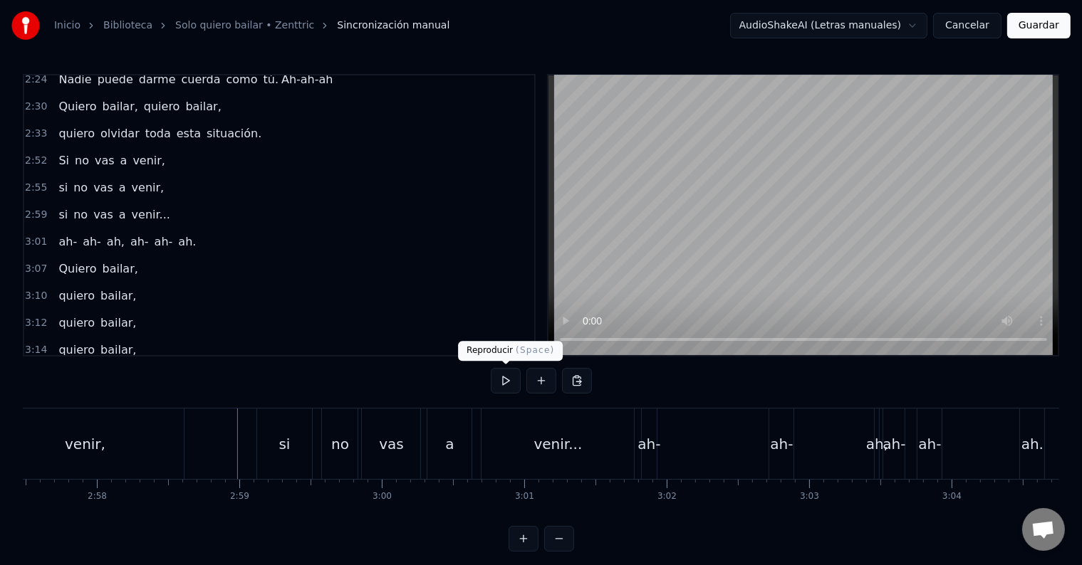
click at [501, 379] on button at bounding box center [506, 381] width 30 height 26
click at [85, 234] on span "ah-" at bounding box center [91, 242] width 21 height 16
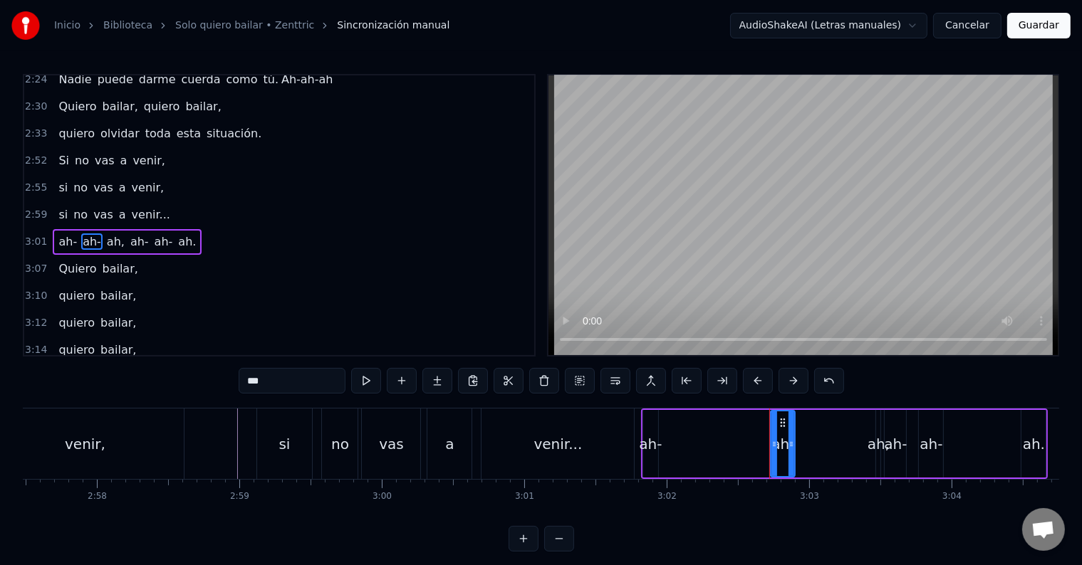
click at [85, 234] on span "ah-" at bounding box center [91, 242] width 21 height 16
click at [576, 430] on div "venir..." at bounding box center [557, 444] width 152 height 71
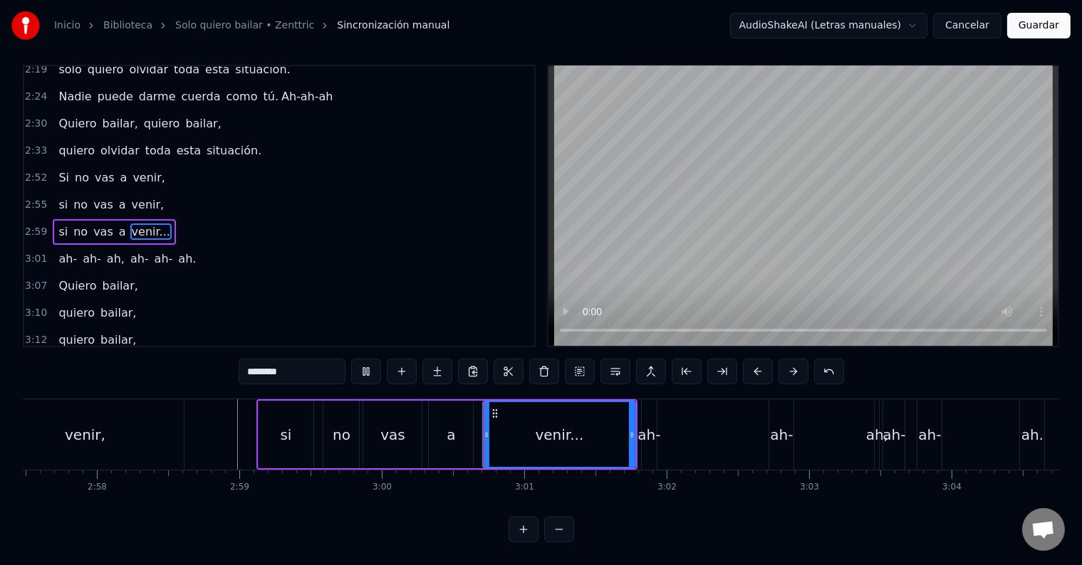
scroll to position [21, 0]
click at [644, 424] on div "ah-" at bounding box center [648, 434] width 23 height 21
type input "***"
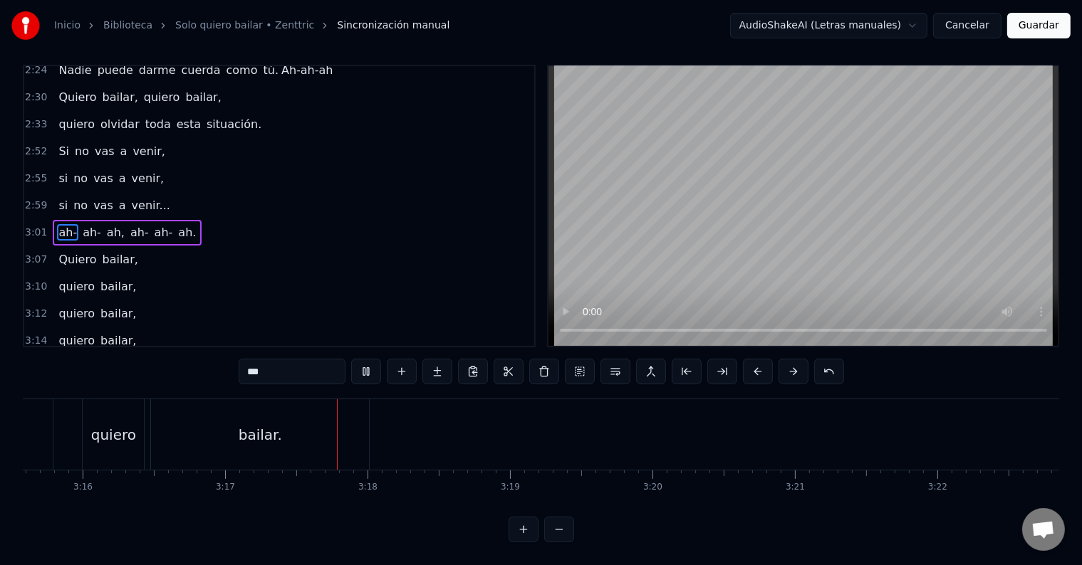
scroll to position [0, 28024]
click at [1013, 26] on button "Guardar" at bounding box center [1038, 26] width 63 height 26
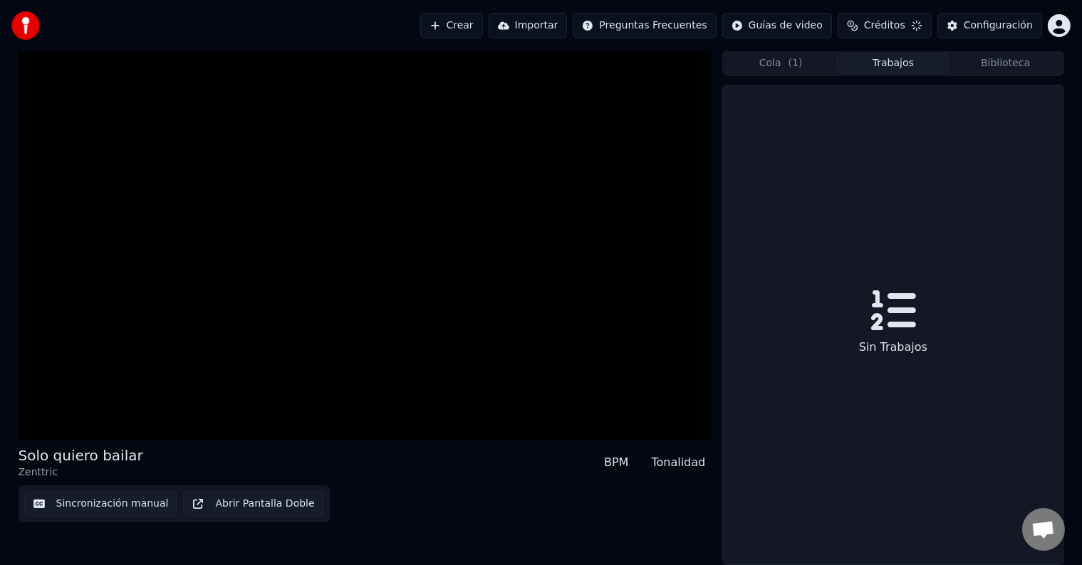
scroll to position [1, 0]
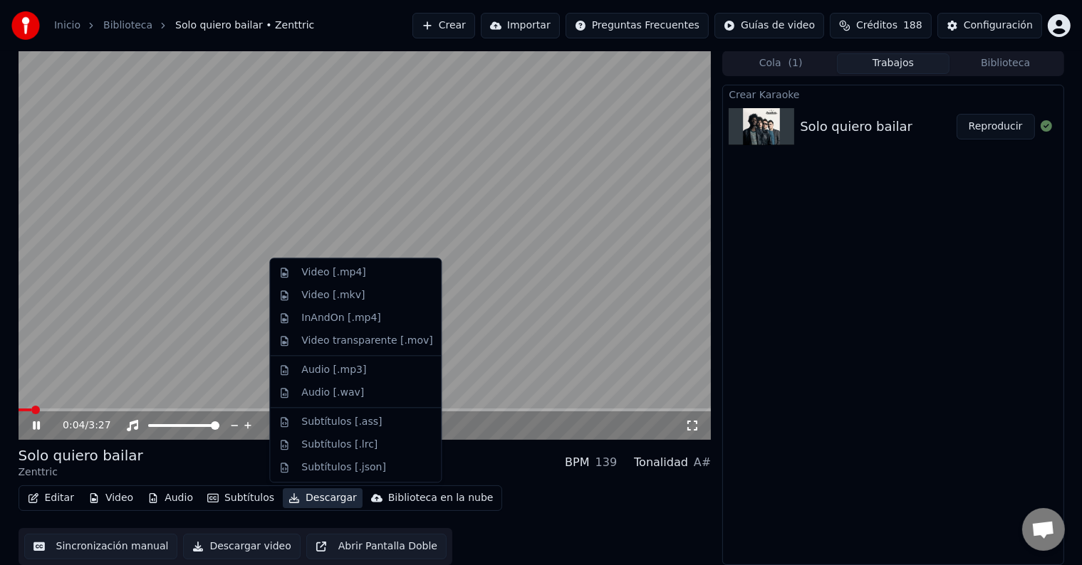
click at [311, 504] on button "Descargar" at bounding box center [323, 499] width 80 height 20
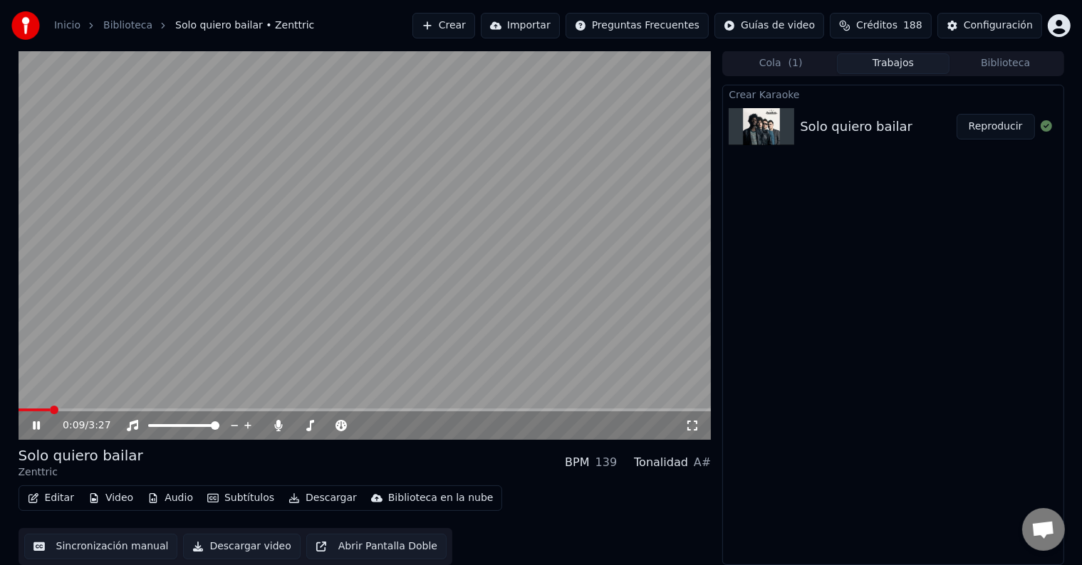
click at [801, 456] on div "Crear Karaoke Solo quiero bailar Reproducir" at bounding box center [892, 325] width 341 height 481
click at [526, 411] on span at bounding box center [365, 410] width 692 height 3
click at [455, 412] on div "2:32 / 3:27" at bounding box center [365, 426] width 693 height 28
click at [427, 407] on video at bounding box center [365, 246] width 693 height 390
click at [429, 409] on span at bounding box center [225, 410] width 412 height 3
